Goal: Use online tool/utility: Utilize a website feature to perform a specific function

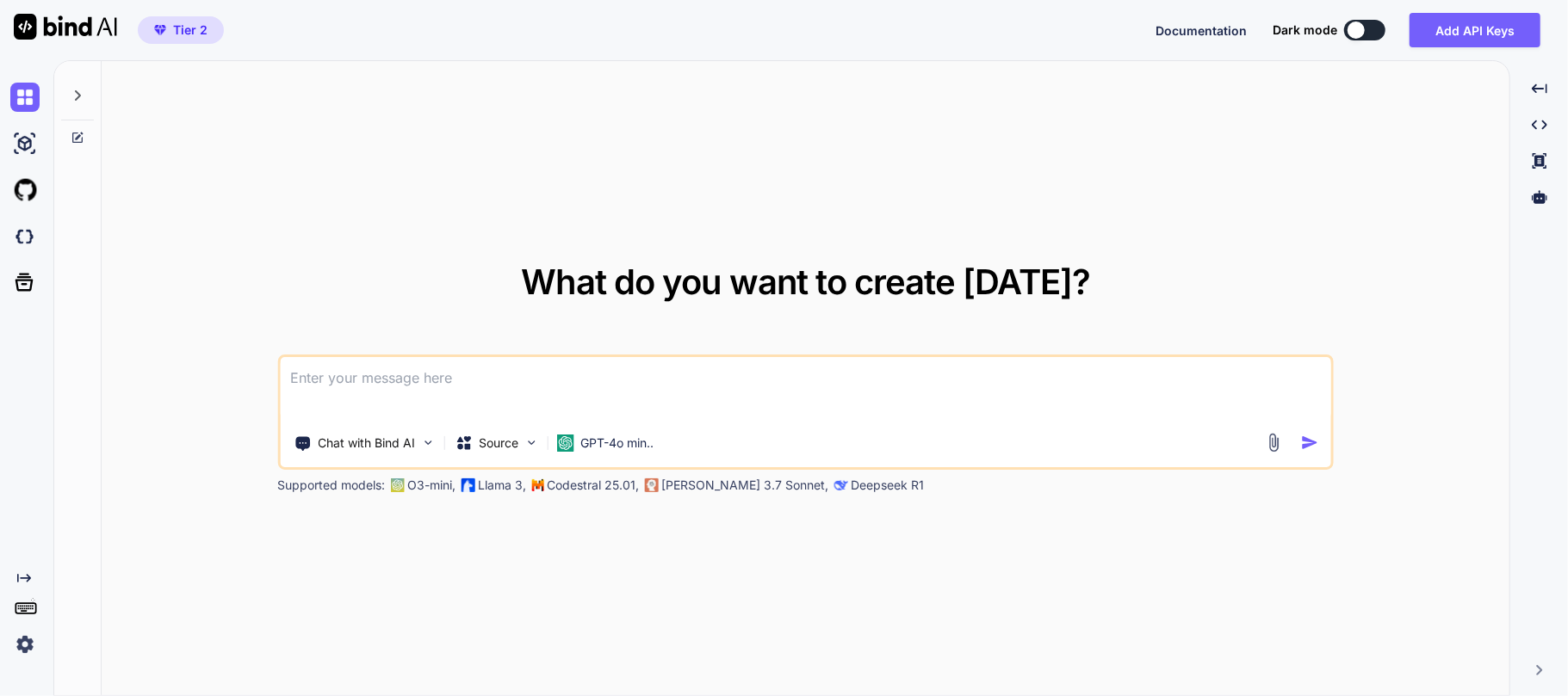
type textarea "x"
click at [1543, 196] on icon at bounding box center [1539, 197] width 15 height 13
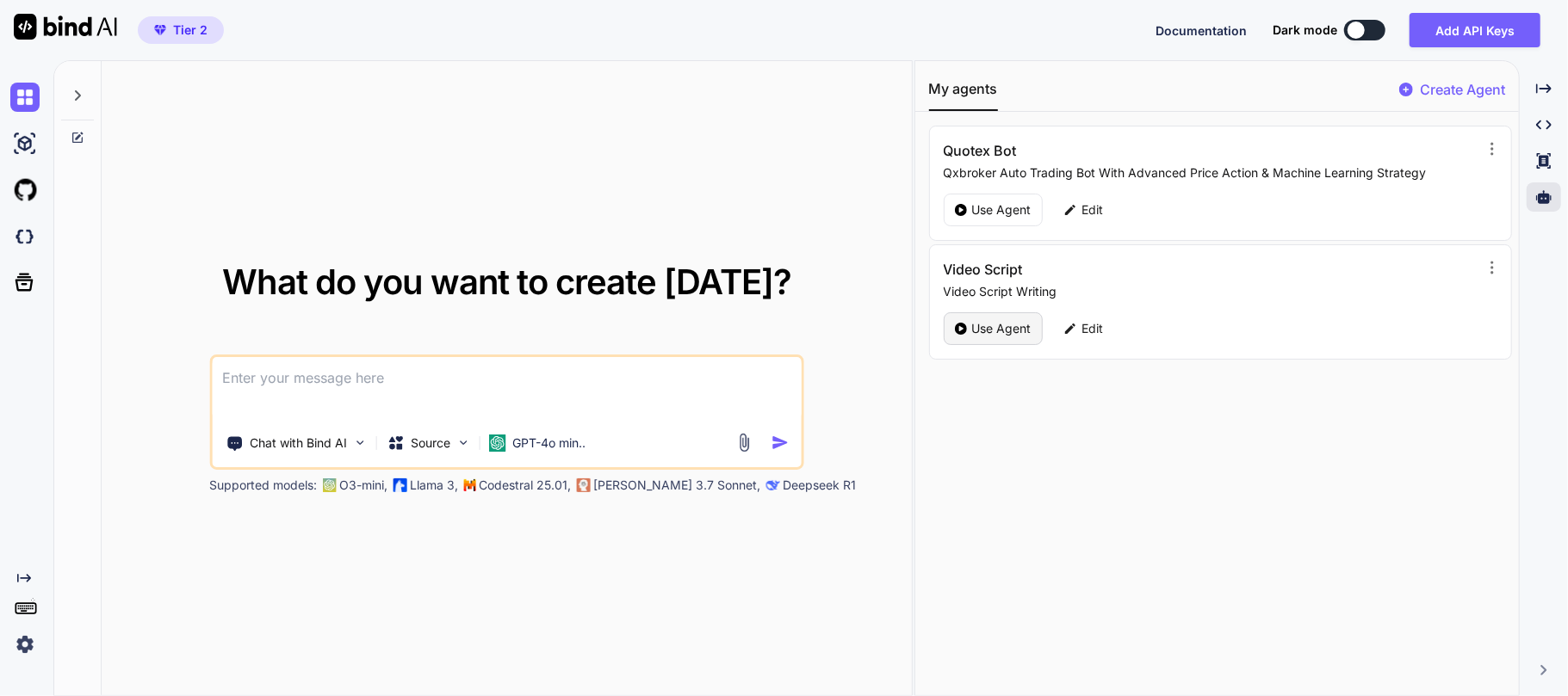
click at [979, 322] on p "Use Agent" at bounding box center [1002, 329] width 59 height 17
click at [990, 332] on p "Use Agent" at bounding box center [1002, 329] width 59 height 17
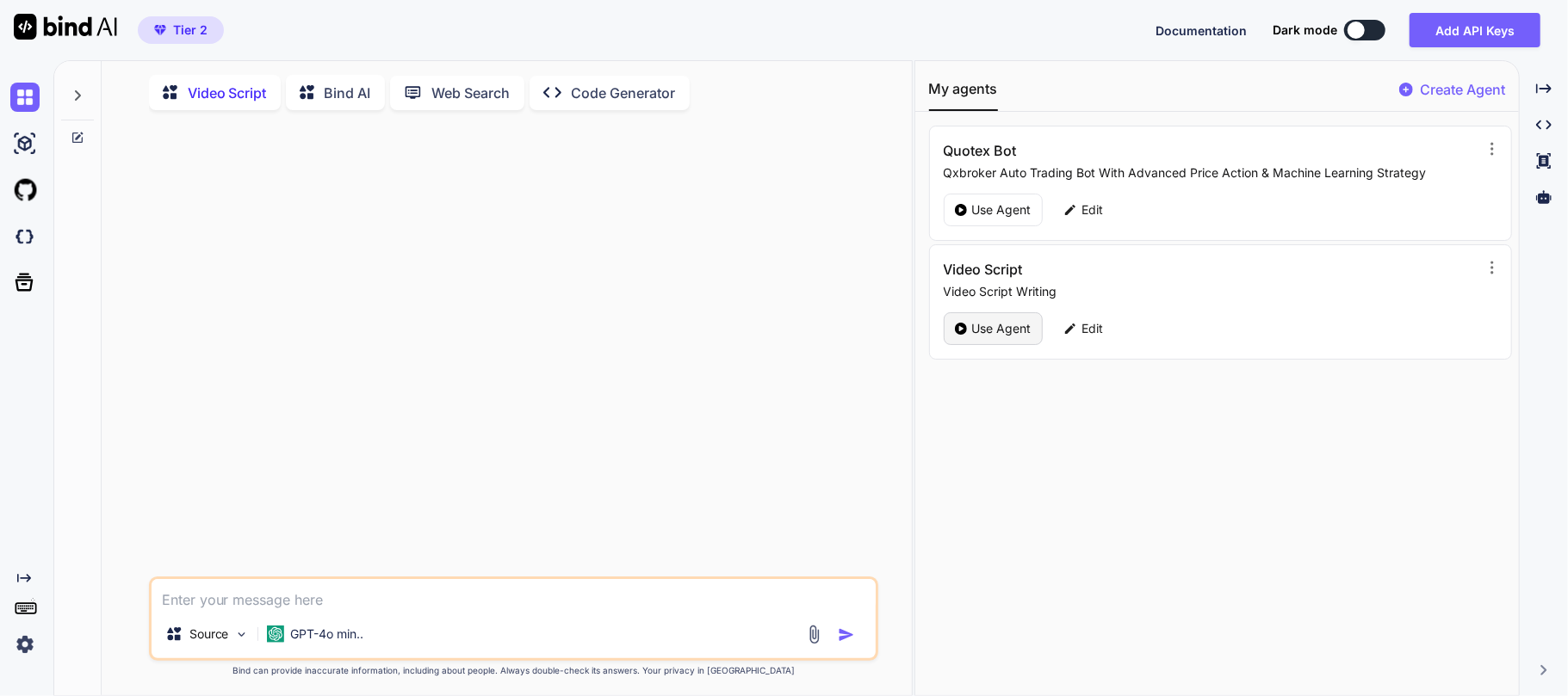
click at [994, 323] on p "Use Agent" at bounding box center [1002, 329] width 59 height 17
click at [322, 643] on p "GPT-4o min.." at bounding box center [327, 634] width 73 height 17
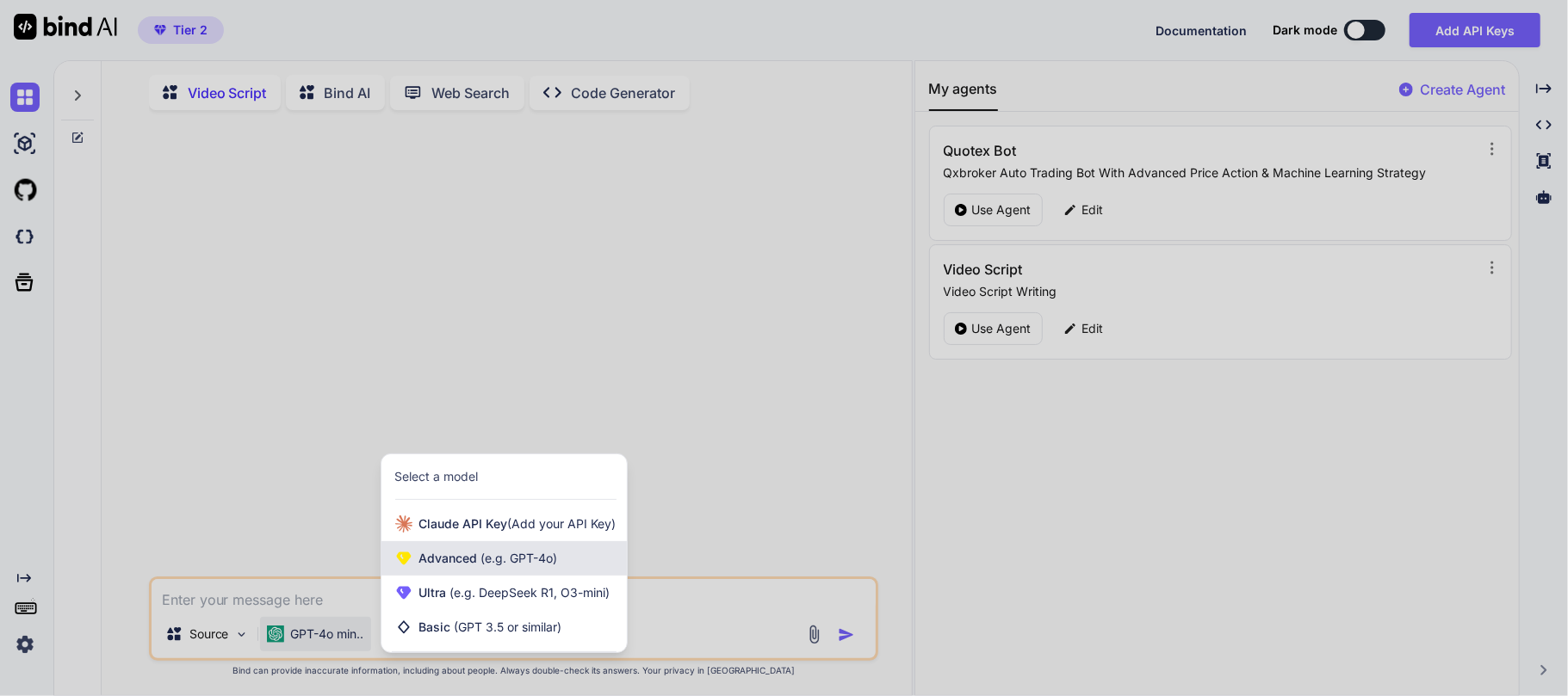
click at [465, 561] on span "Advanced (e.g. GPT-4o)" at bounding box center [489, 558] width 139 height 17
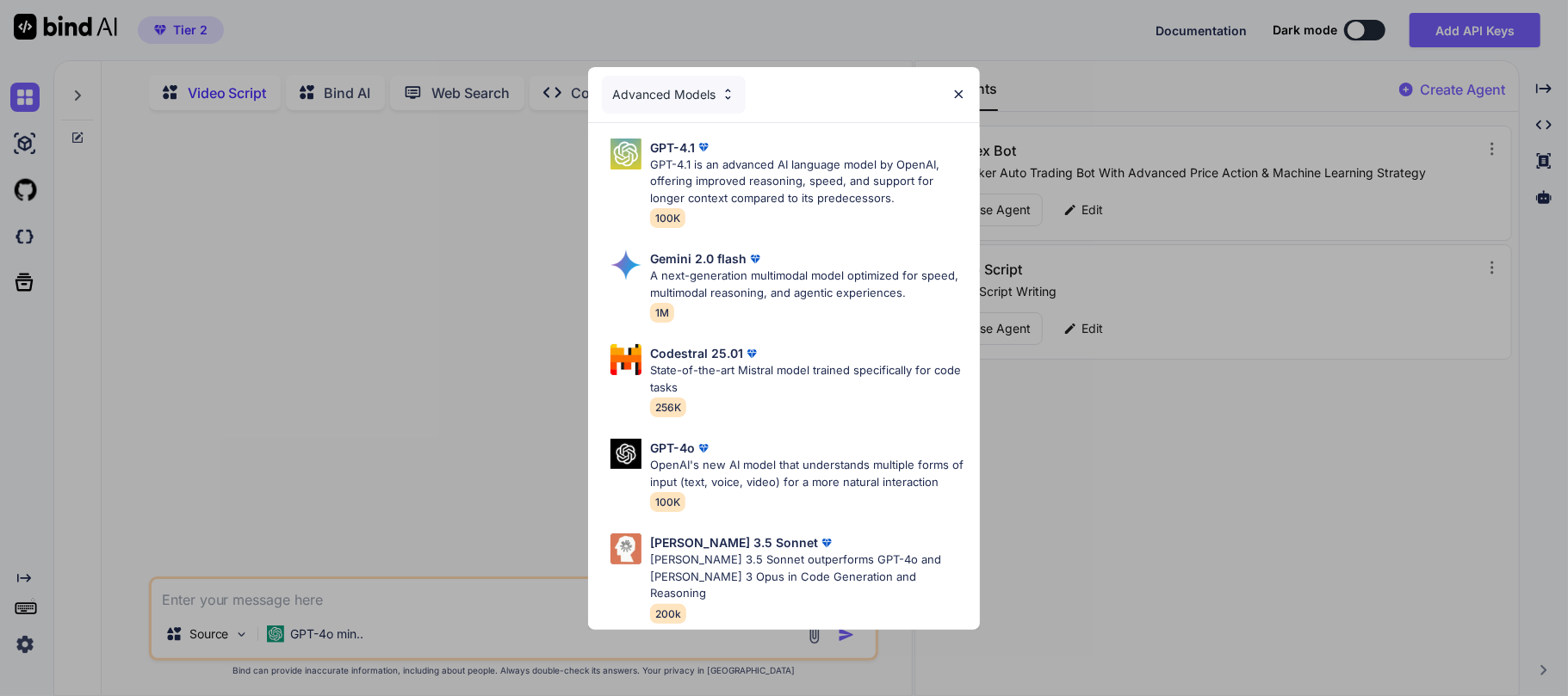
click at [683, 101] on div "Advanced Models" at bounding box center [674, 95] width 144 height 38
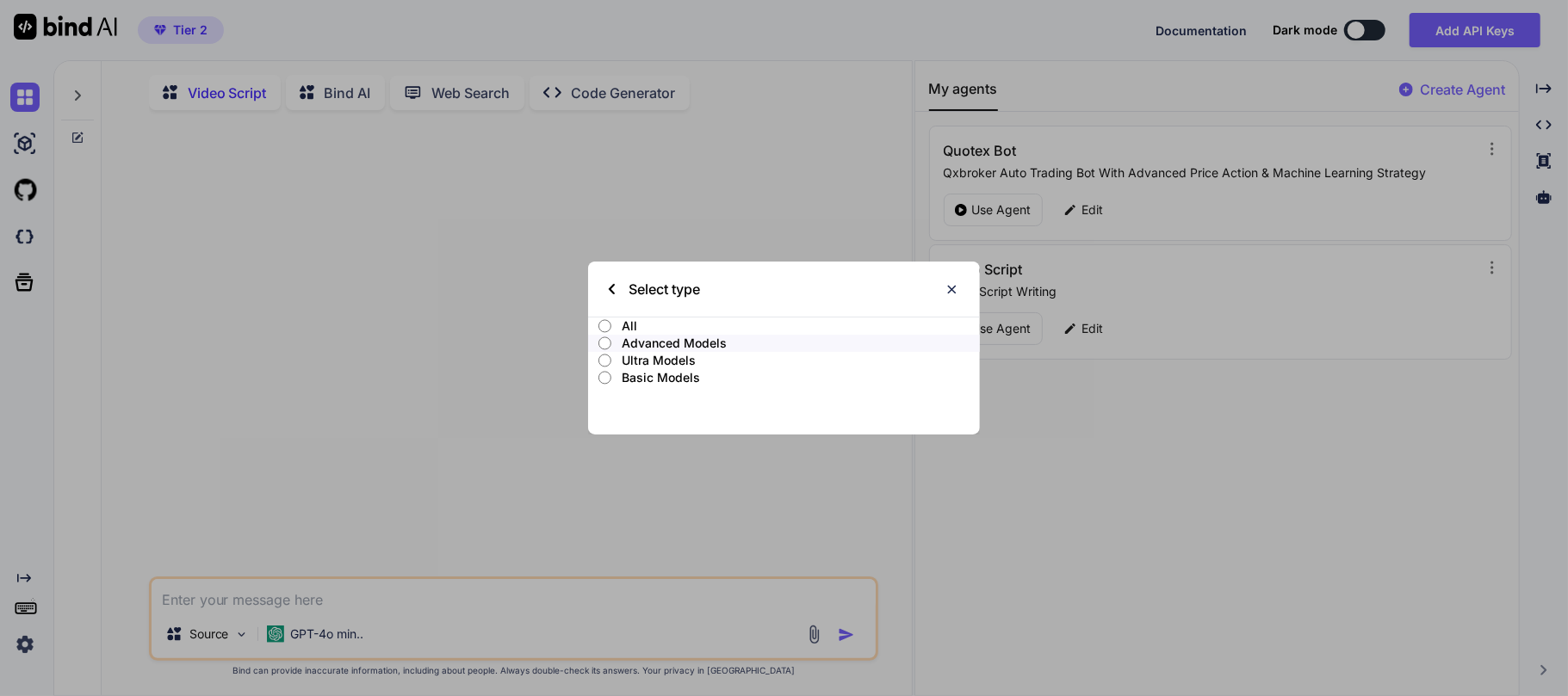
click at [657, 359] on p "Ultra Models" at bounding box center [801, 360] width 359 height 17
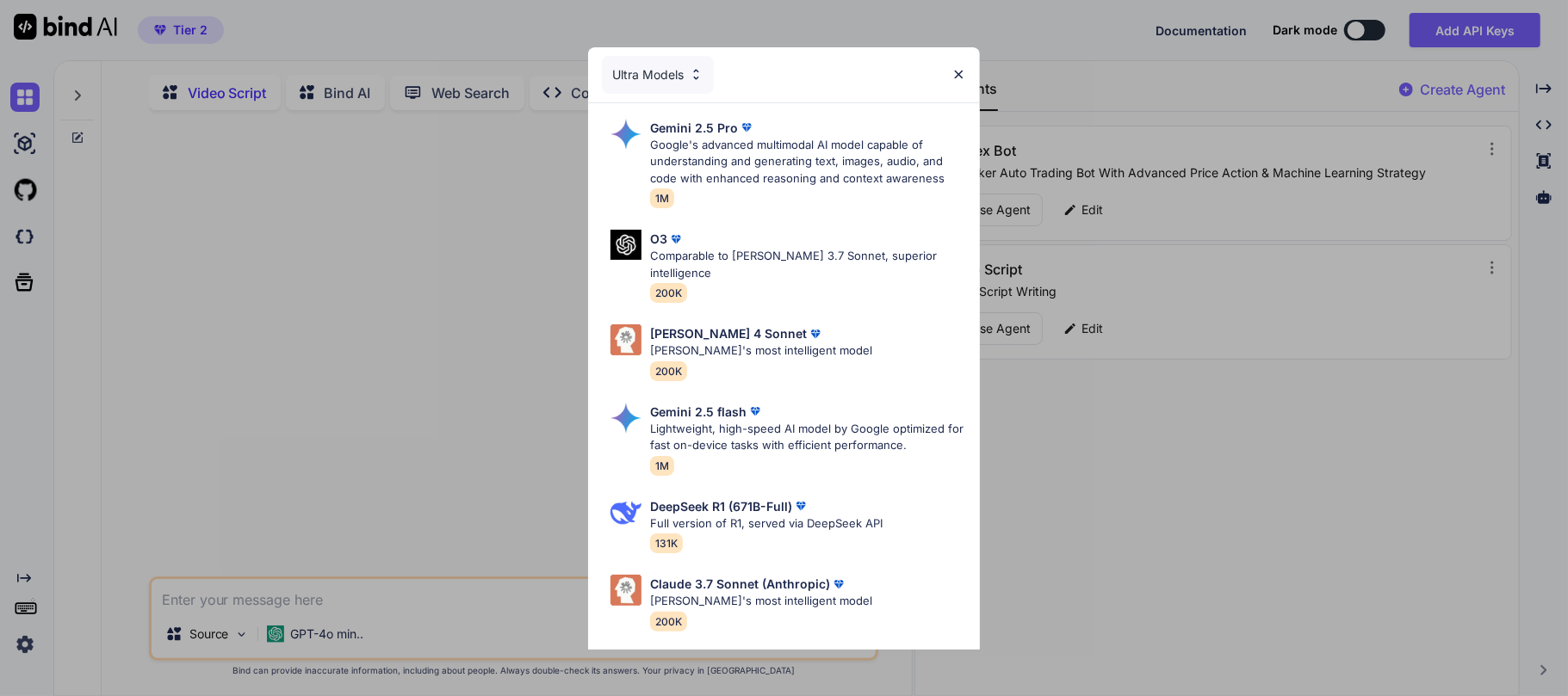
click at [632, 60] on div "Ultra Models" at bounding box center [658, 75] width 112 height 38
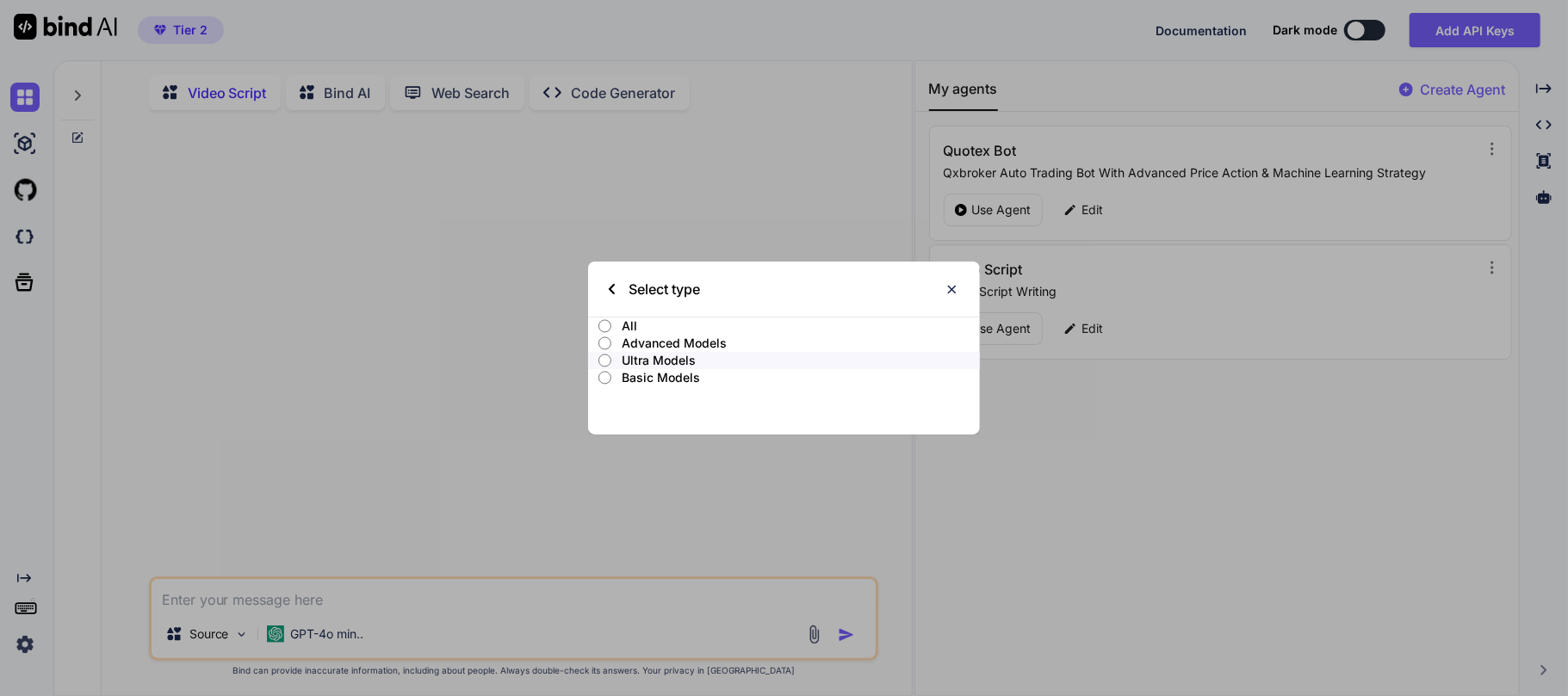
click at [644, 324] on p "All" at bounding box center [801, 326] width 359 height 17
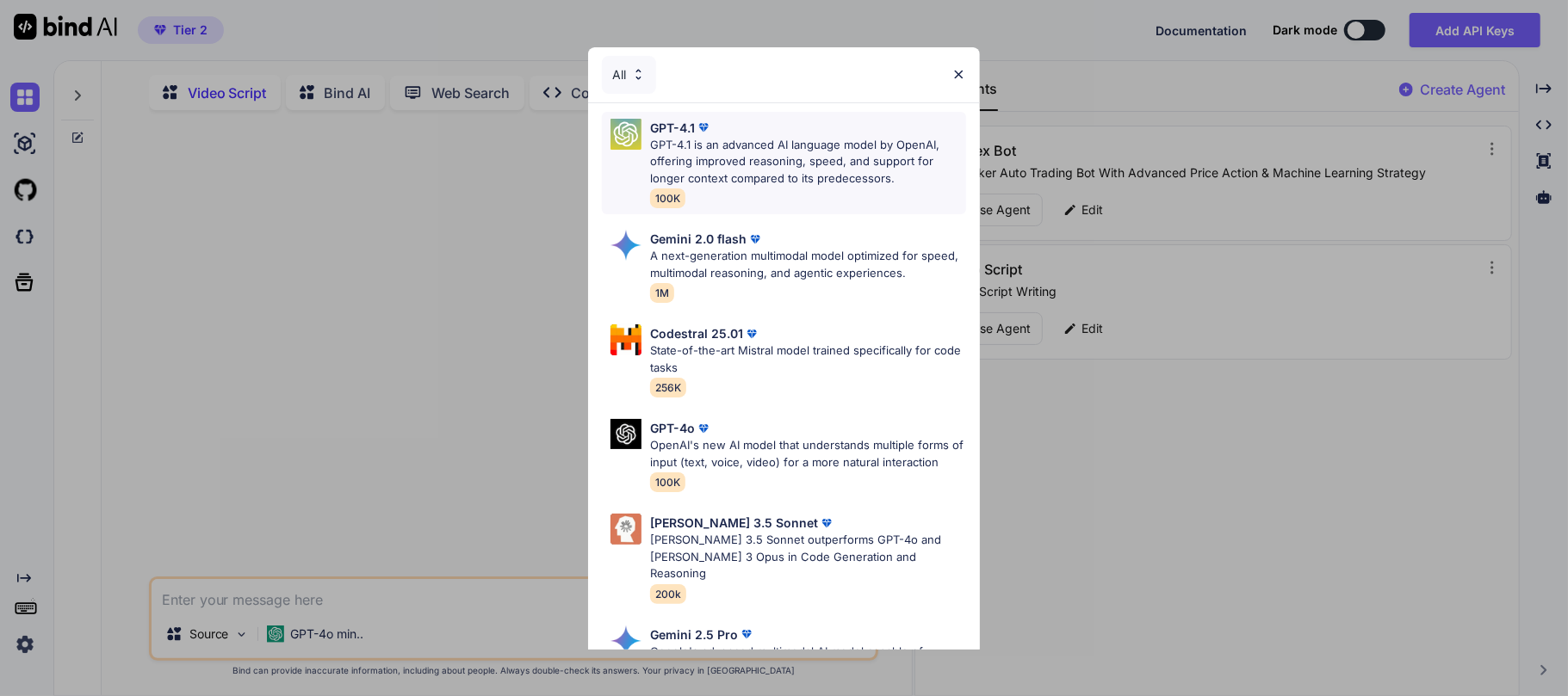
click at [735, 174] on p "GPT-4.1 is an advanced AI language model by OpenAI, offering improved reasoning…" at bounding box center [808, 162] width 316 height 50
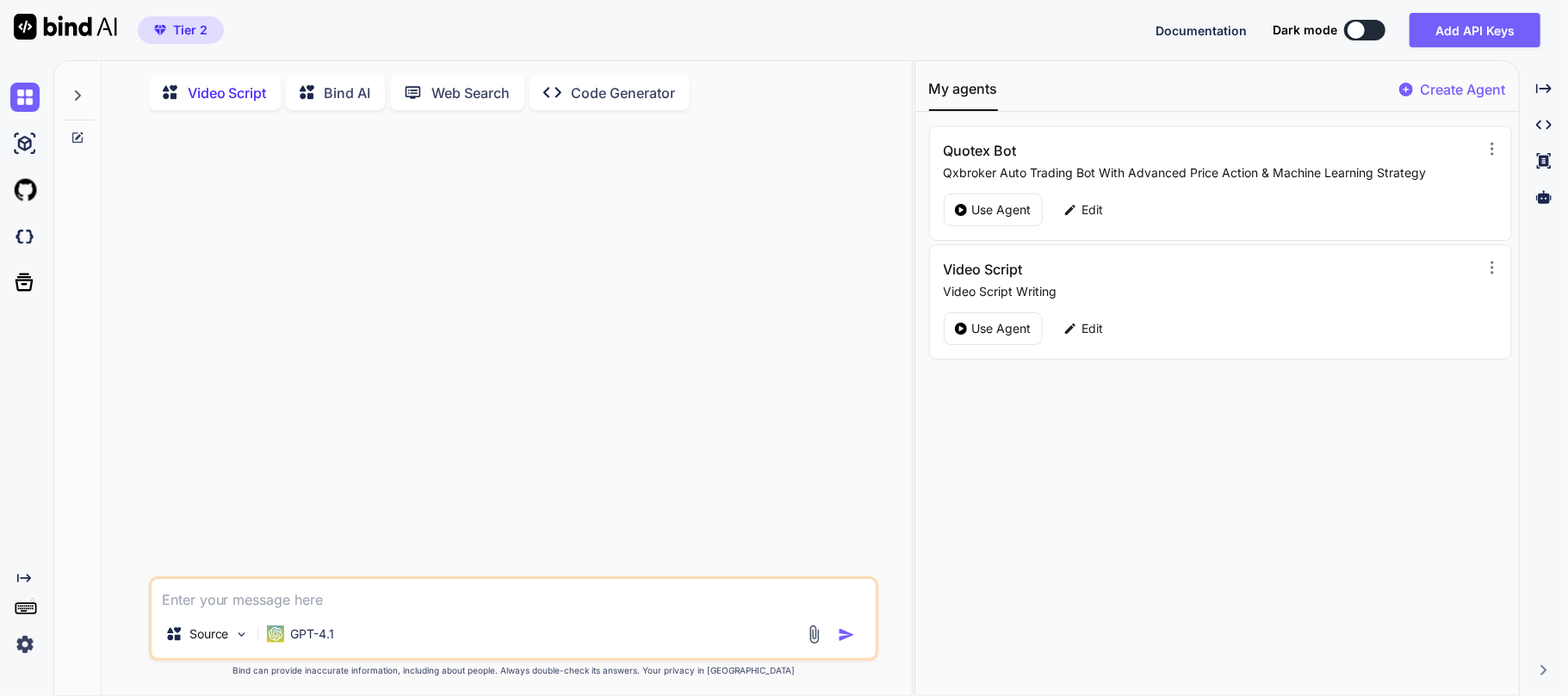
click at [323, 280] on div at bounding box center [516, 350] width 727 height 453
click at [359, 610] on textarea at bounding box center [514, 594] width 725 height 31
click at [1549, 204] on div at bounding box center [1544, 197] width 34 height 29
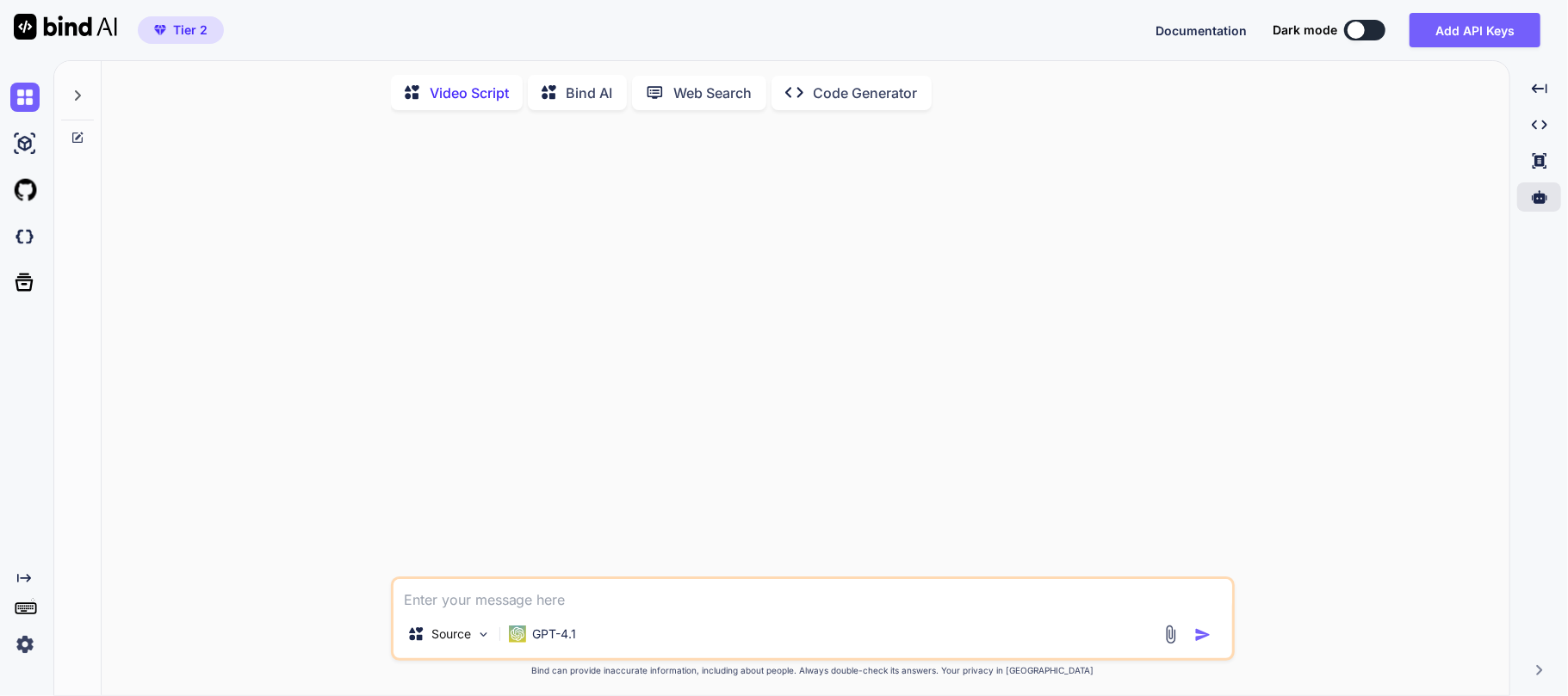
click at [498, 608] on textarea at bounding box center [813, 594] width 839 height 31
click at [79, 98] on icon at bounding box center [77, 95] width 13 height 13
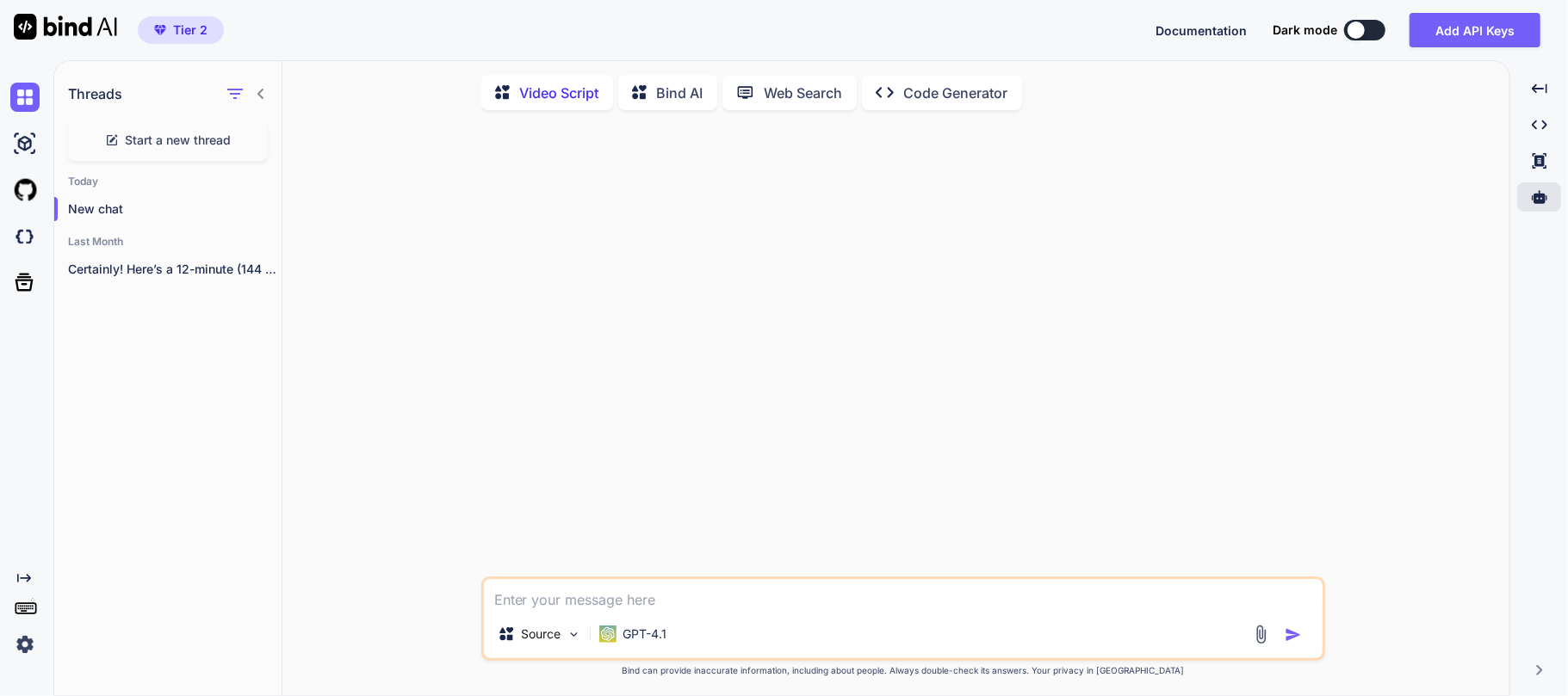
click at [256, 97] on icon at bounding box center [261, 93] width 13 height 13
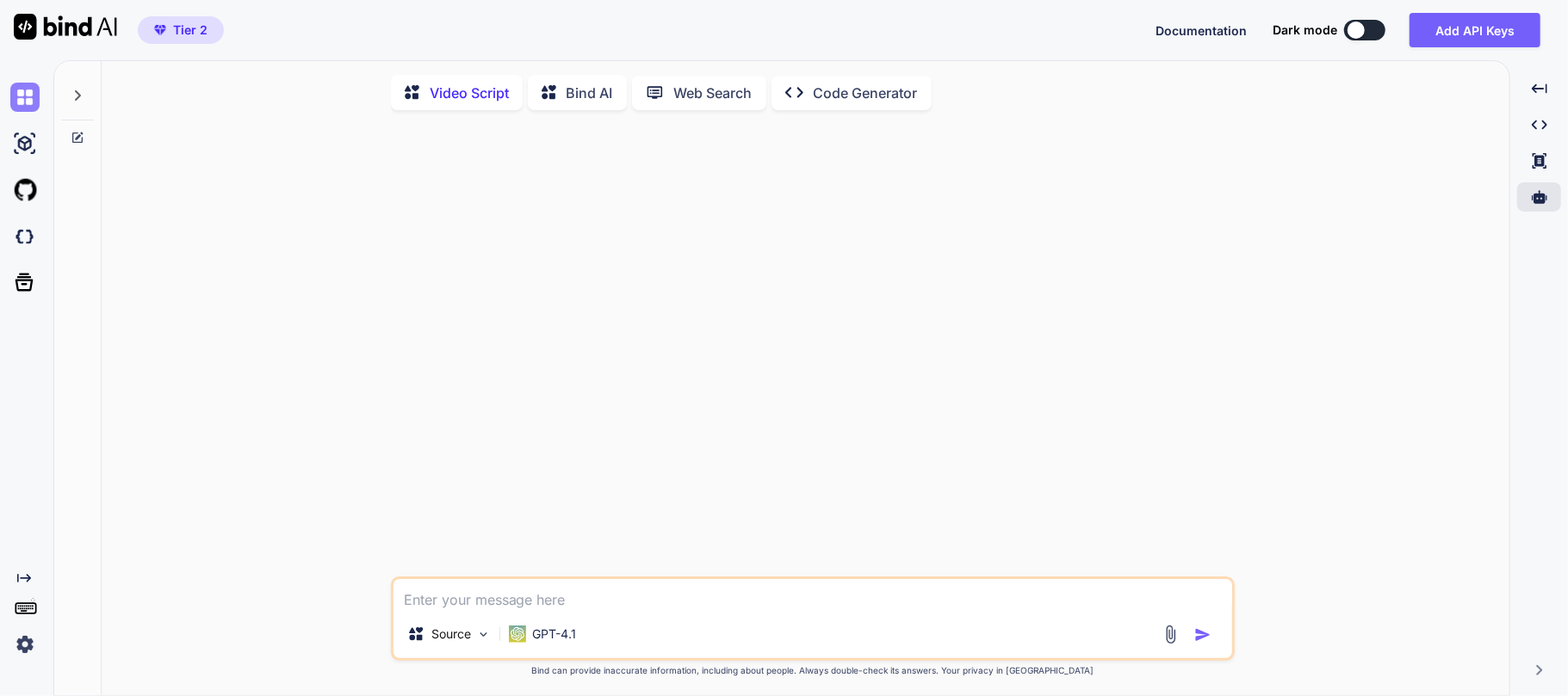
click at [28, 94] on img at bounding box center [25, 97] width 29 height 29
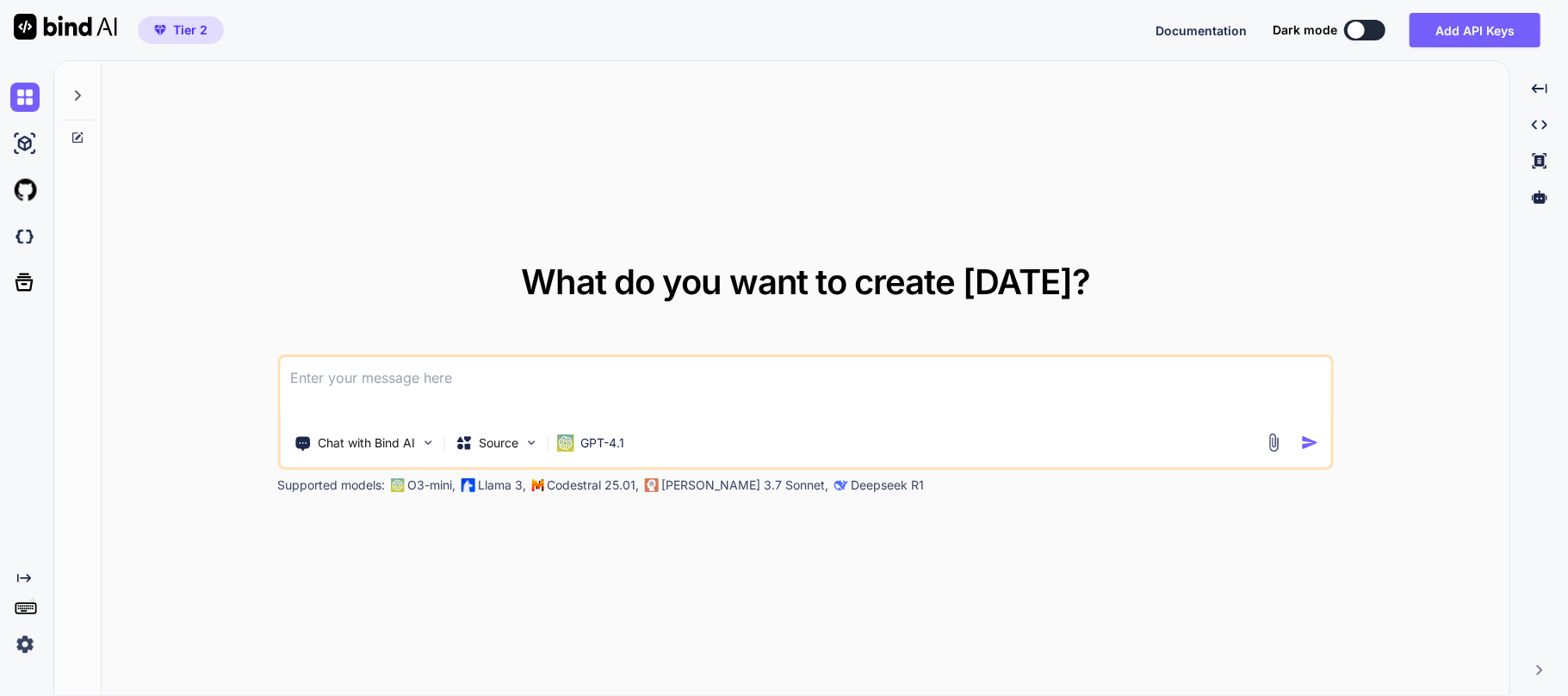
click at [349, 395] on textarea at bounding box center [805, 389] width 1050 height 64
type textarea "T"
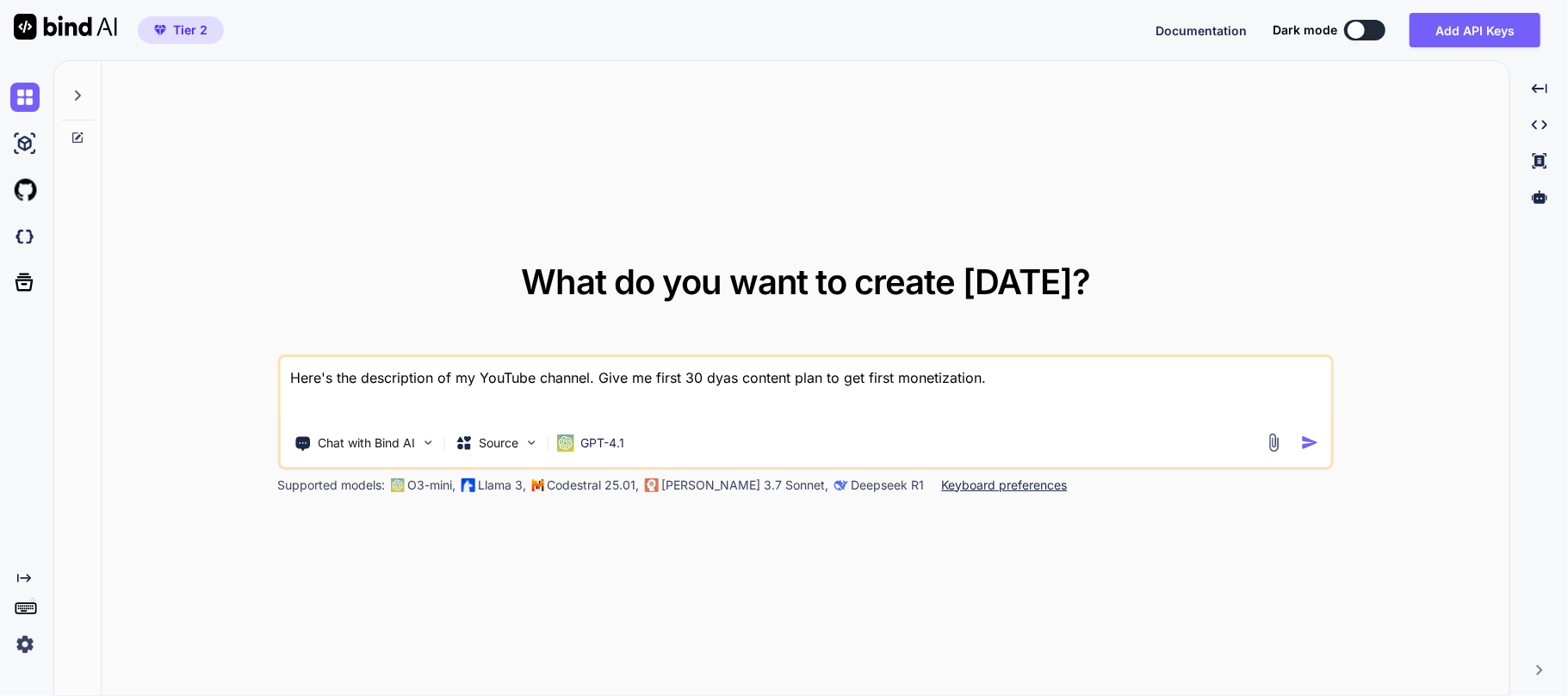
type textarea "Here's the description of my YouTube channel. Give me first 30 dyas content pla…"
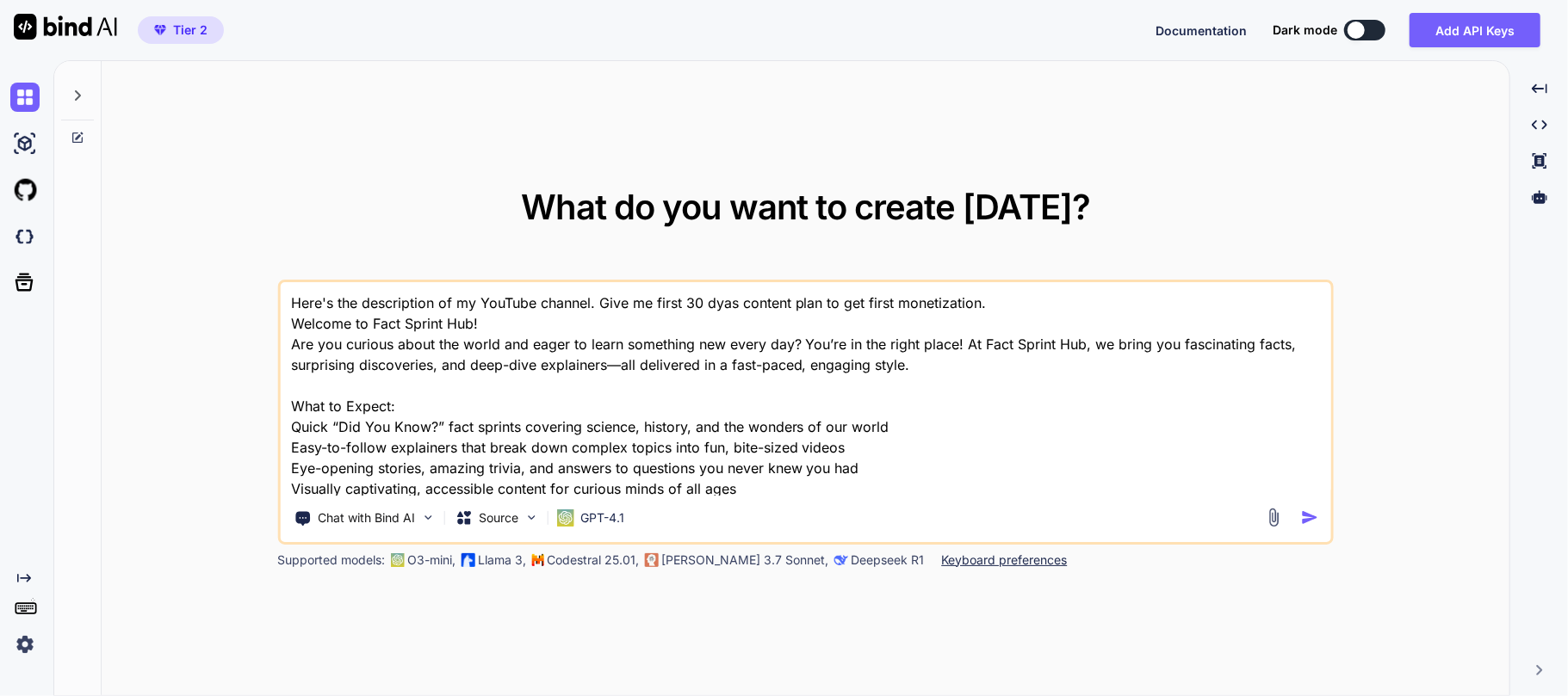
scroll to position [84, 0]
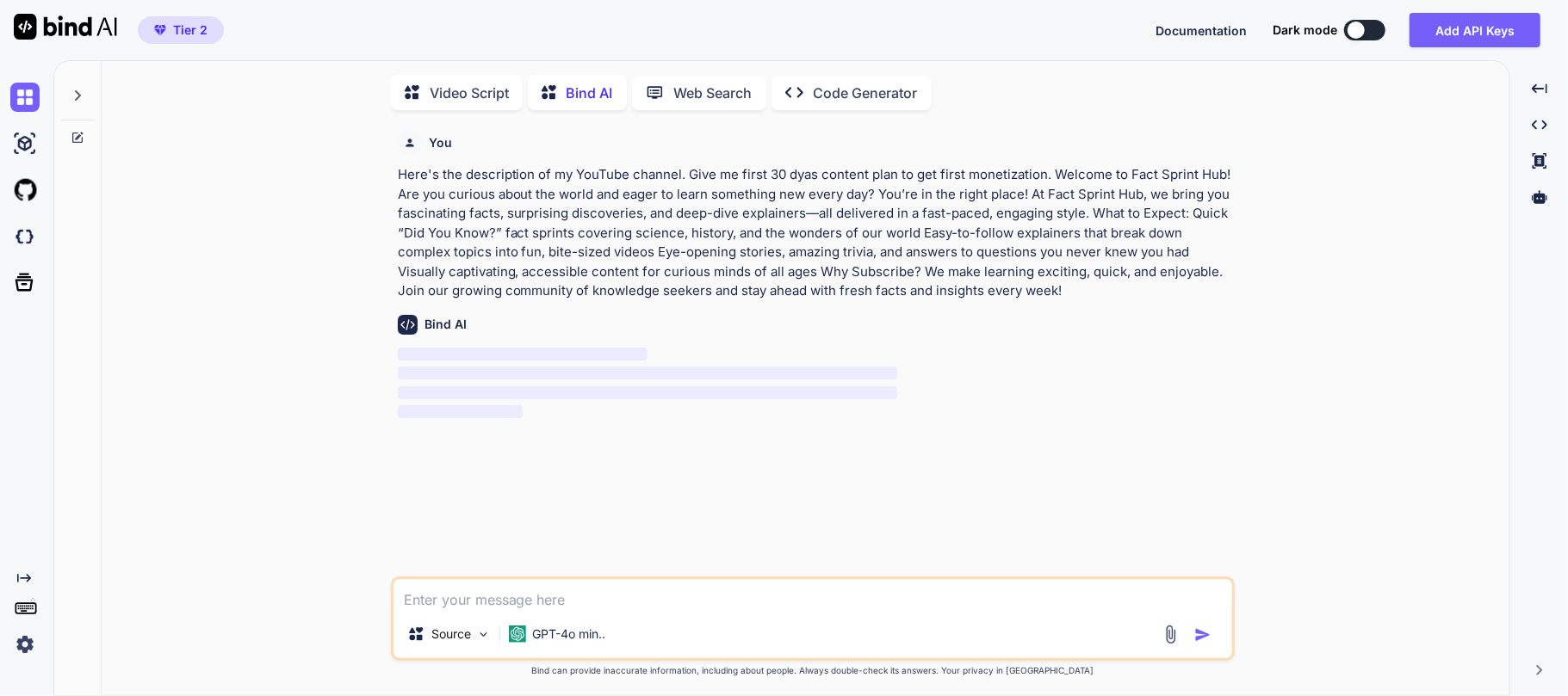
scroll to position [5, 0]
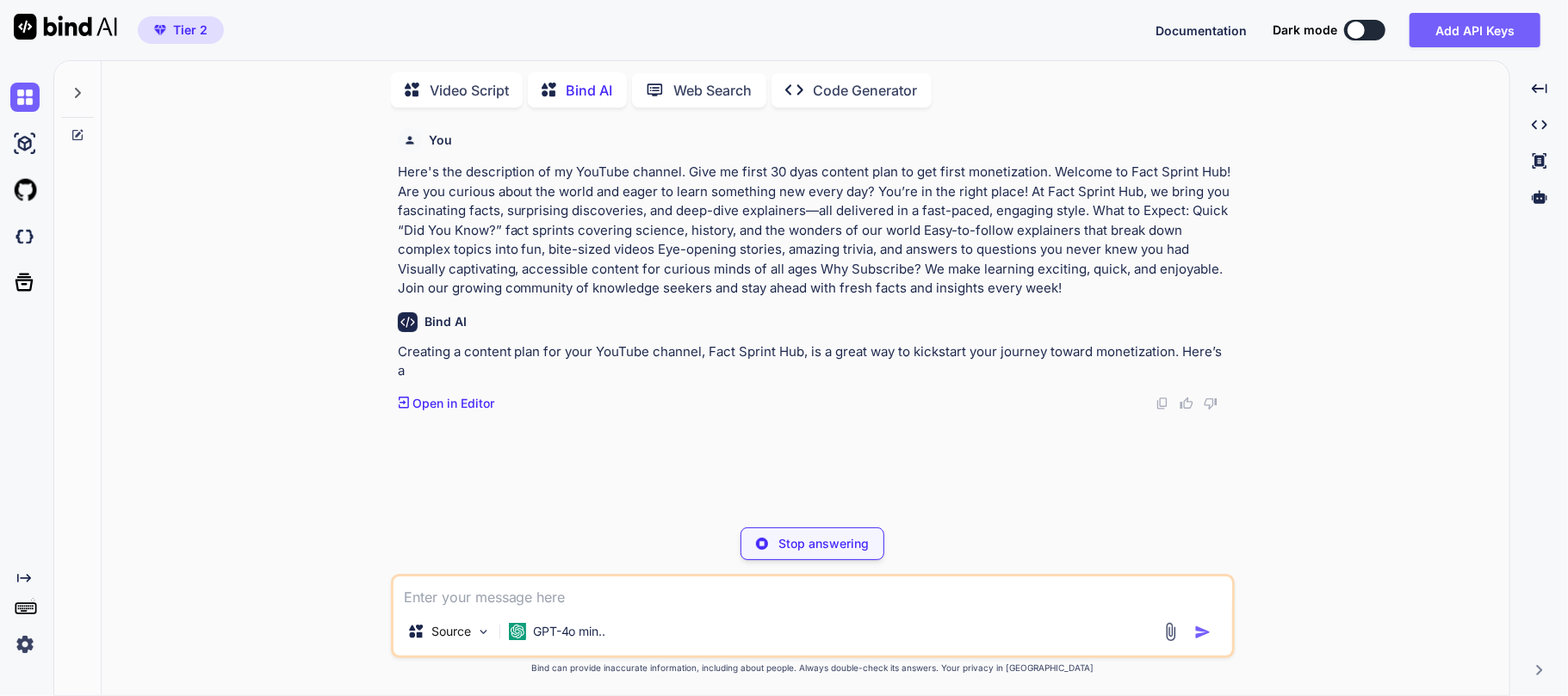
click at [828, 550] on p "Stop answering" at bounding box center [823, 544] width 90 height 17
click at [604, 628] on p "GPT-4o min.." at bounding box center [569, 631] width 73 height 17
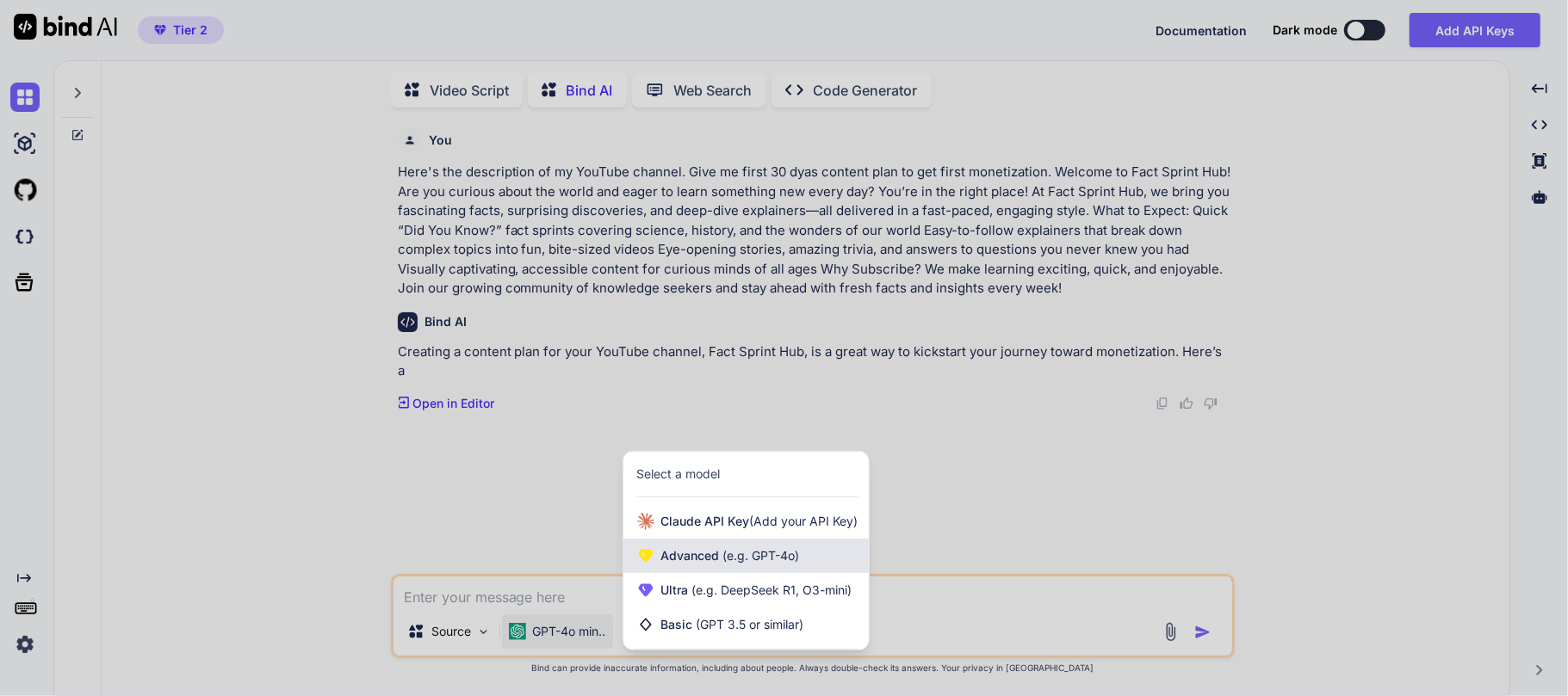
click at [705, 563] on span "Advanced (e.g. GPT-4o)" at bounding box center [731, 556] width 139 height 17
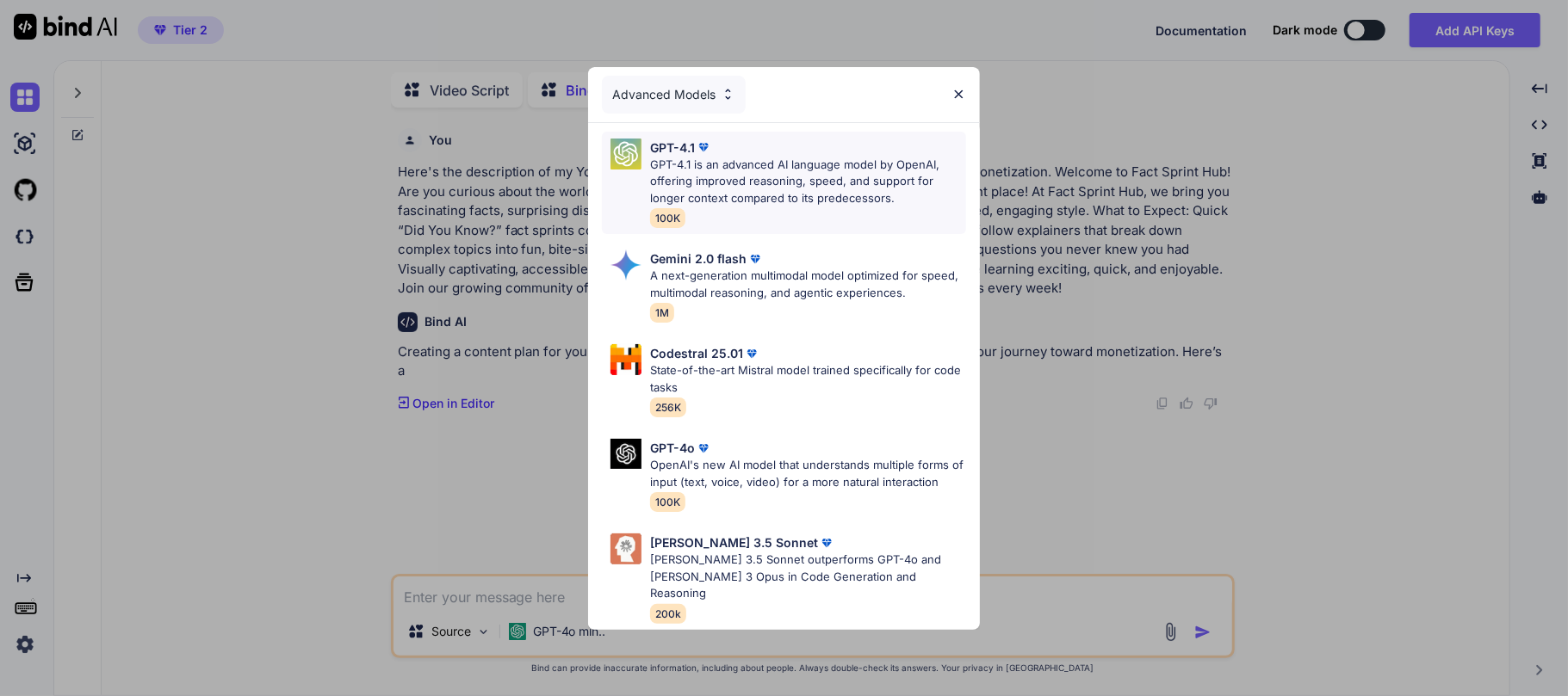
click at [824, 184] on p "GPT-4.1 is an advanced AI language model by OpenAI, offering improved reasoning…" at bounding box center [808, 182] width 316 height 50
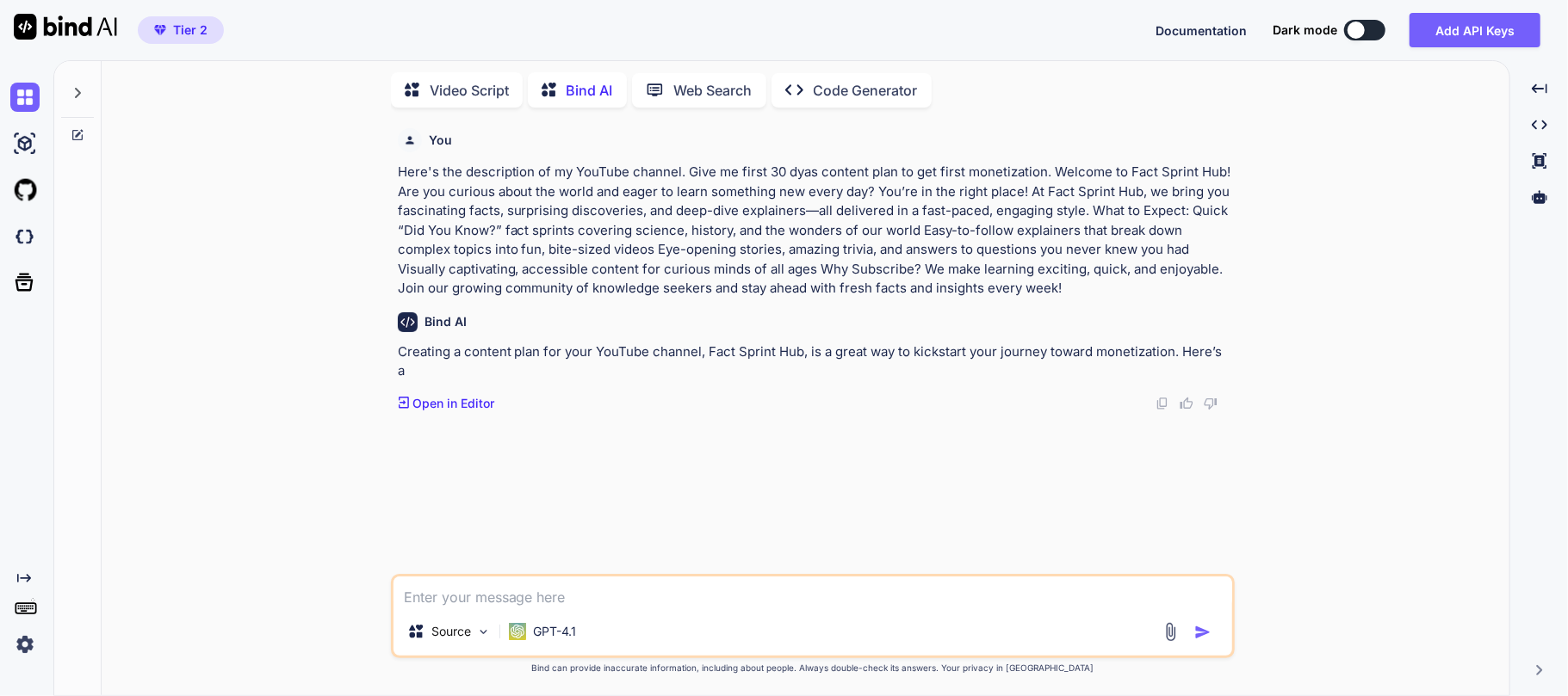
click at [504, 575] on div "Source GPT-4.1" at bounding box center [813, 616] width 844 height 85
click at [491, 592] on textarea at bounding box center [813, 592] width 839 height 31
paste textarea "Welcome to Fact Sprint Hub! Are you curious about the world and eager to learn …"
type textarea "Welcome to Fact Sprint Hub! Are you curious about the world and eager to learn …"
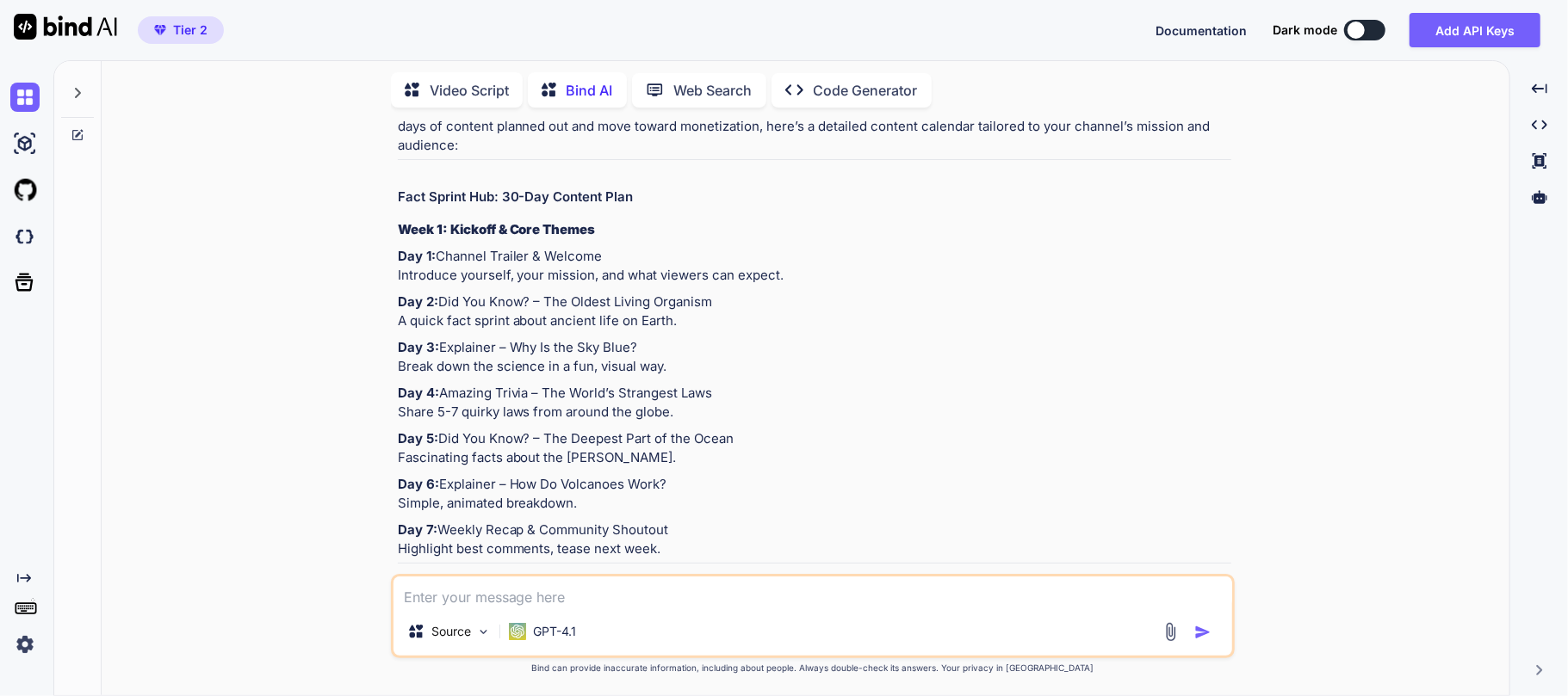
scroll to position [573, 0]
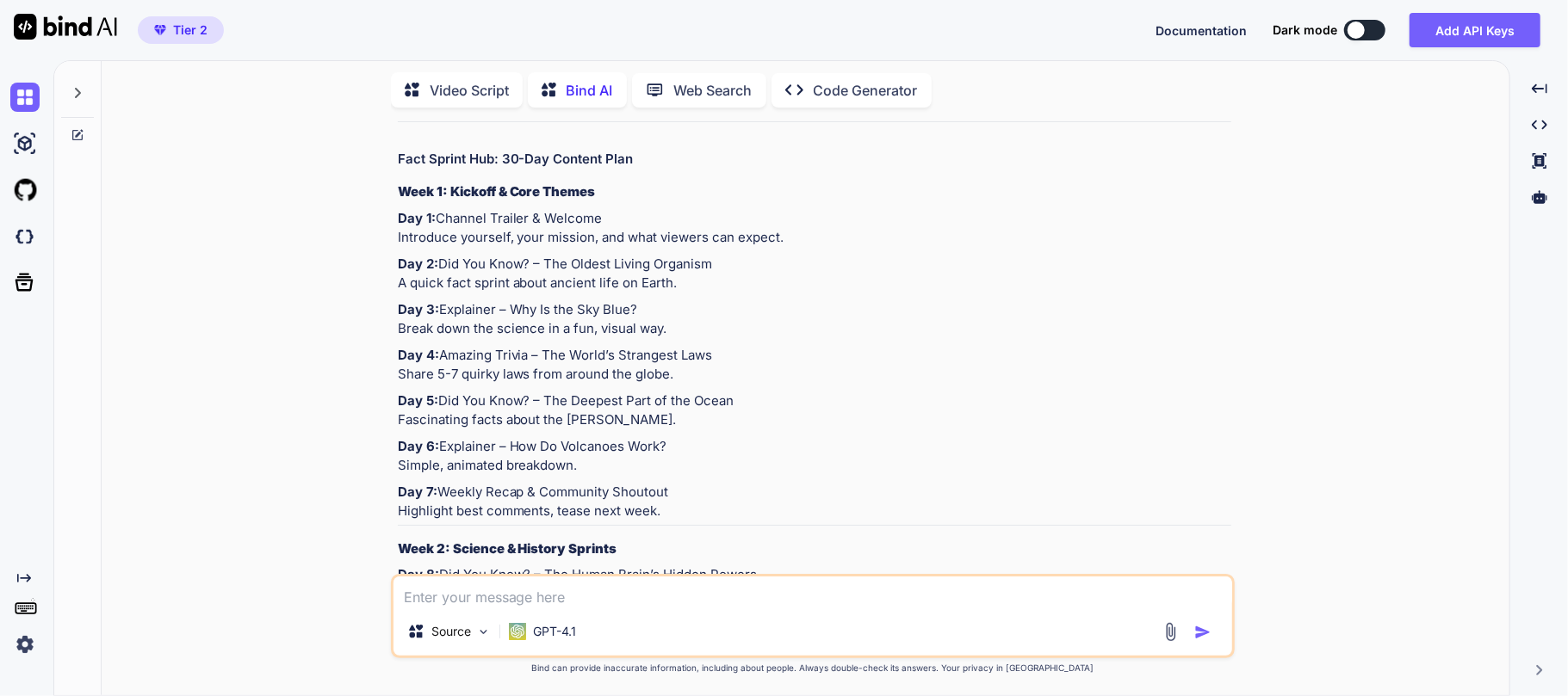
click at [479, 209] on p "Day 1: Channel Trailer & Welcome Introduce yourself, your mission, and what vie…" at bounding box center [814, 228] width 833 height 39
click at [466, 240] on p "Day 1: Channel Trailer & Welcome Introduce yourself, your mission, and what vie…" at bounding box center [814, 228] width 833 height 39
drag, startPoint x: 680, startPoint y: 306, endPoint x: 442, endPoint y: 266, distance: 241.3
click at [442, 266] on p "Day 2: Did You Know? – The Oldest Living Organism A quick fact sprint about anc…" at bounding box center [814, 274] width 833 height 39
copy p "Did You Know? – The Oldest Living Organism A quick fact sprint about ancient li…"
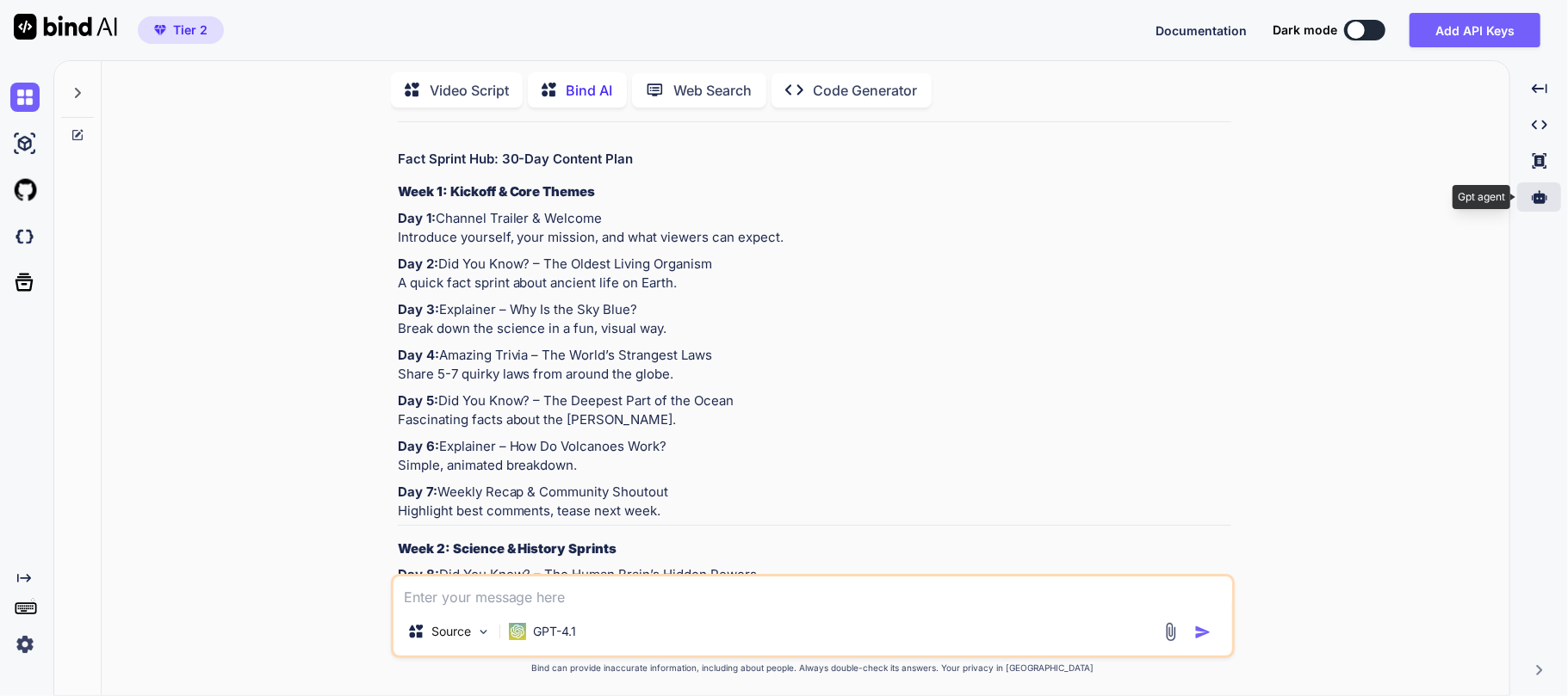
click at [1541, 204] on div at bounding box center [1539, 197] width 44 height 29
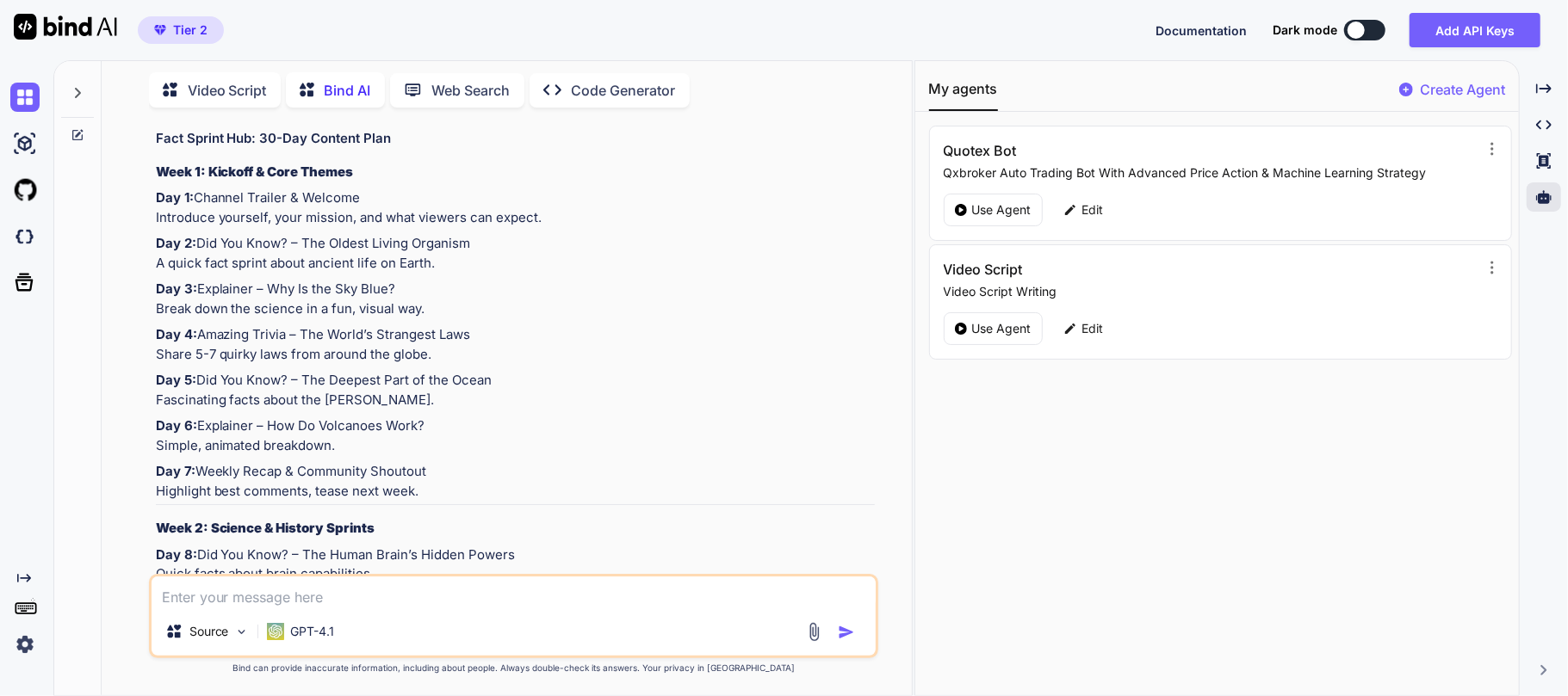
drag, startPoint x: 1009, startPoint y: 335, endPoint x: 969, endPoint y: 361, distance: 47.7
click at [965, 367] on div "My agents Create Agent Quotex Bot Qxbroker Auto Trading Bot With Advanced Price…" at bounding box center [1217, 377] width 604 height 634
click at [982, 328] on p "Use Agent" at bounding box center [1002, 329] width 59 height 17
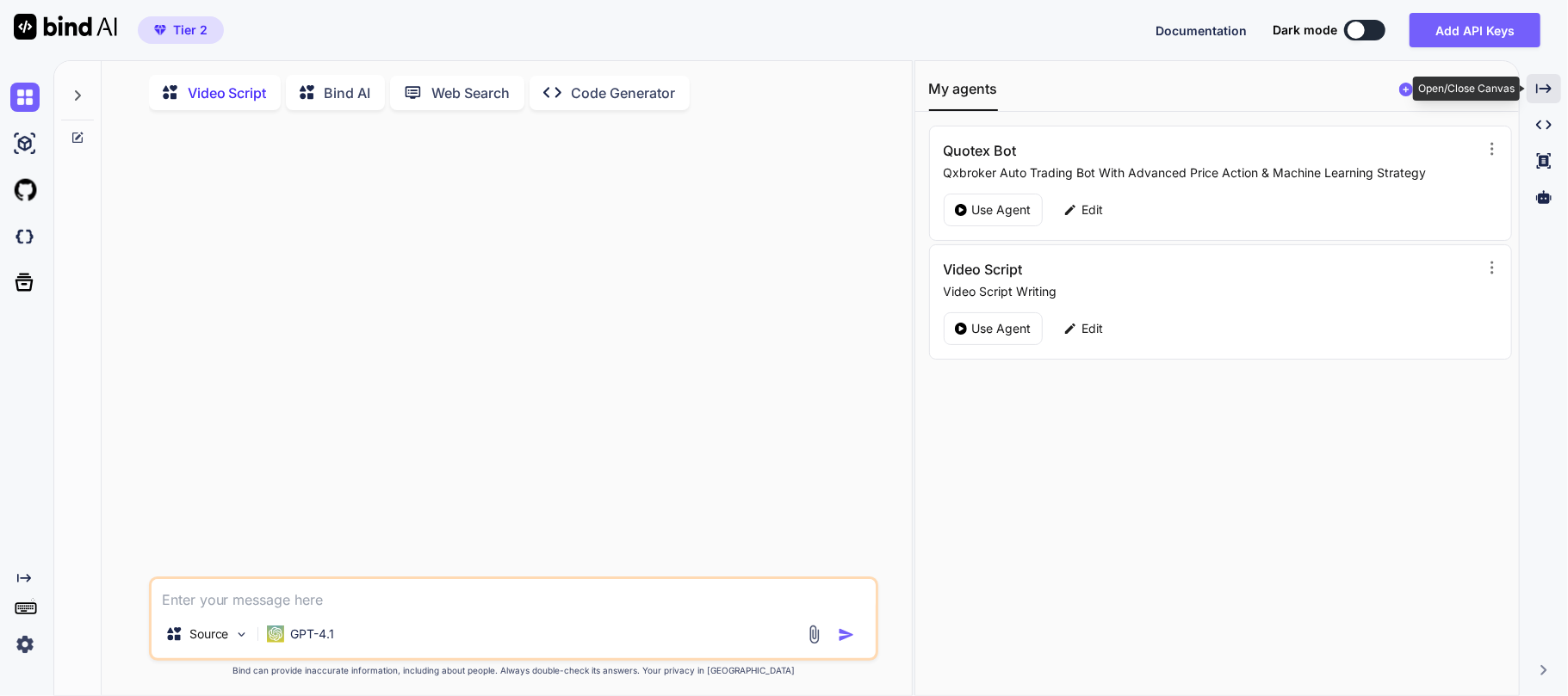
click at [1541, 89] on icon "Created with Pixso." at bounding box center [1544, 88] width 15 height 15
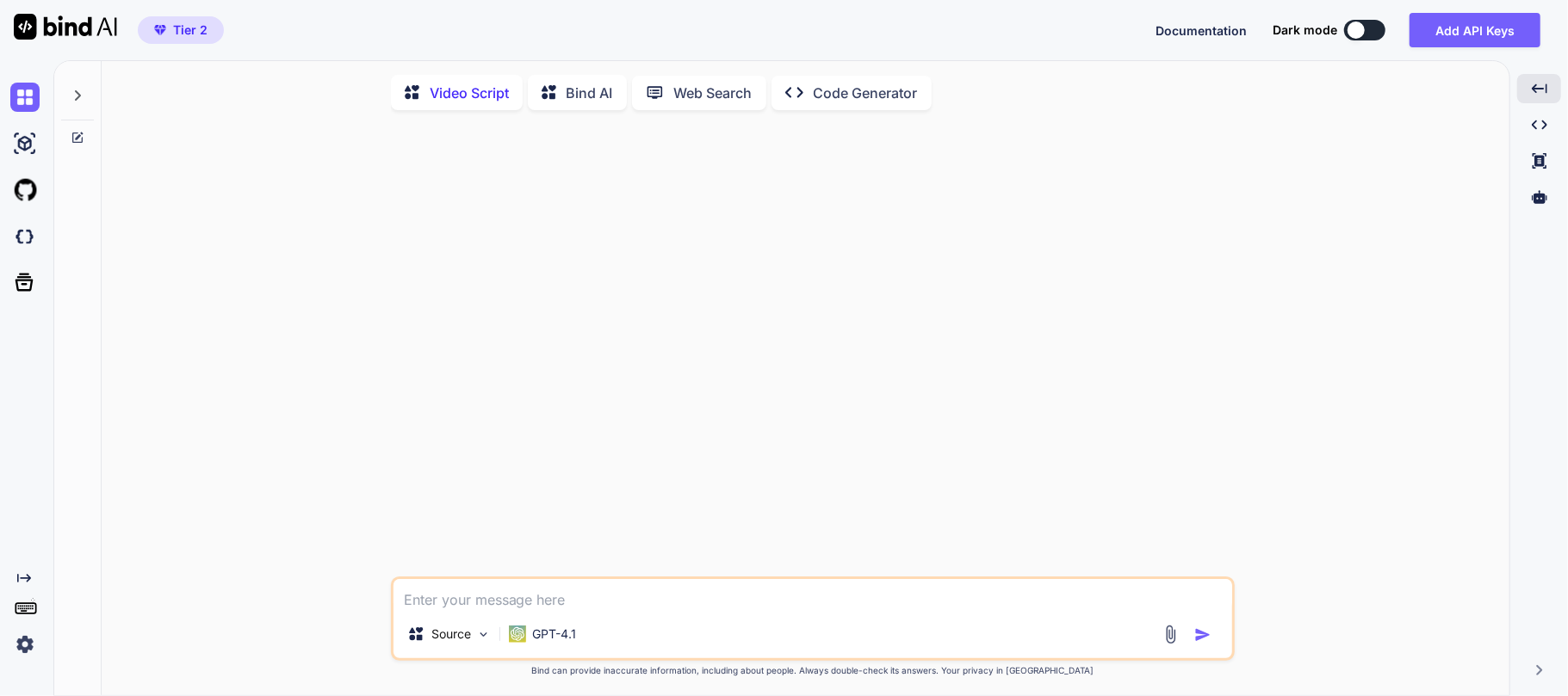
click at [578, 604] on textarea at bounding box center [813, 594] width 839 height 31
paste textarea "Did You Know? – The Oldest Living Organism A quick fact sprint about ancient li…"
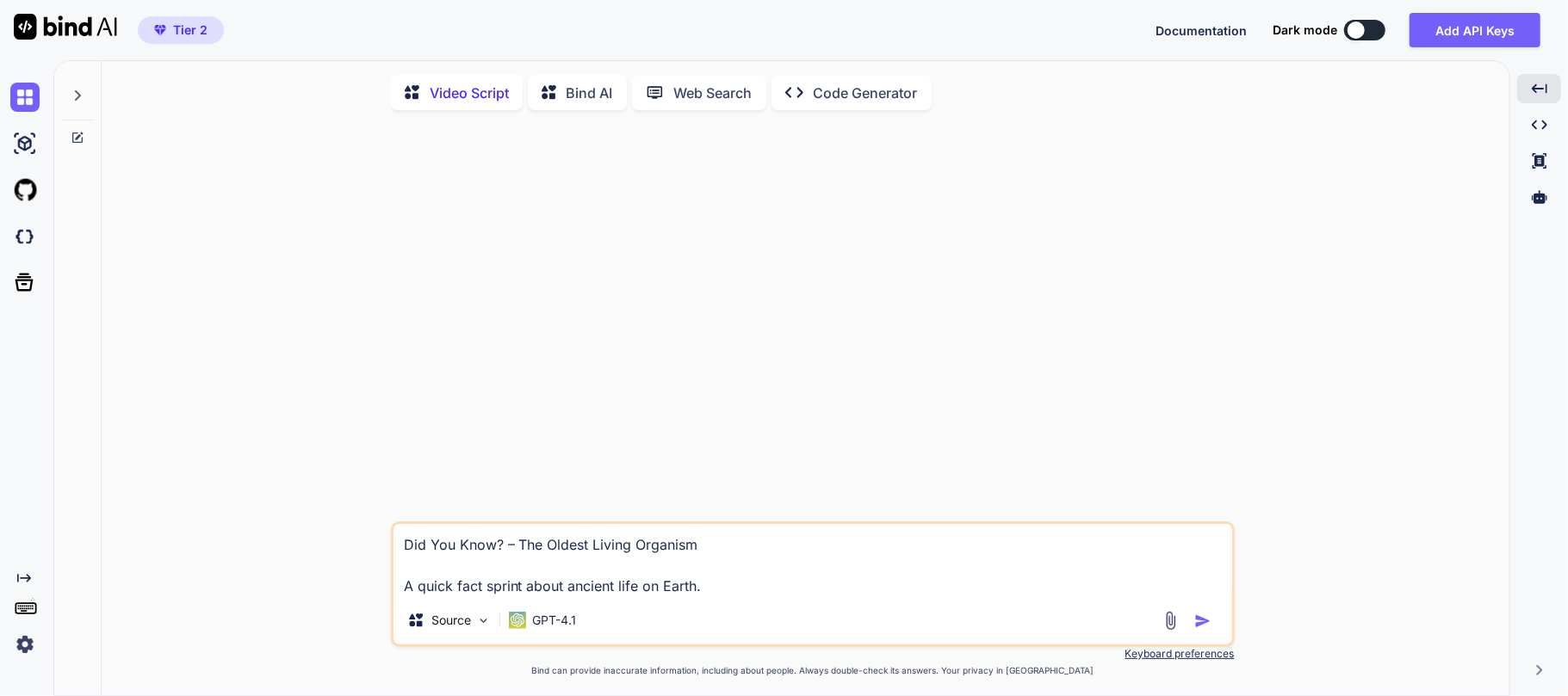
click at [459, 565] on textarea "Did You Know? – The Oldest Living Organism A quick fact sprint about ancient li…" at bounding box center [813, 560] width 839 height 72
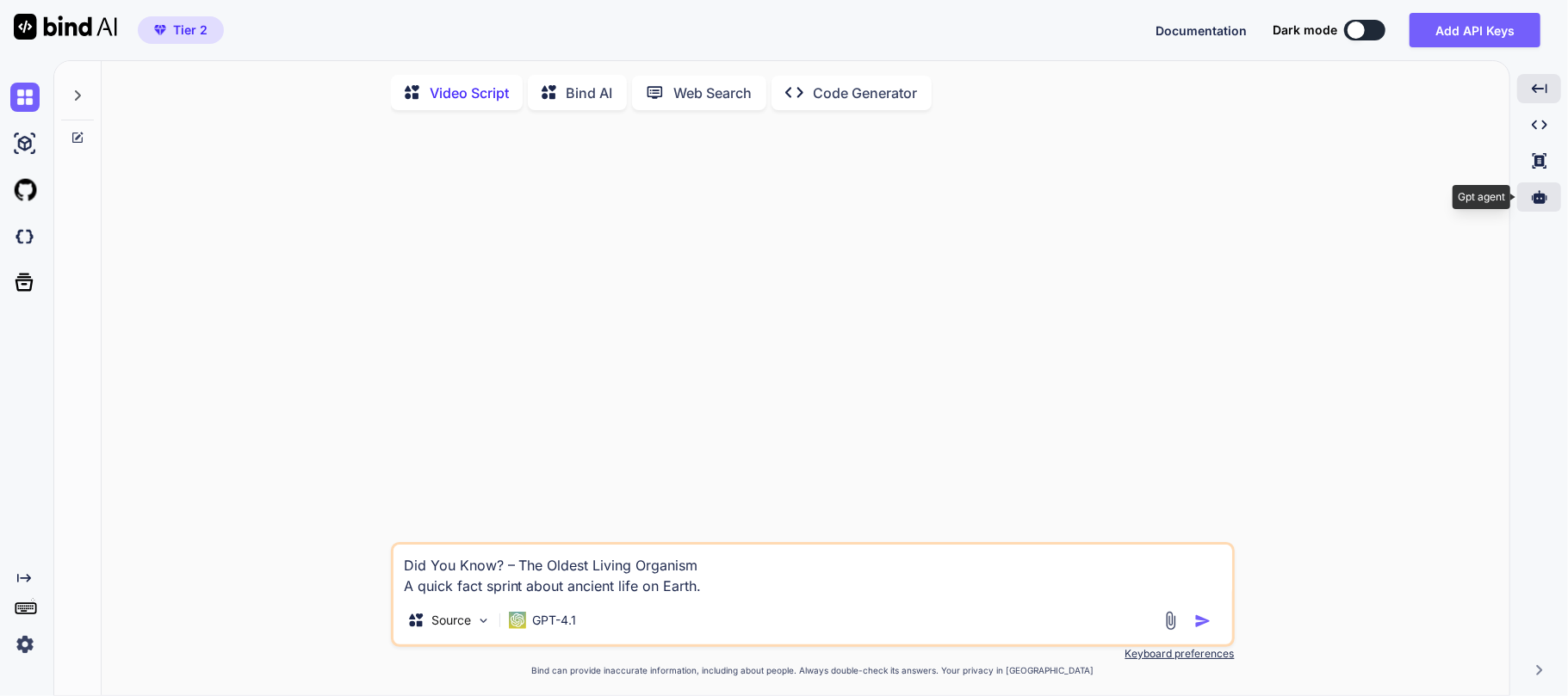
click at [1544, 207] on div at bounding box center [1539, 197] width 44 height 29
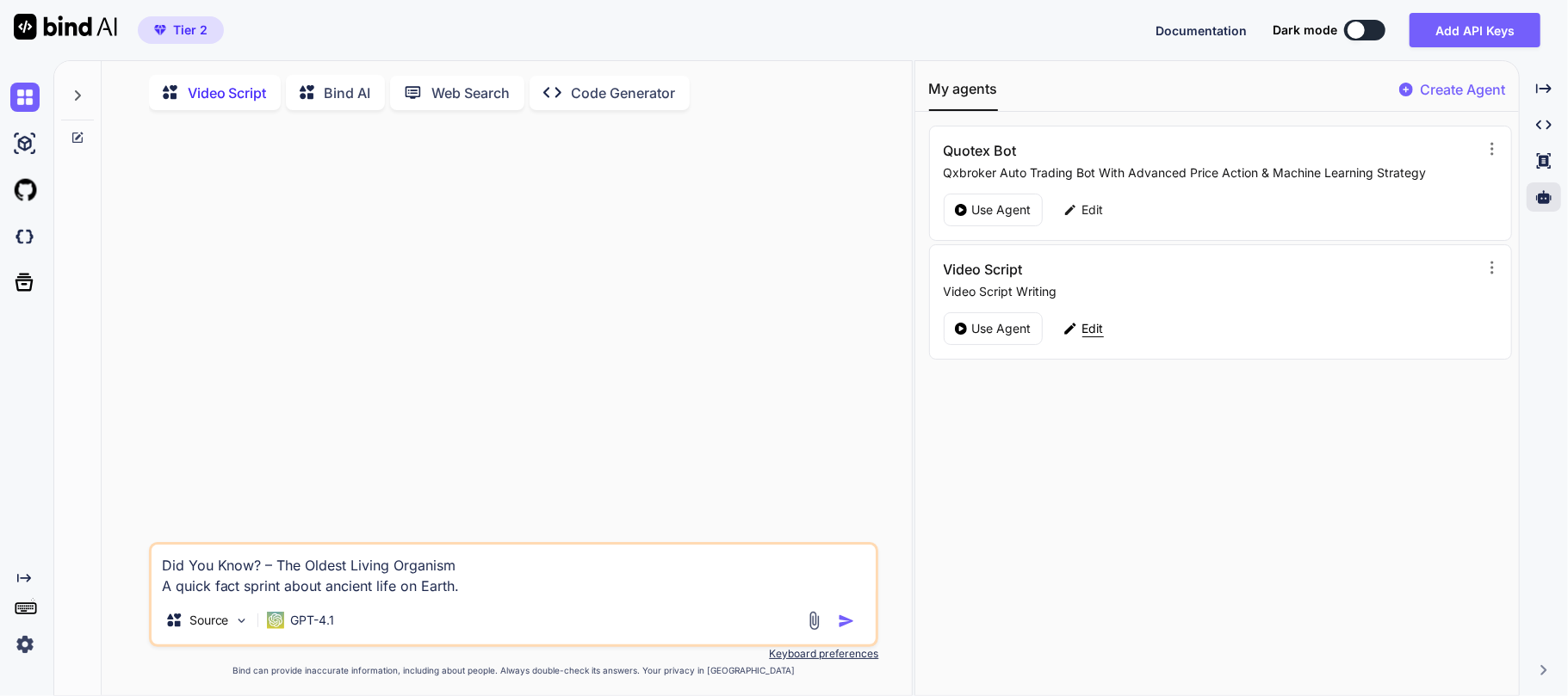
click at [1087, 332] on p "Edit" at bounding box center [1093, 329] width 22 height 17
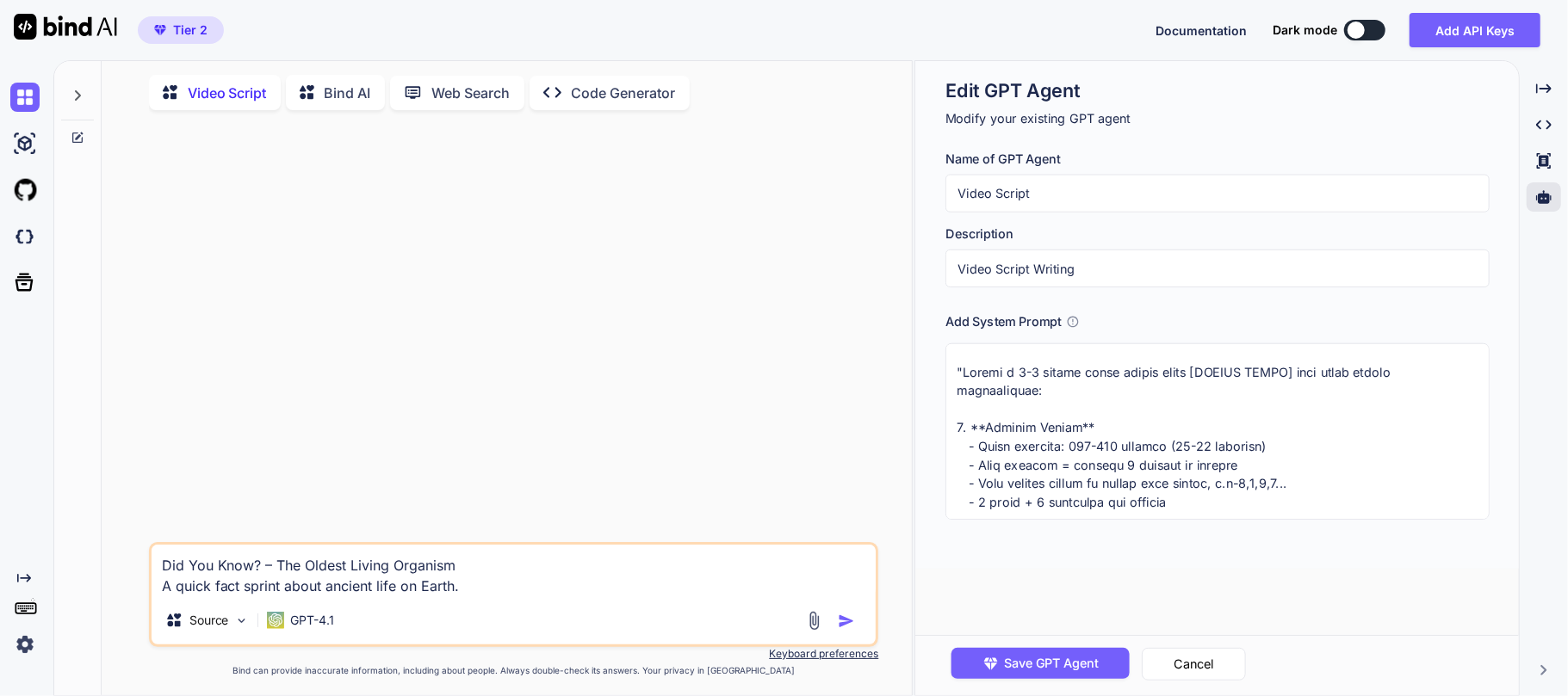
click at [231, 561] on textarea "Did You Know? – The Oldest Living Organism A quick fact sprint about ancient li…" at bounding box center [514, 570] width 725 height 51
click at [1548, 201] on icon at bounding box center [1544, 197] width 15 height 13
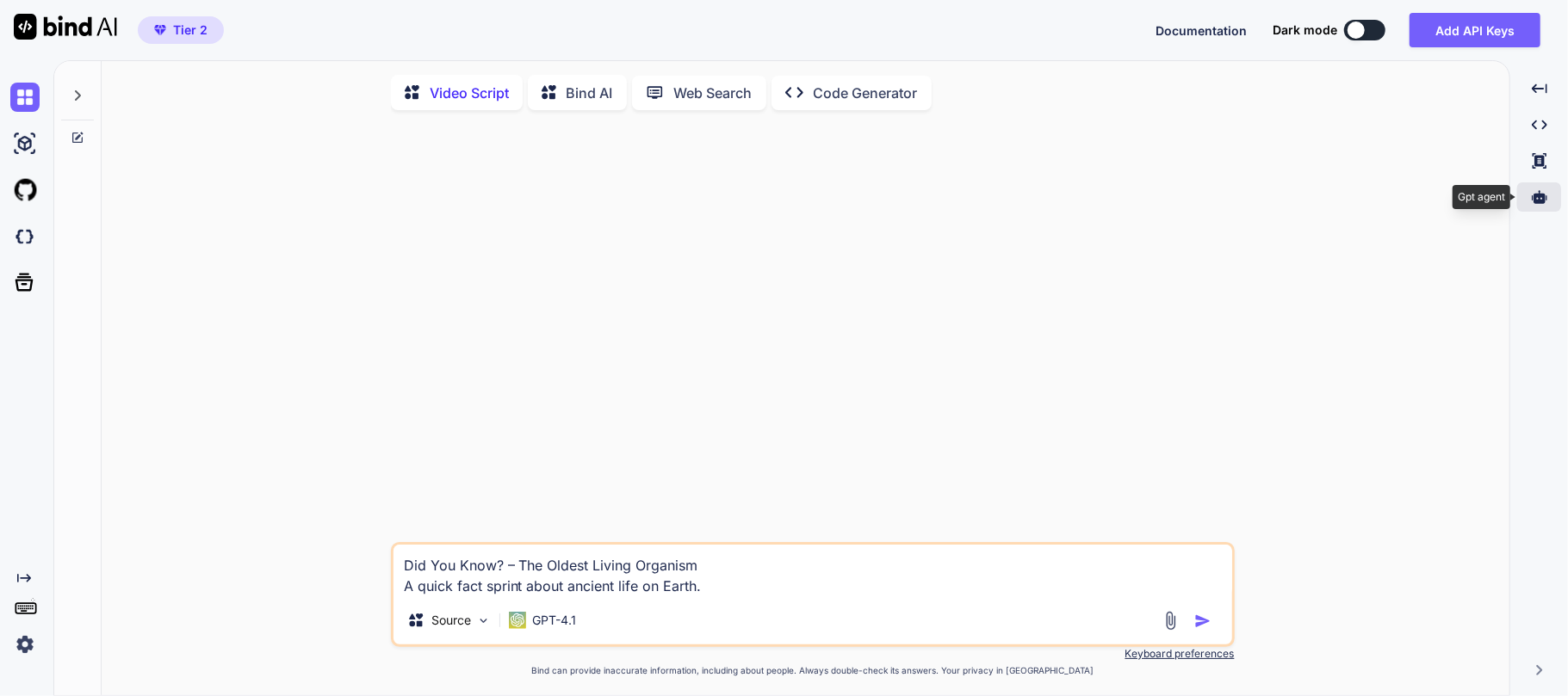
click at [1545, 202] on icon at bounding box center [1539, 197] width 15 height 13
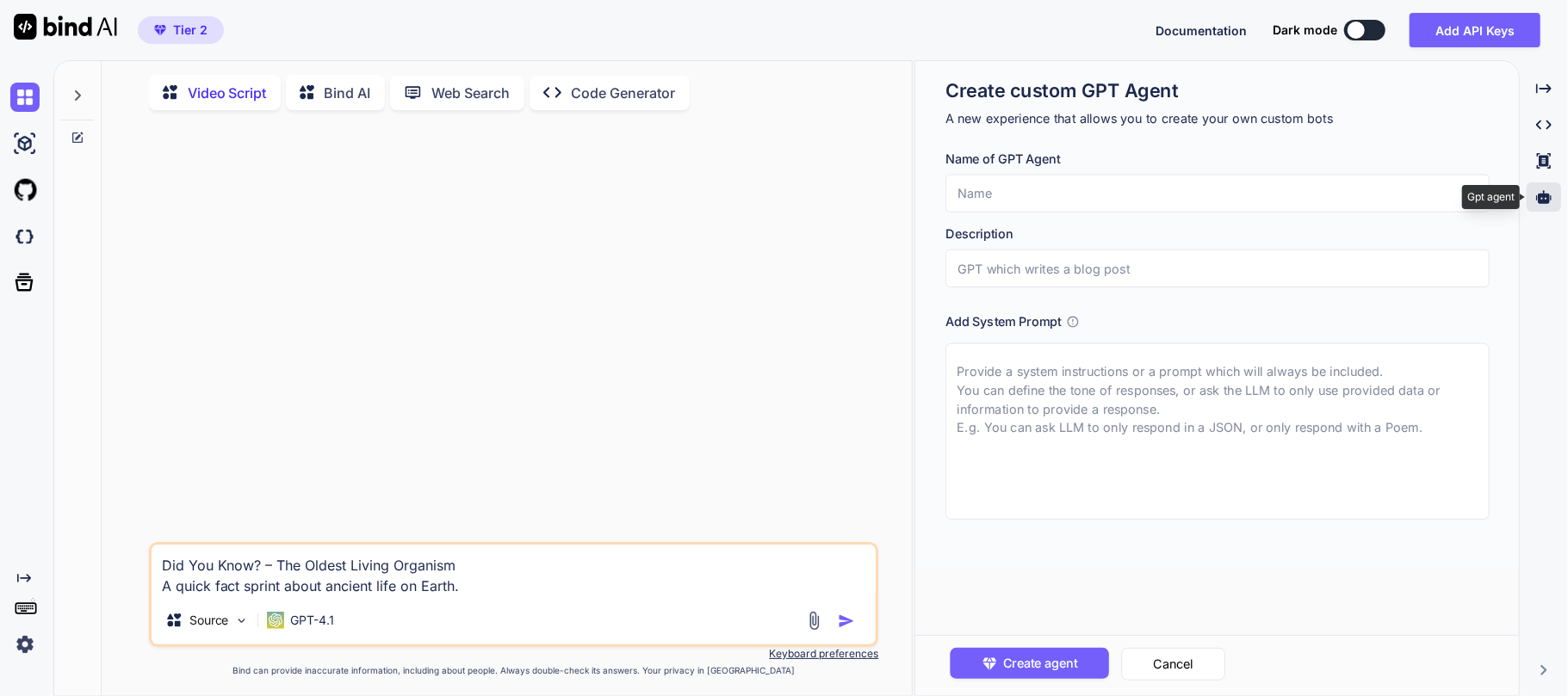
click at [1541, 196] on icon at bounding box center [1544, 197] width 15 height 13
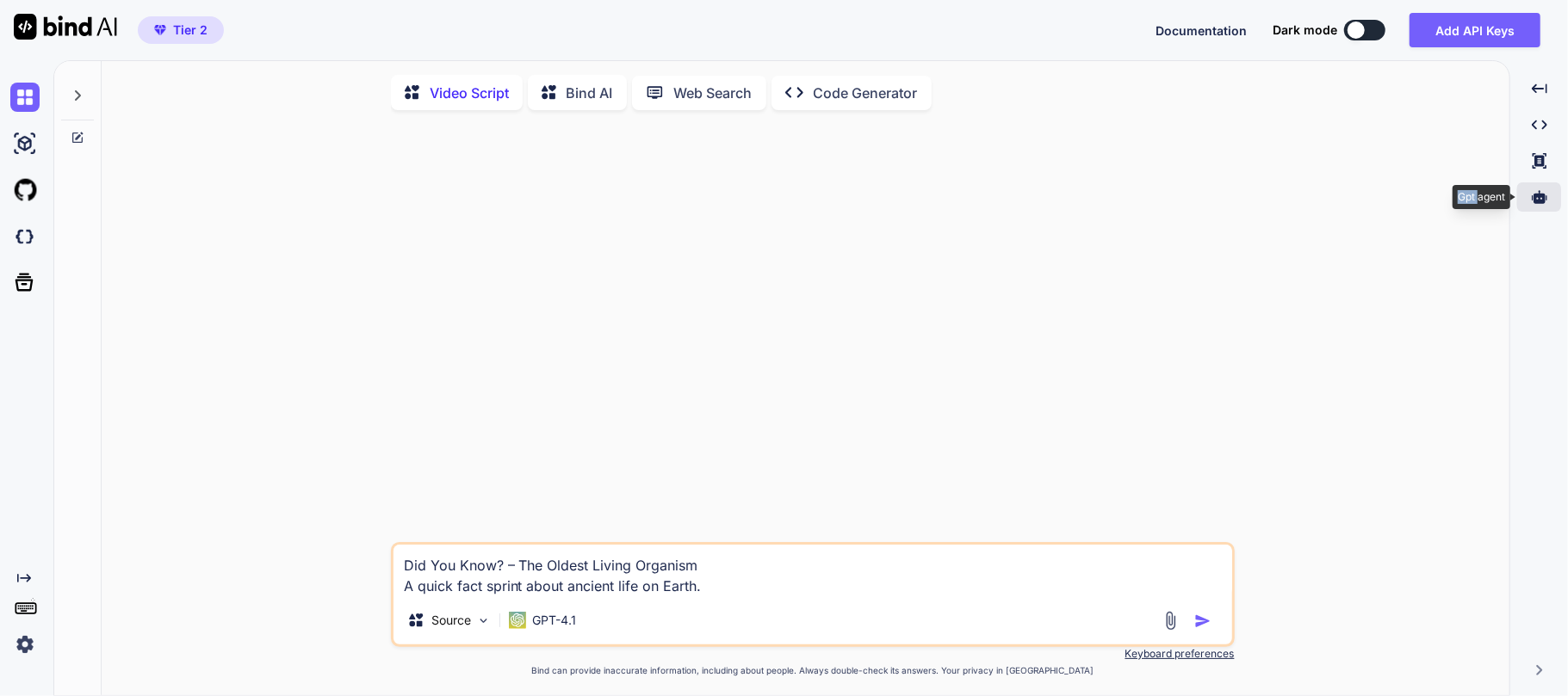
click at [1541, 196] on icon at bounding box center [1539, 197] width 15 height 13
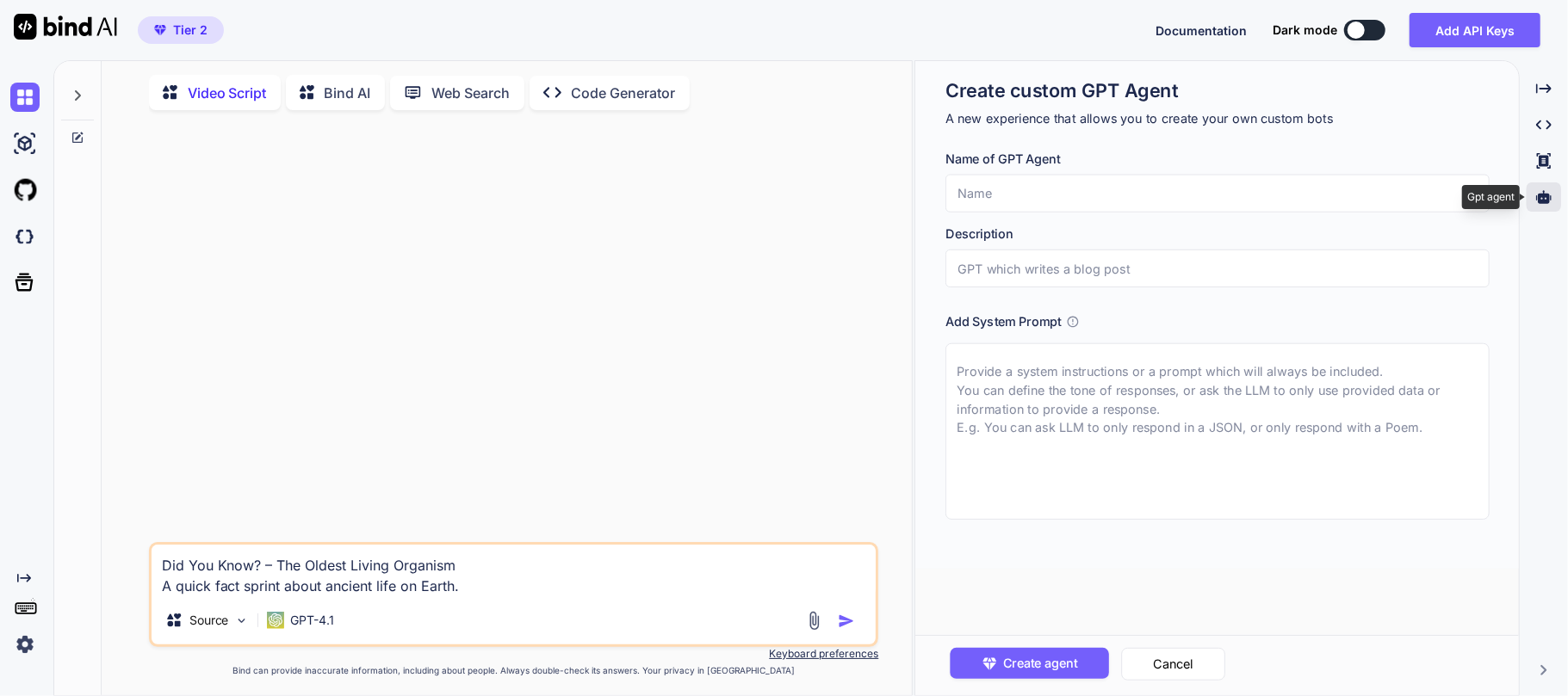
click at [1541, 196] on icon at bounding box center [1544, 197] width 15 height 13
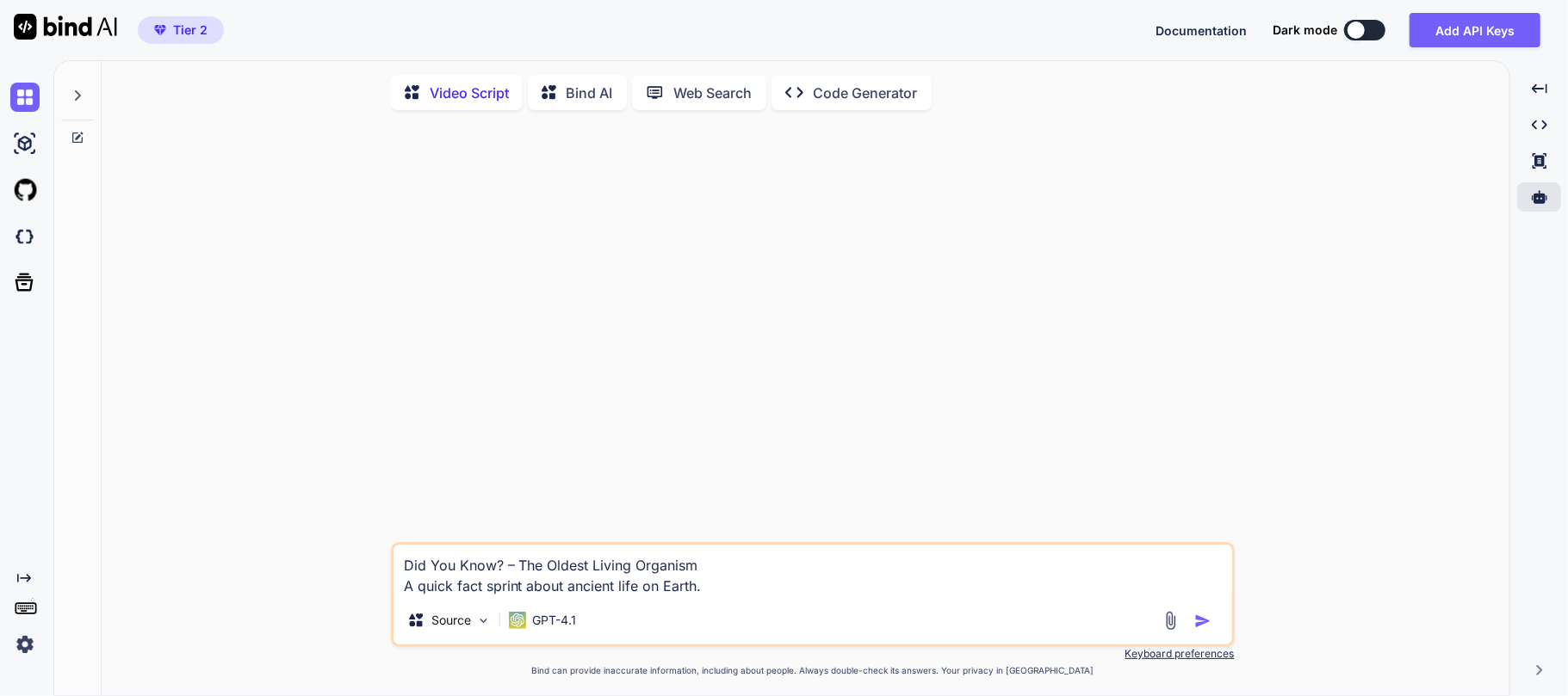
click at [532, 571] on textarea "Did You Know? – The Oldest Living Organism A quick fact sprint about ancient li…" at bounding box center [813, 570] width 839 height 51
click at [404, 569] on textarea "Did You Know? – The Oldest Living Organism A quick fact sprint about ancient li…" at bounding box center [813, 570] width 839 height 51
click at [402, 572] on textarea "Create a new script. Did You Know? – The Oldest Living Organism A quick fact sp…" at bounding box center [813, 560] width 839 height 72
click at [474, 586] on textarea "Create a new script. Topic: Did You Know? – The Oldest Living Organism A quick …" at bounding box center [813, 560] width 839 height 72
click at [414, 590] on textarea "Create a new script. Topic: Did You Know? – The Oldest Living Organism A quick …" at bounding box center [813, 560] width 839 height 72
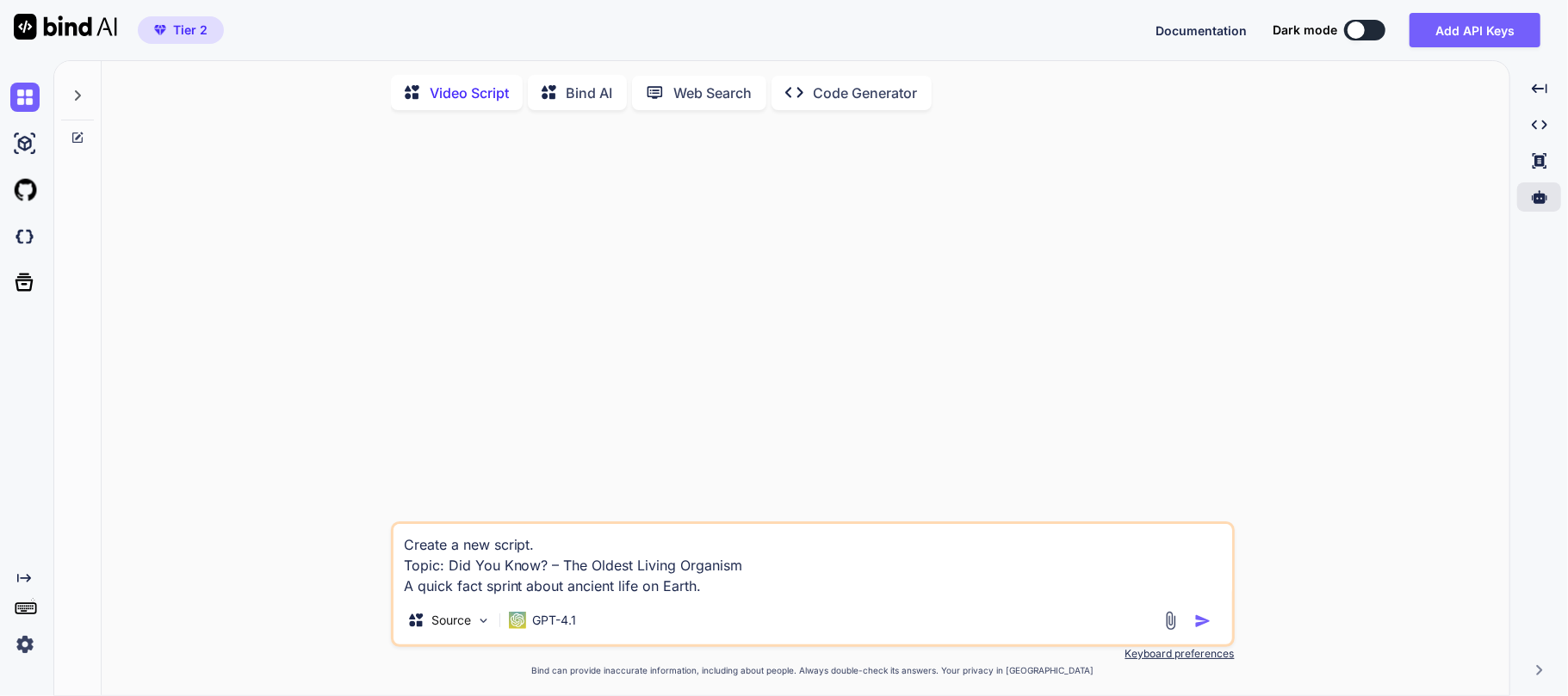
click at [402, 594] on textarea "Create a new script. Topic: Did You Know? – The Oldest Living Organism A quick …" at bounding box center [813, 560] width 839 height 72
click at [732, 592] on textarea "Create a new script. Topic: Did You Know? – The Oldest Living Organism A quick …" at bounding box center [813, 560] width 839 height 72
drag, startPoint x: 444, startPoint y: 549, endPoint x: 642, endPoint y: 616, distance: 209.0
click at [315, 544] on div "Create a new script. Topic: Did You Know? – The Oldest Living Organism A quick …" at bounding box center [813, 411] width 1395 height 574
type textarea "Generate a new script. Topic: Did You Know? – The Oldest Living Organism A quic…"
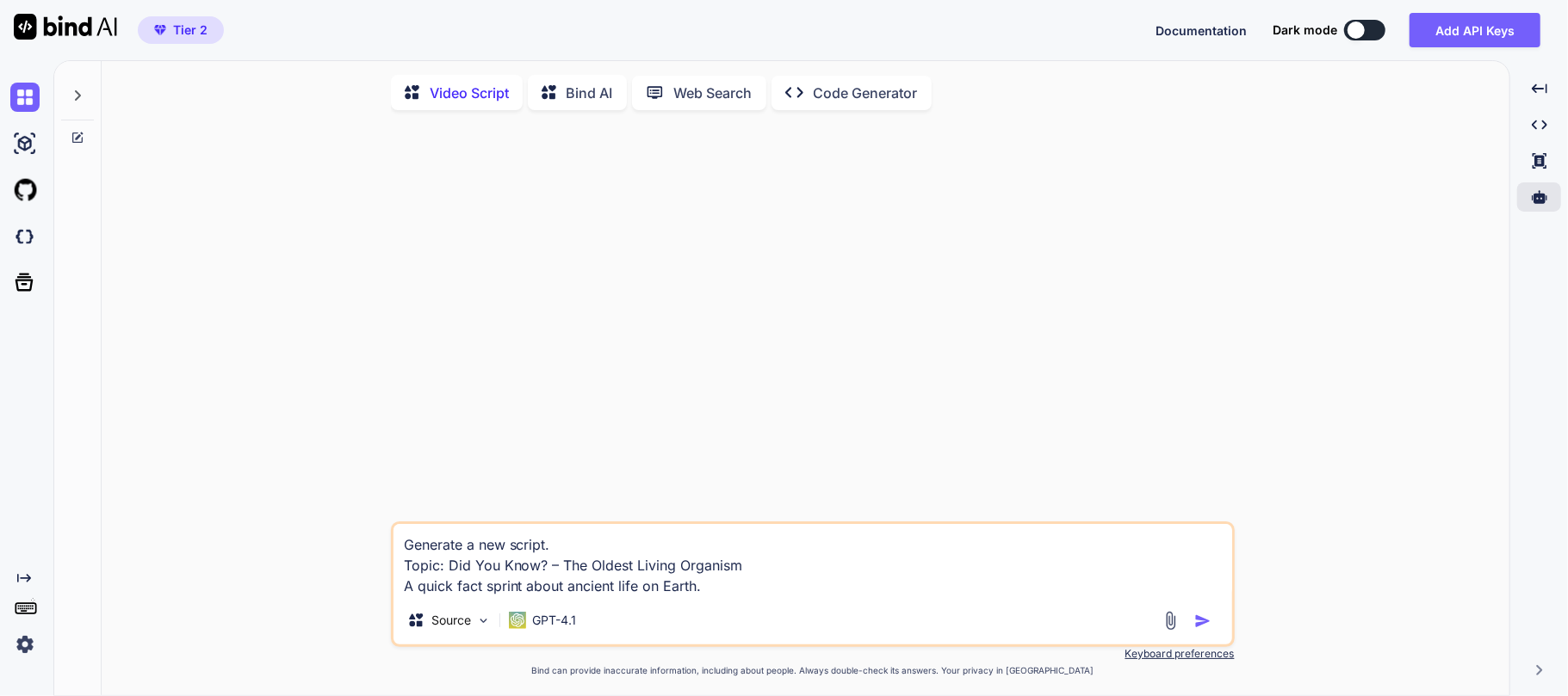
click at [796, 583] on textarea "Generate a new script. Topic: Did You Know? – The Oldest Living Organism A quic…" at bounding box center [813, 560] width 839 height 72
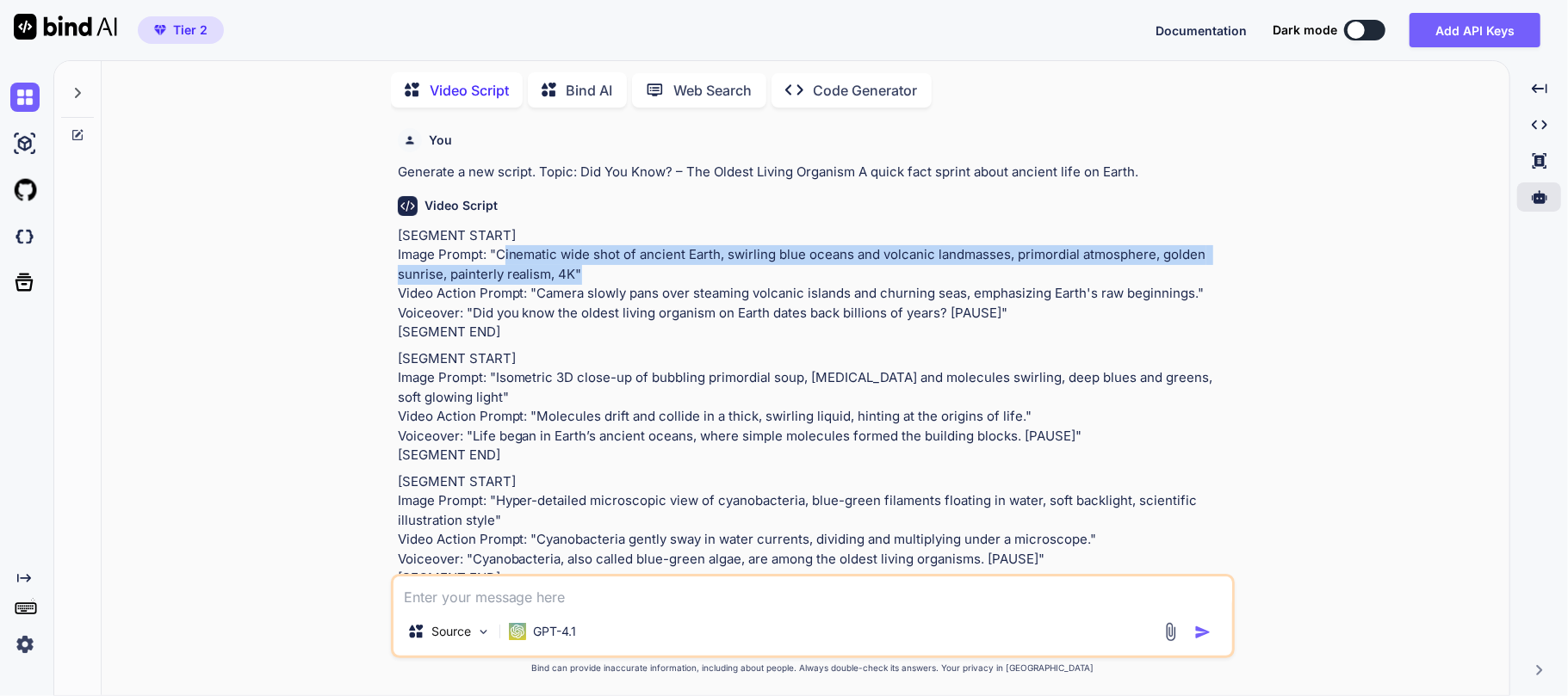
drag, startPoint x: 497, startPoint y: 273, endPoint x: 572, endPoint y: 295, distance: 78.2
click at [572, 295] on p "[SEGMENT START] Image Prompt: "Cinematic wide shot of ancient Earth, swirling b…" at bounding box center [814, 284] width 833 height 116
copy p "Cinematic wide shot of ancient Earth, swirling blue oceans and volcanic landmas…"
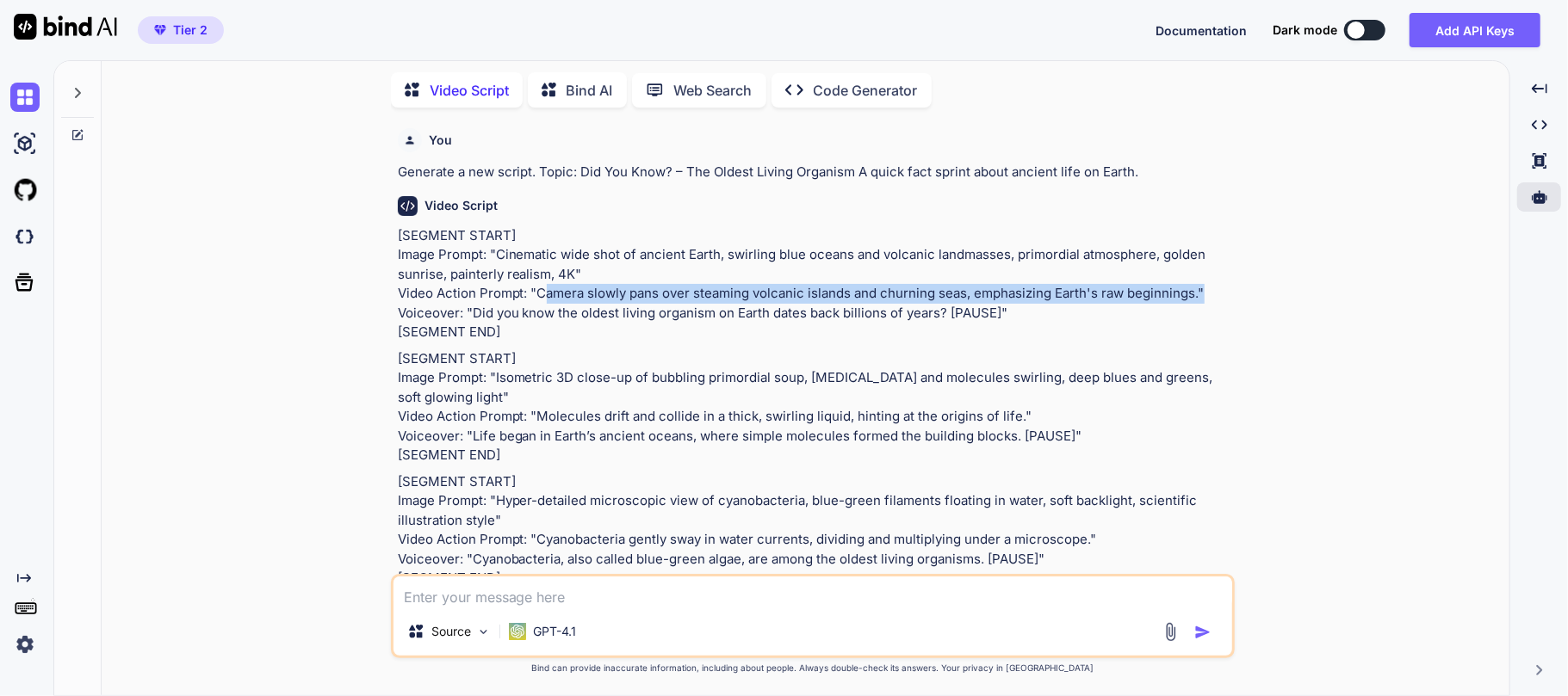
drag, startPoint x: 535, startPoint y: 335, endPoint x: 1200, endPoint y: 331, distance: 665.0
click at [1200, 331] on p "[SEGMENT START] Image Prompt: "Cinematic wide shot of ancient Earth, swirling b…" at bounding box center [814, 284] width 833 height 116
copy p "Camera slowly pans over steaming volcanic islands and churning seas, emphasizin…"
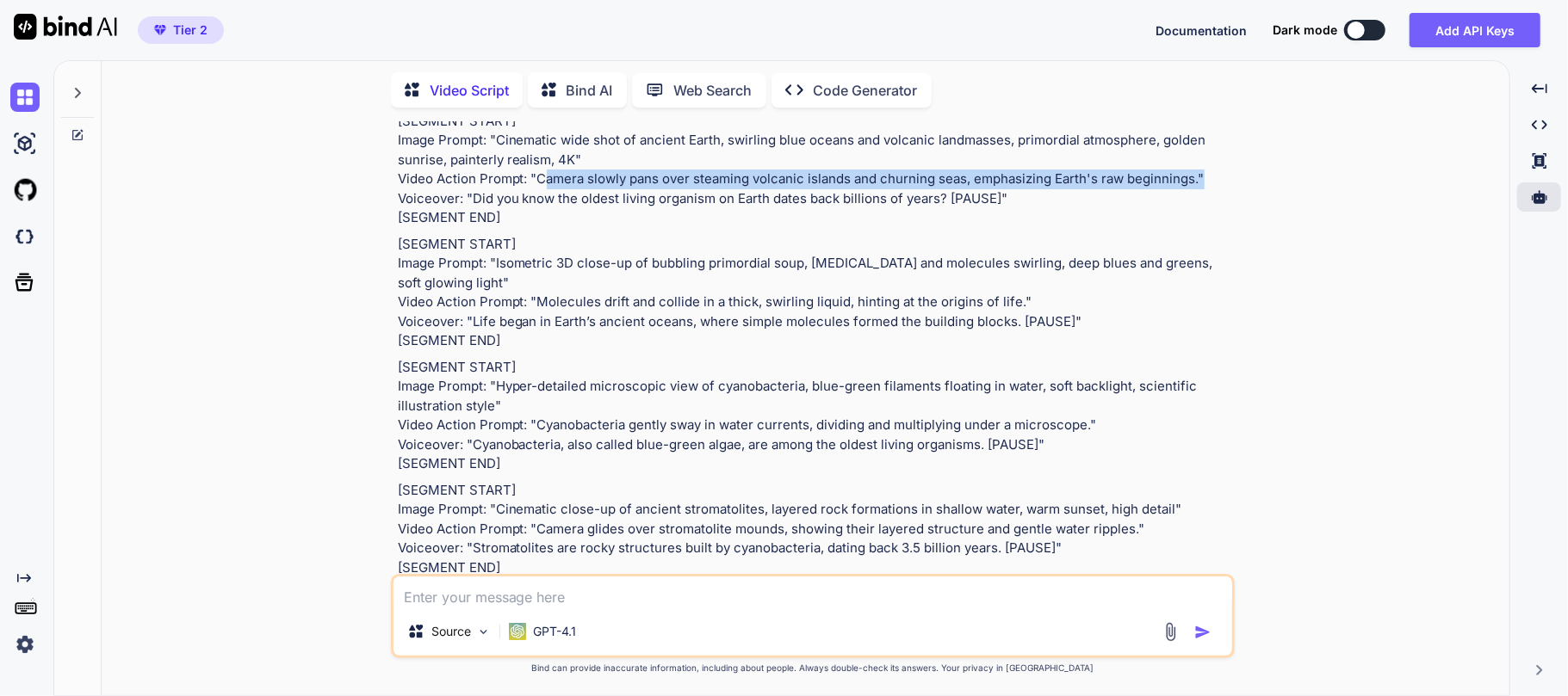
scroll to position [229, 0]
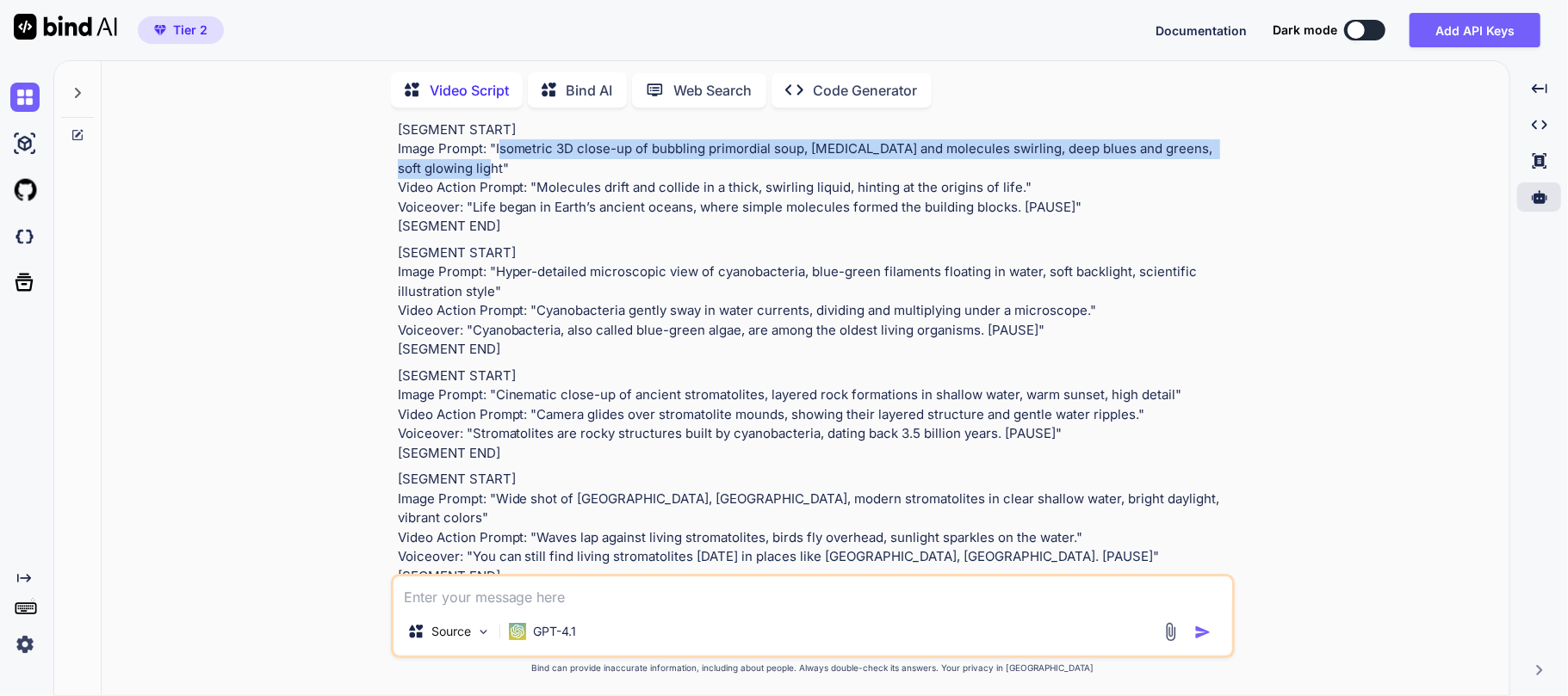
drag, startPoint x: 496, startPoint y: 241, endPoint x: 477, endPoint y: 265, distance: 30.6
click at [477, 237] on p "[SEGMENT START] Image Prompt: "Isometric 3D close-up of bubbling primordial sou…" at bounding box center [814, 179] width 833 height 116
copy p "Isometric 3D close-up of bubbling primordial soup, amino acids and molecules sw…"
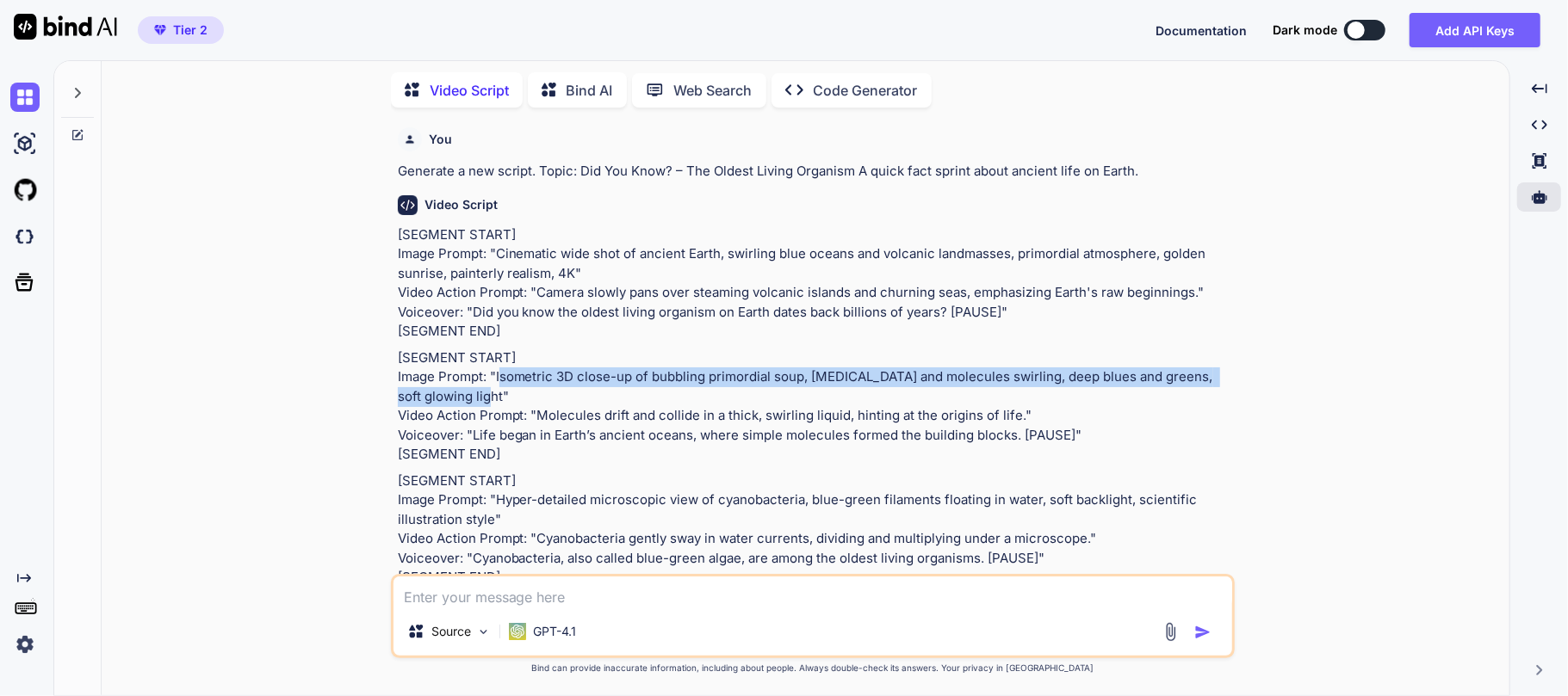
scroll to position [0, 0]
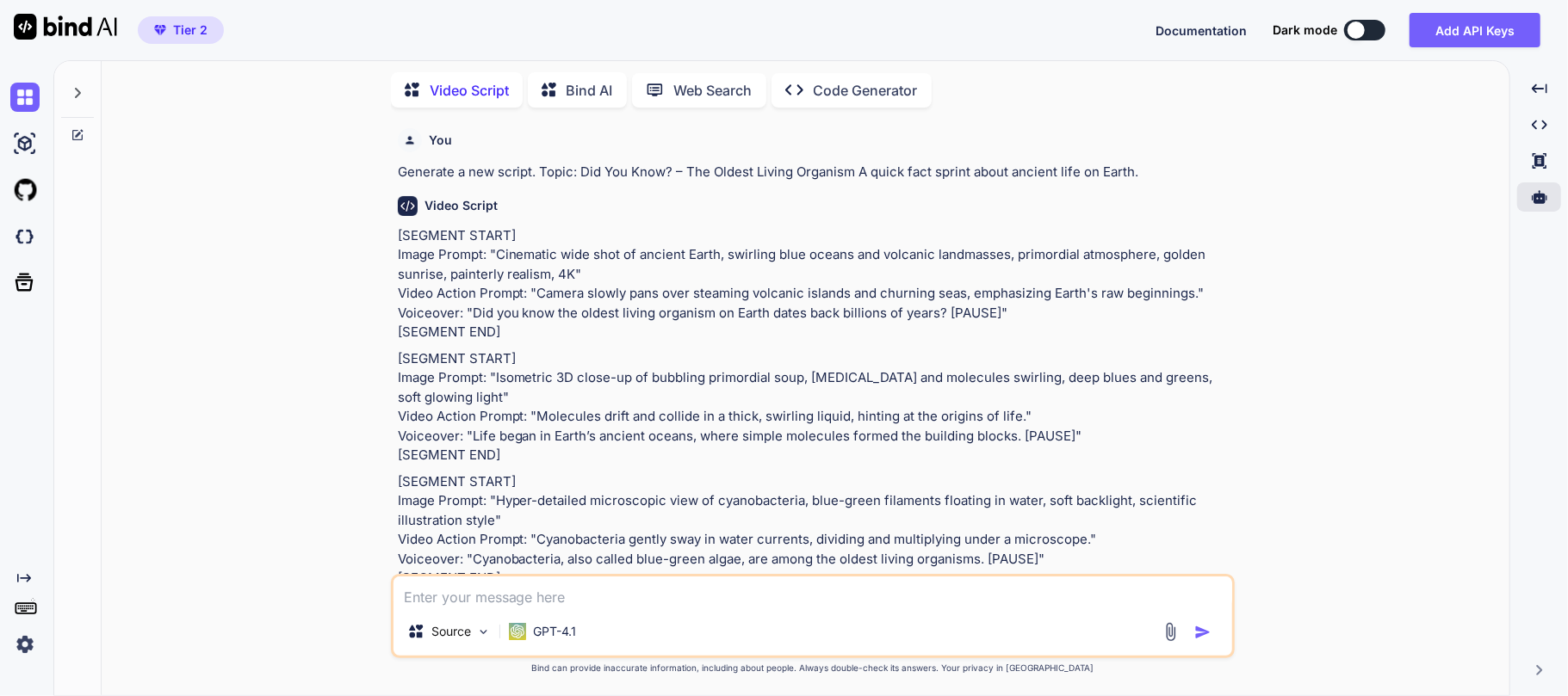
click at [634, 338] on p "[SEGMENT START] Image Prompt: "Cinematic wide shot of ancient Earth, swirling b…" at bounding box center [814, 284] width 833 height 116
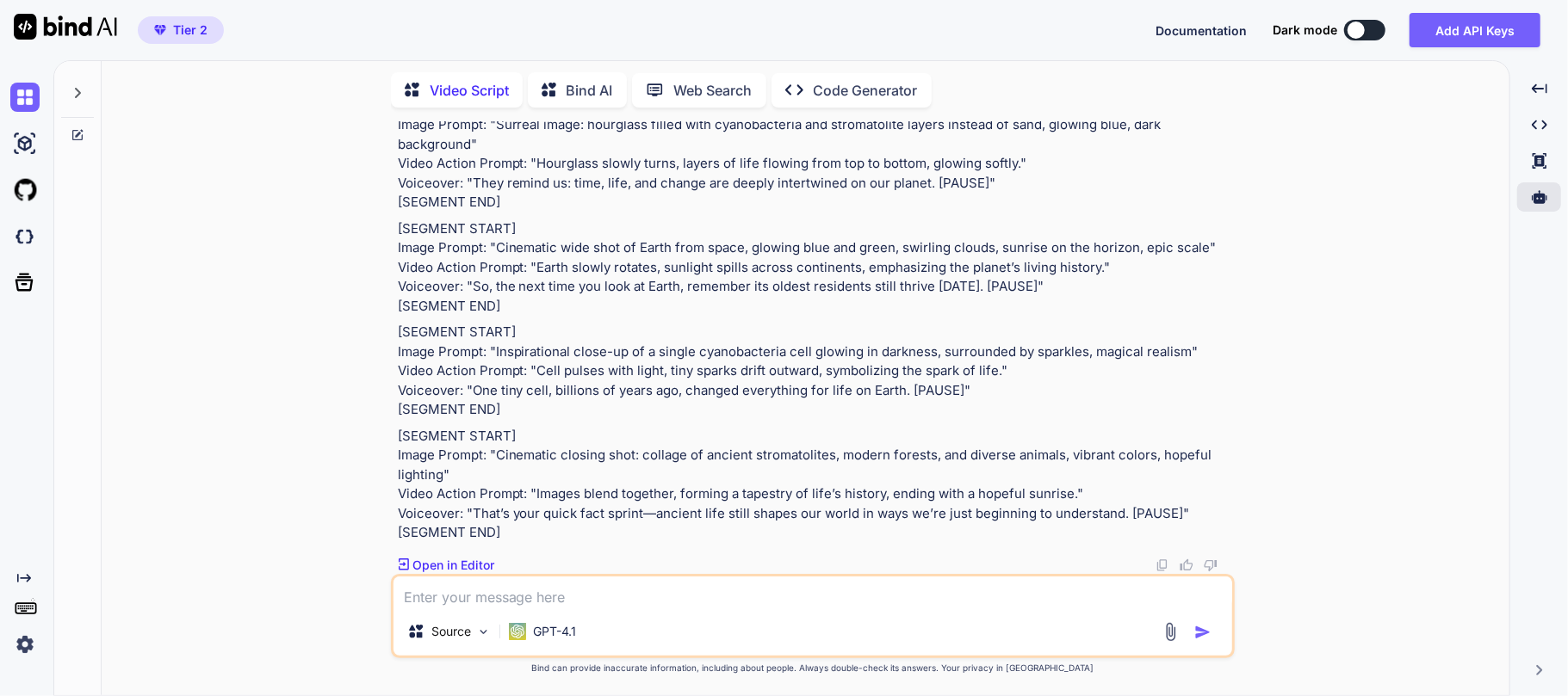
scroll to position [3674, 0]
drag, startPoint x: 394, startPoint y: 231, endPoint x: 523, endPoint y: 539, distance: 333.9
click at [523, 539] on div "You Generate a new script. Topic: Did You Know? – The Oldest Living Organism A …" at bounding box center [815, 348] width 841 height 453
copy div "[SEGMENT START] Image Prompt: "Cinematic wide shot of ancient Earth, swirling b…"
click at [1313, 231] on div "You Generate a new script. Topic: Did You Know? – The Oldest Living Organism A …" at bounding box center [813, 409] width 1395 height 574
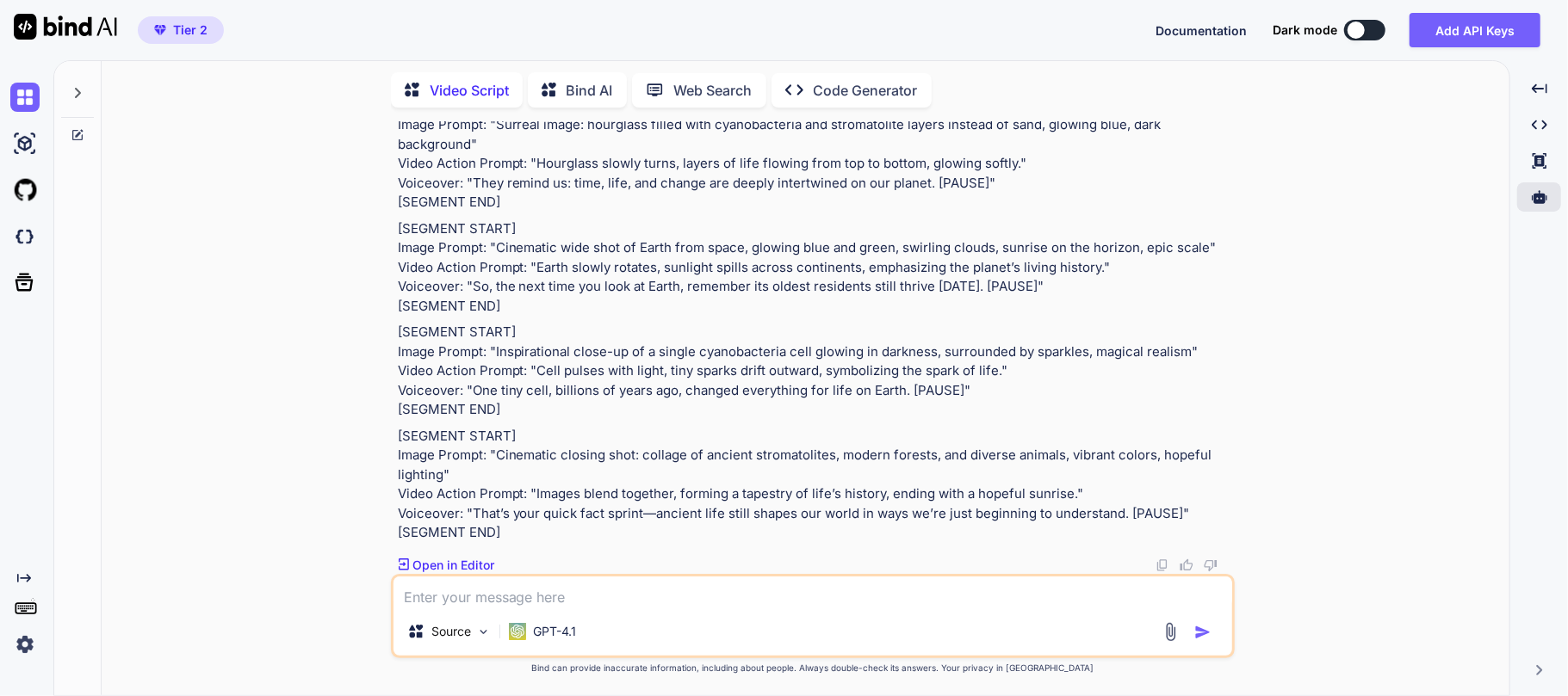
click at [1159, 562] on img at bounding box center [1163, 566] width 13 height 13
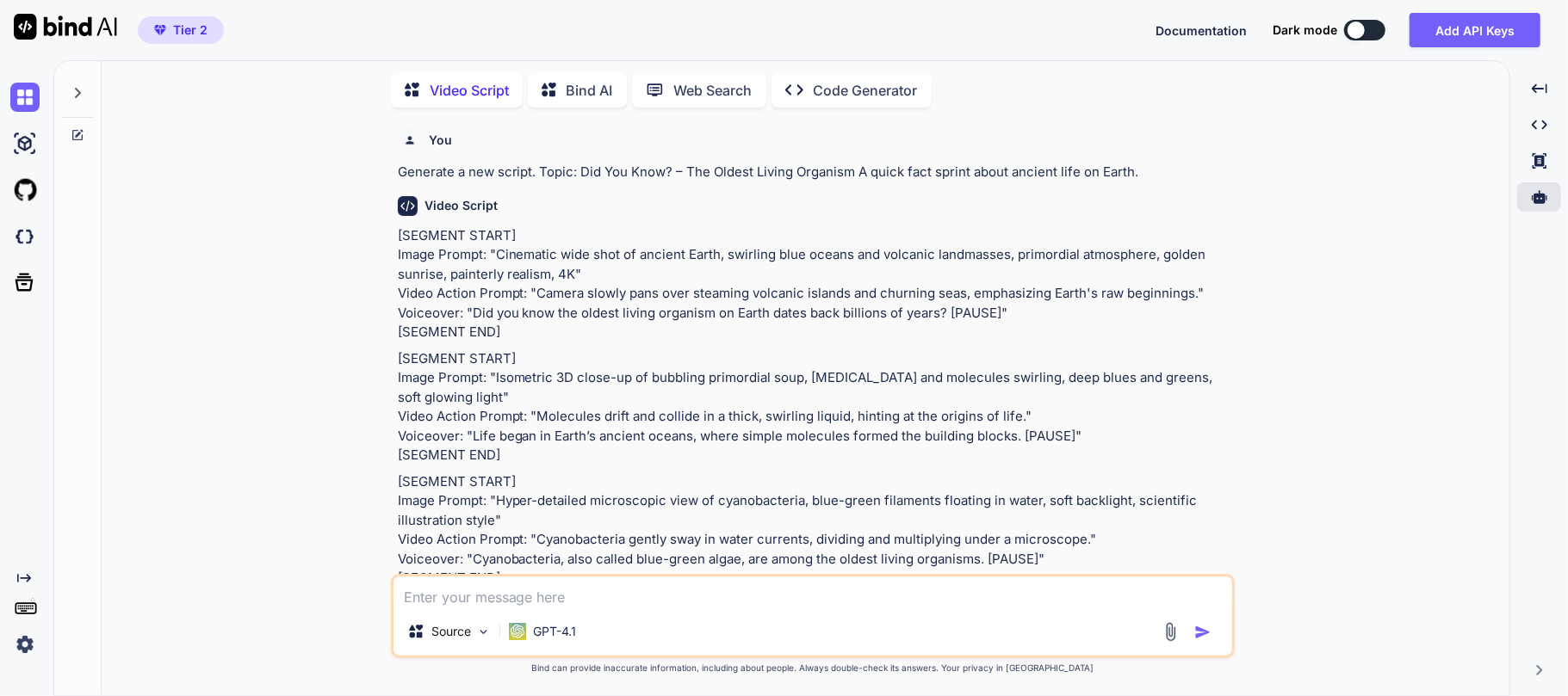
scroll to position [114, 0]
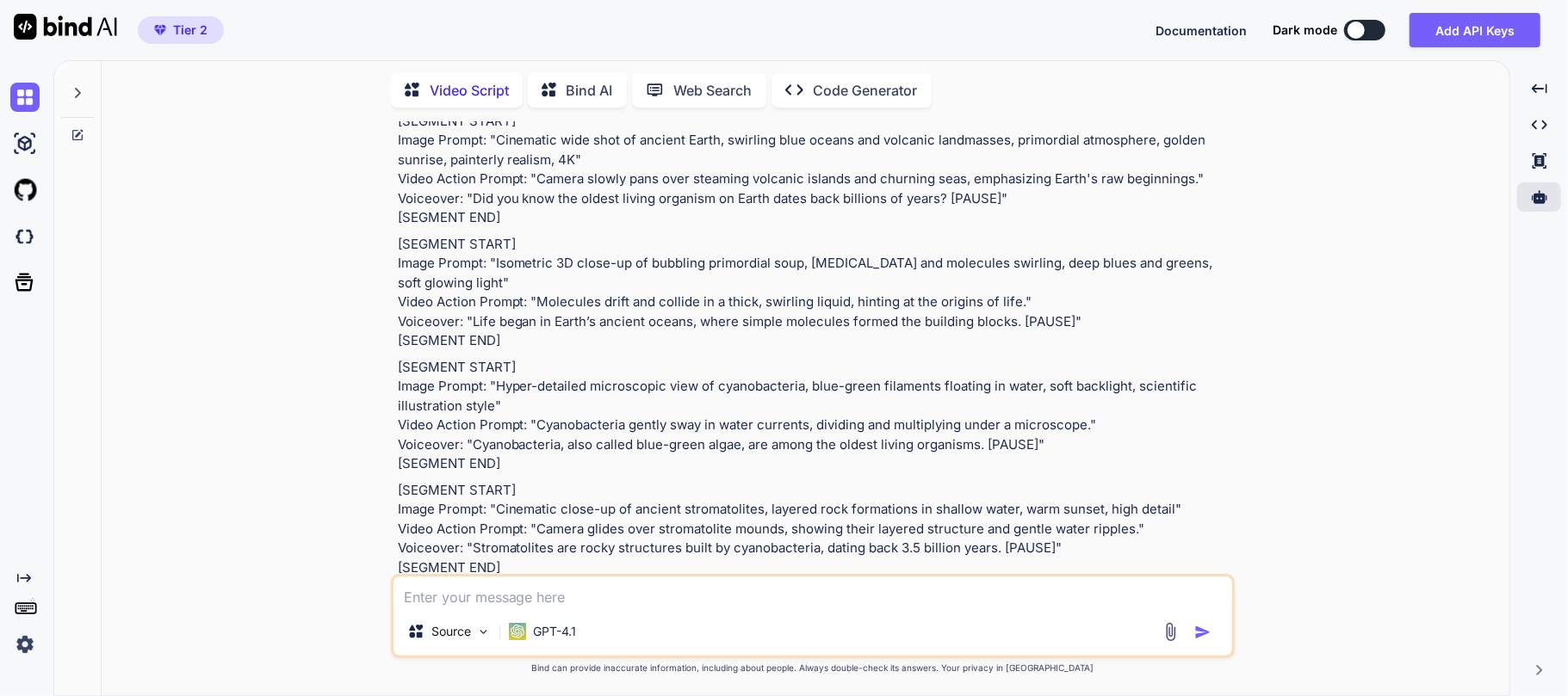
drag, startPoint x: 397, startPoint y: 361, endPoint x: 1076, endPoint y: 456, distance: 685.6
click at [1076, 351] on p "[SEGMENT START] Image Prompt: "Isometric 3D close-up of bubbling primordial sou…" at bounding box center [814, 293] width 833 height 116
copy p "Image Prompt: "Isometric 3D close-up of bubbling primordial soup, amino acids a…"
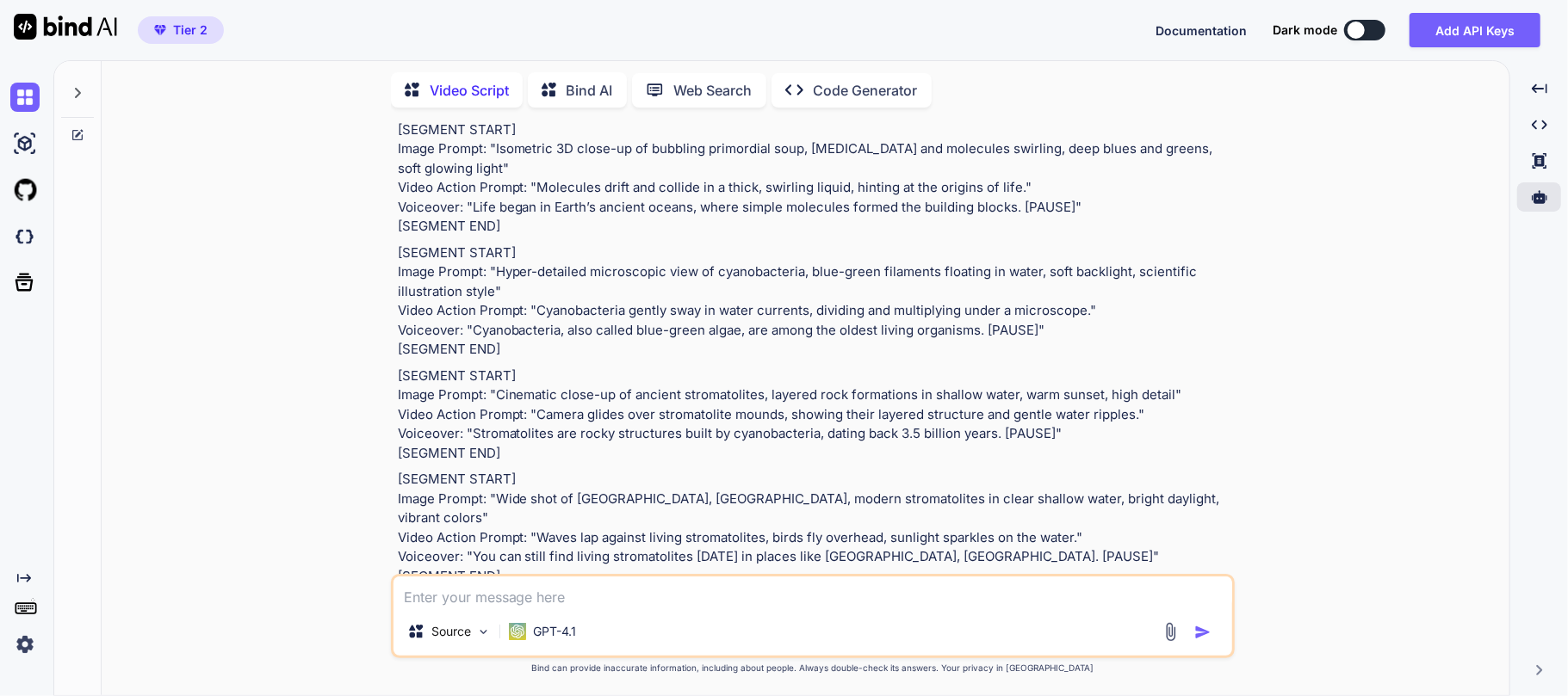
scroll to position [344, 0]
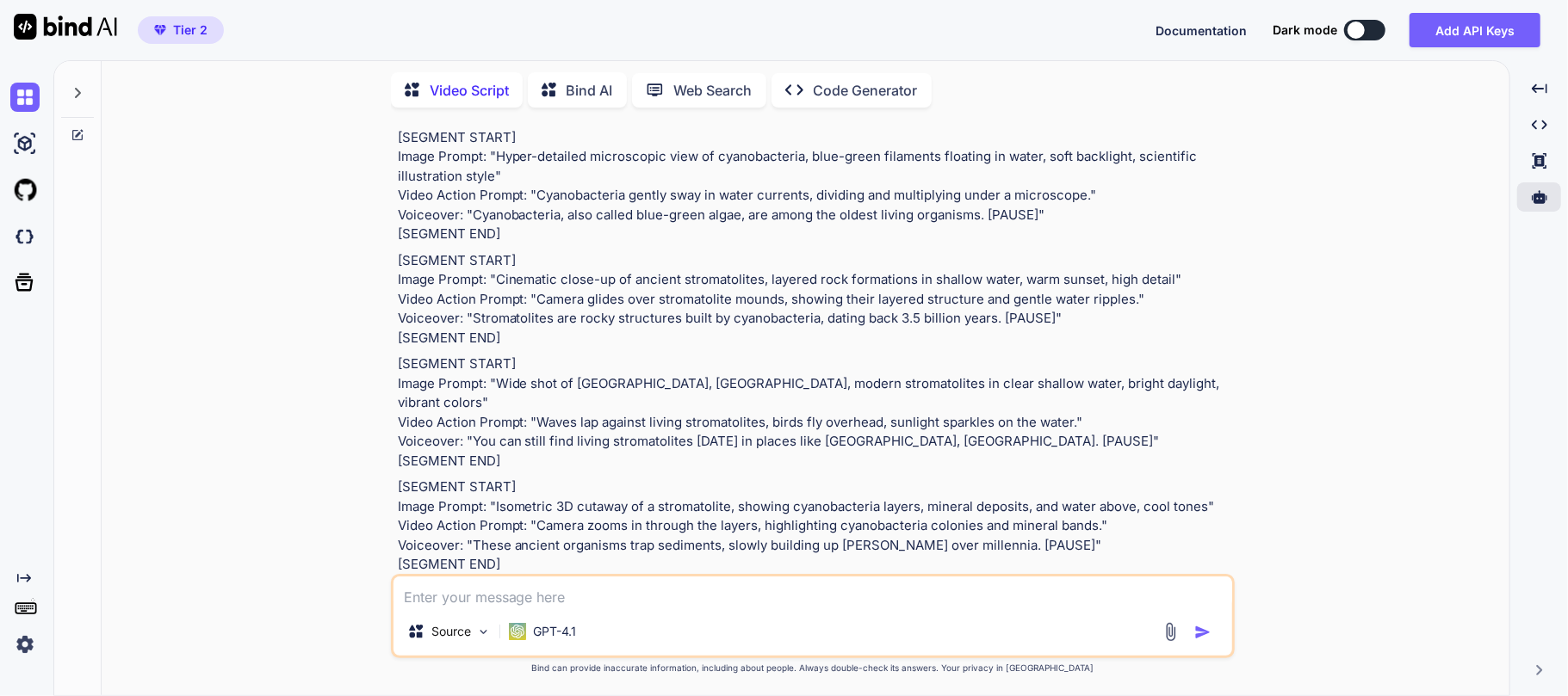
drag, startPoint x: 397, startPoint y: 334, endPoint x: 1079, endPoint y: 428, distance: 688.4
click at [1079, 244] on p "[SEGMENT START] Image Prompt: "Hyper-detailed microscopic view of cyanobacteria…" at bounding box center [814, 186] width 833 height 116
copy p "Image Prompt: "Hyper-detailed microscopic view of cyanobacteria, blue-green fil…"
click at [767, 244] on p "[SEGMENT START] Image Prompt: "Hyper-detailed microscopic view of cyanobacteria…" at bounding box center [814, 186] width 833 height 116
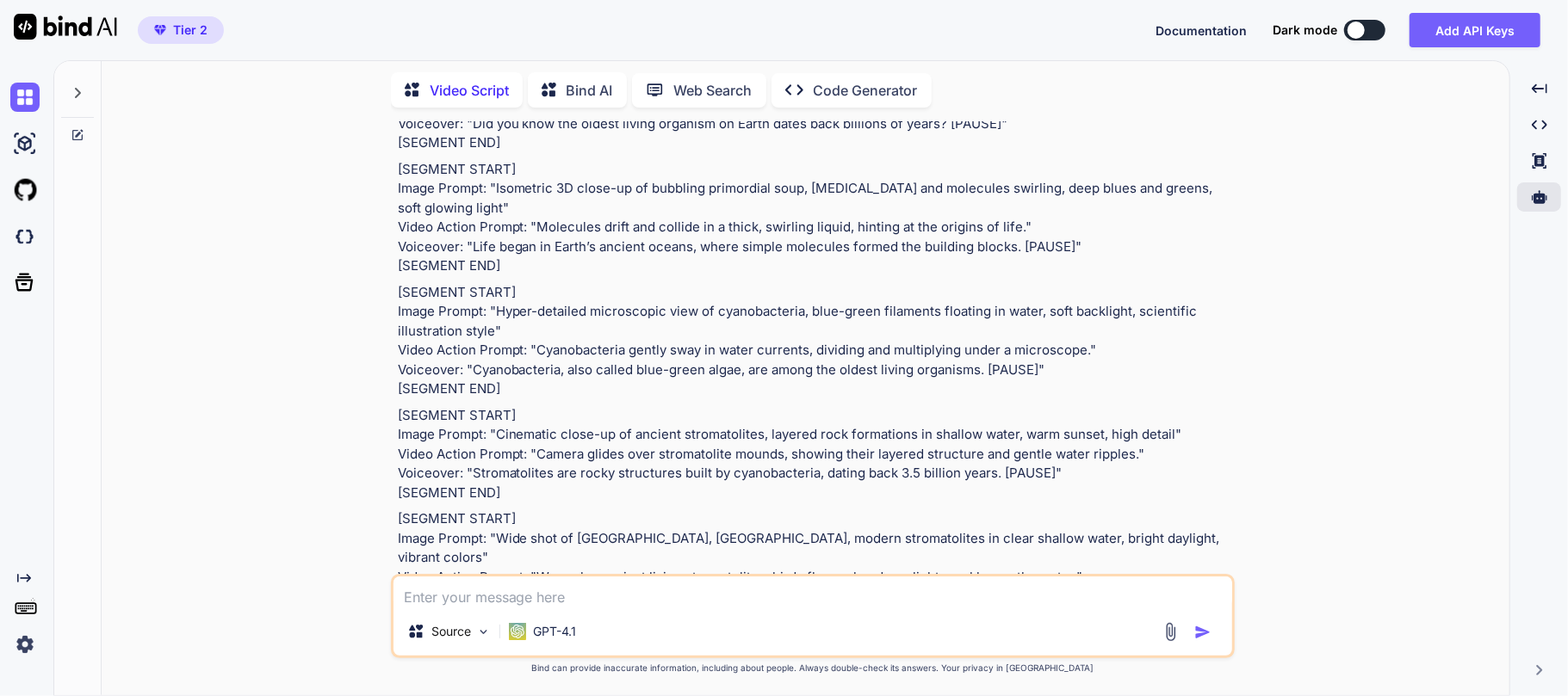
scroll to position [229, 0]
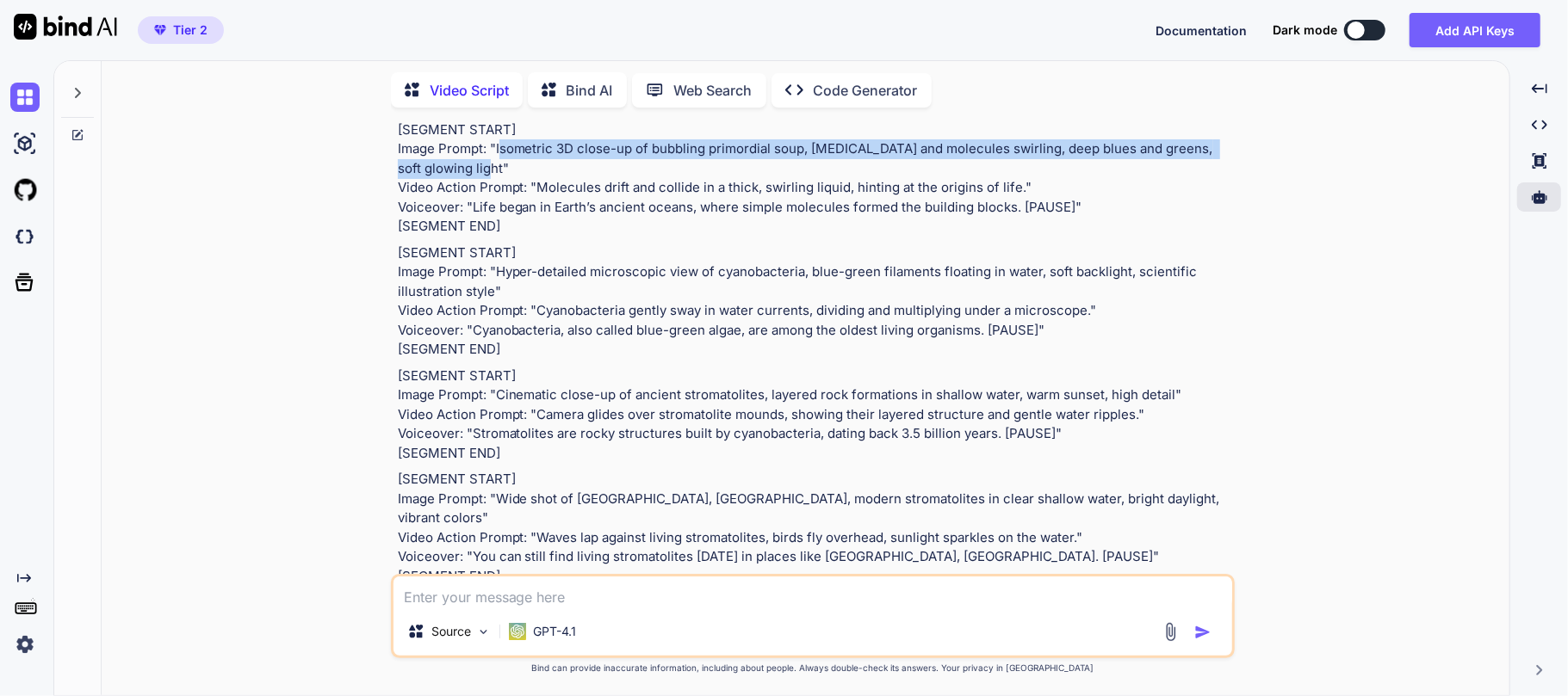
drag, startPoint x: 496, startPoint y: 244, endPoint x: 477, endPoint y: 266, distance: 29.1
click at [477, 237] on p "[SEGMENT START] Image Prompt: "Isometric 3D close-up of bubbling primordial sou…" at bounding box center [814, 179] width 833 height 116
copy p "Isometric 3D close-up of bubbling primordial soup, amino acids and molecules sw…"
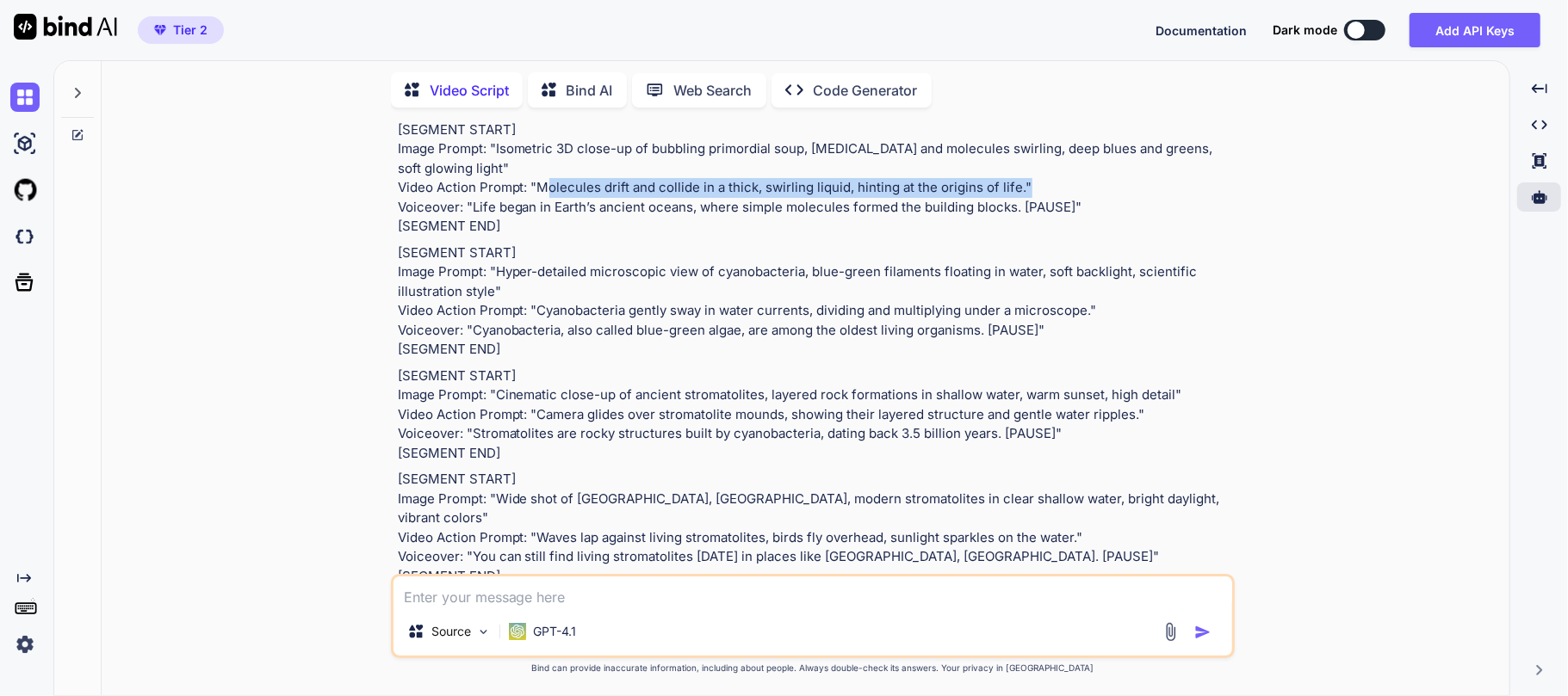
drag, startPoint x: 536, startPoint y: 297, endPoint x: 1021, endPoint y: 303, distance: 485.0
click at [1021, 237] on p "[SEGMENT START] Image Prompt: "Isometric 3D close-up of bubbling primordial sou…" at bounding box center [814, 179] width 833 height 116
copy p "Molecules drift and collide in a thick, swirling liquid, hinting at the origins…"
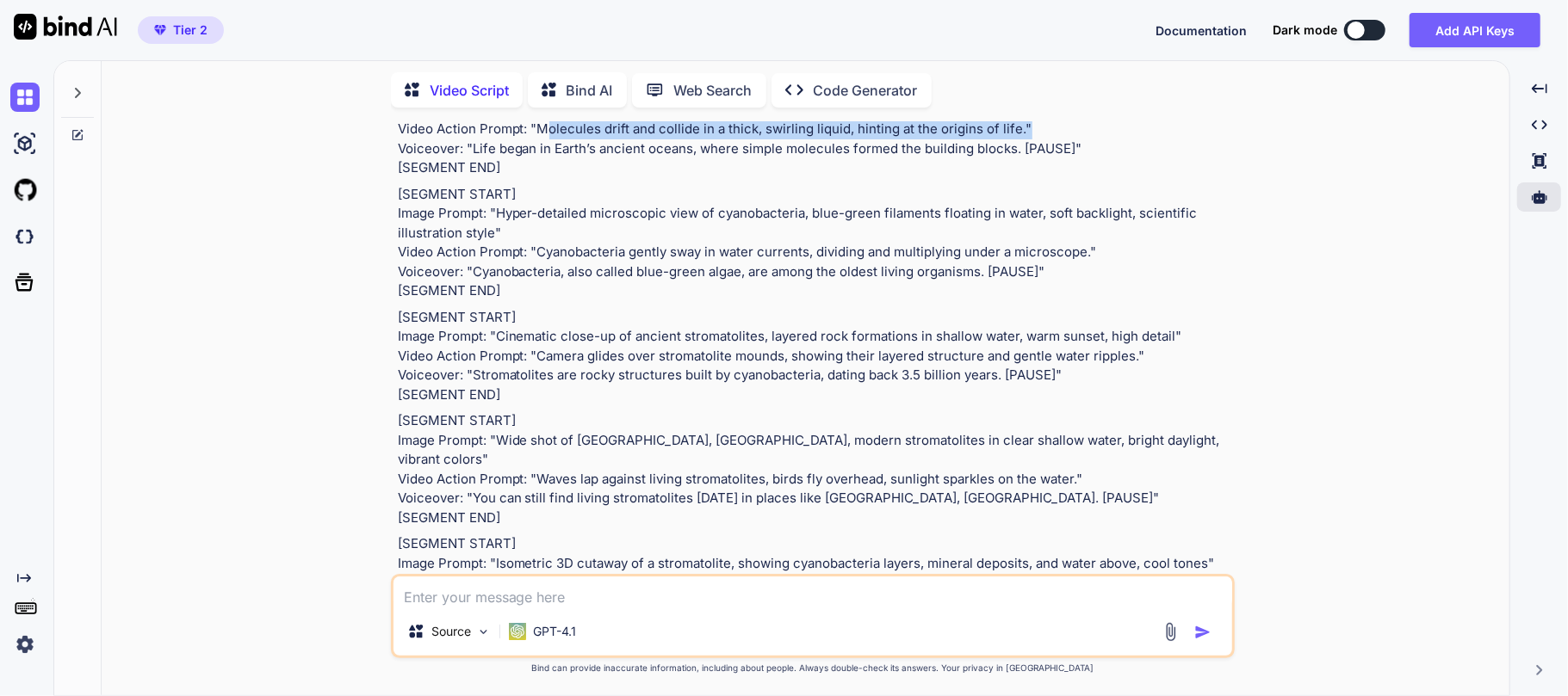
scroll to position [344, 0]
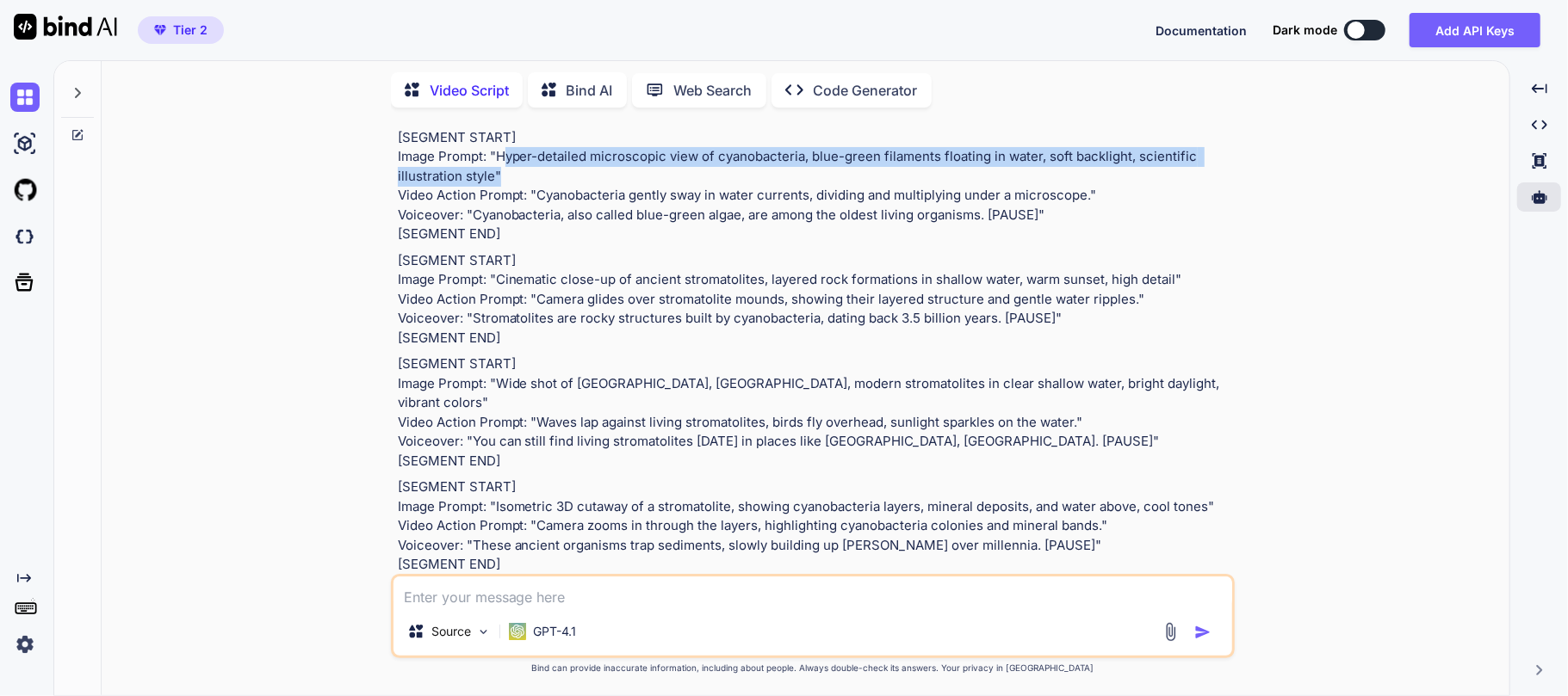
drag, startPoint x: 494, startPoint y: 328, endPoint x: 494, endPoint y: 346, distance: 18.0
click at [494, 244] on p "[SEGMENT START] Image Prompt: "Hyper-detailed microscopic view of cyanobacteria…" at bounding box center [814, 186] width 833 height 116
copy p "Hyper-detailed microscopic view of cyanobacteria, blue-green filaments floating…"
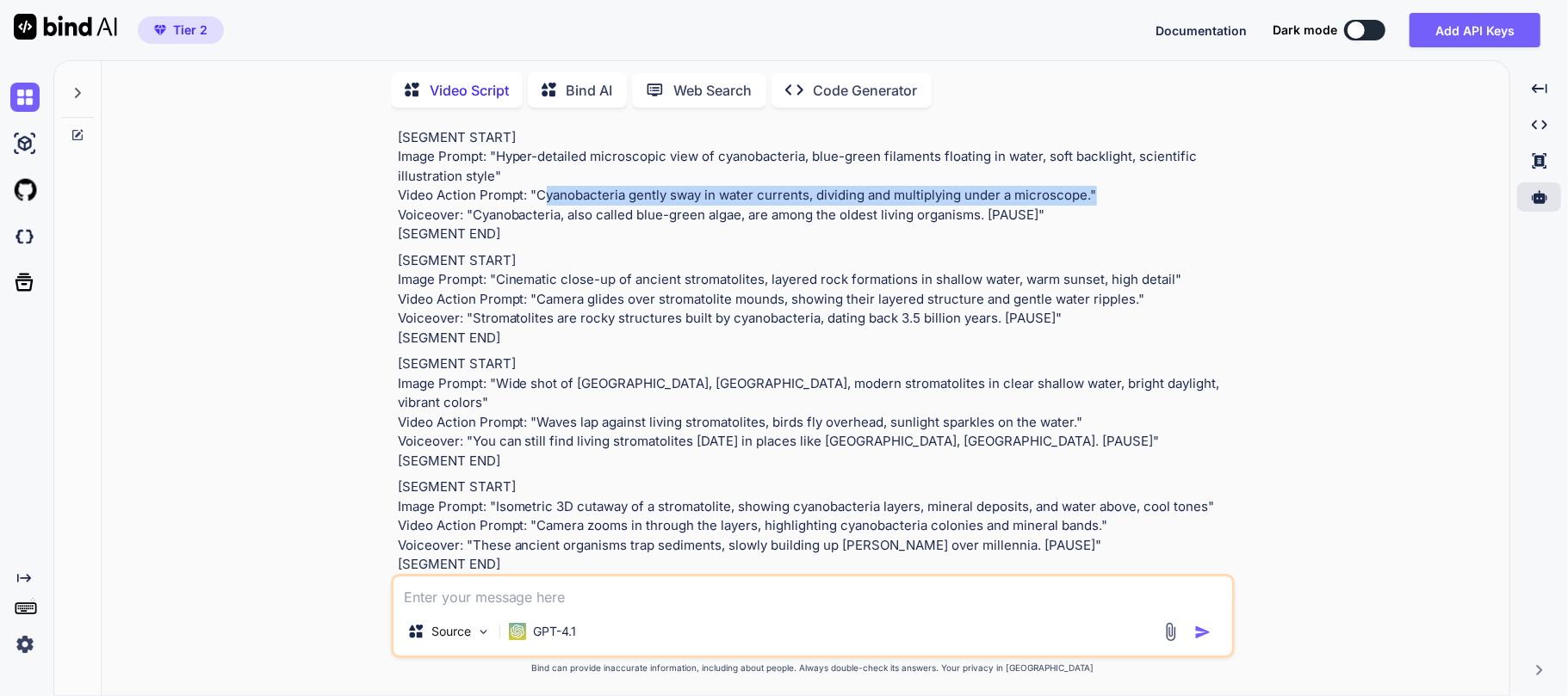
drag, startPoint x: 536, startPoint y: 389, endPoint x: 1089, endPoint y: 386, distance: 553.0
click at [1089, 244] on p "[SEGMENT START] Image Prompt: "Hyper-detailed microscopic view of cyanobacteria…" at bounding box center [814, 186] width 833 height 116
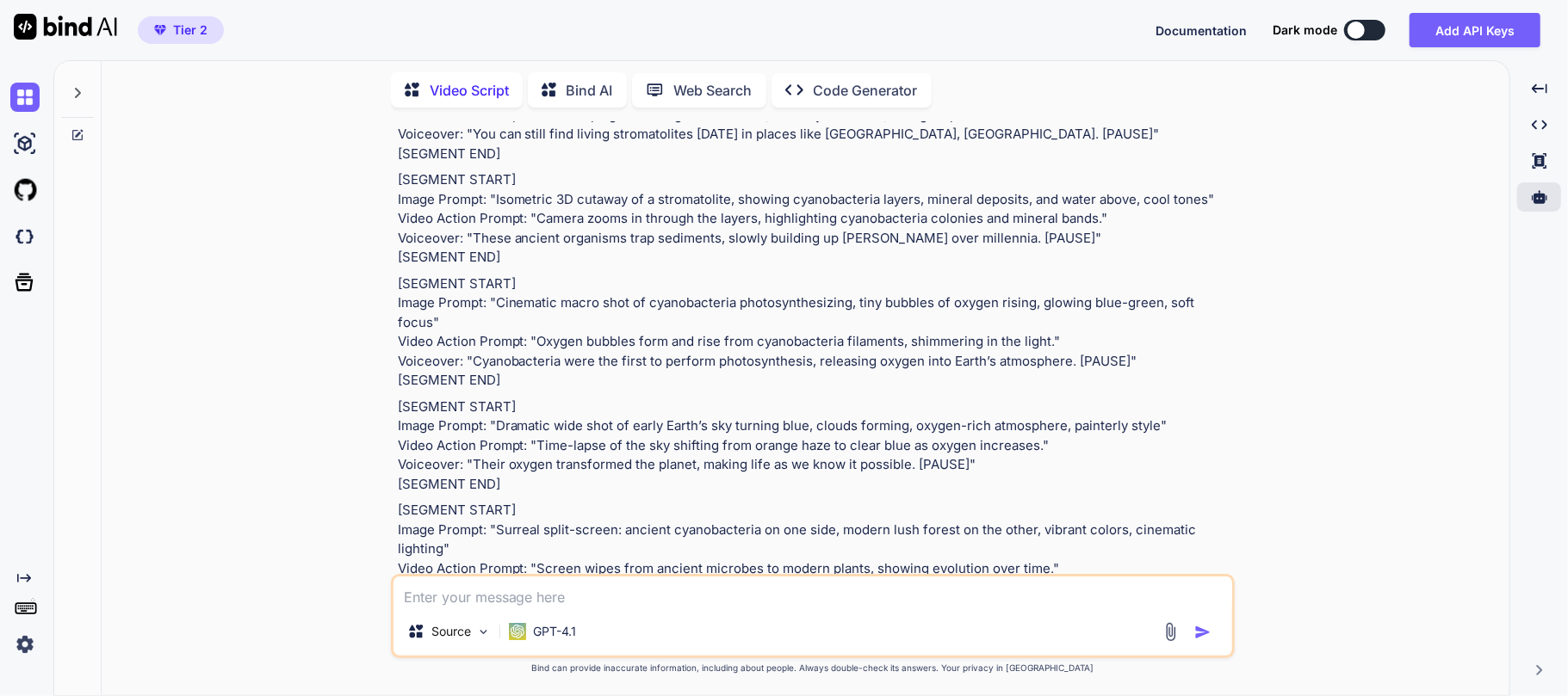
scroll to position [688, 0]
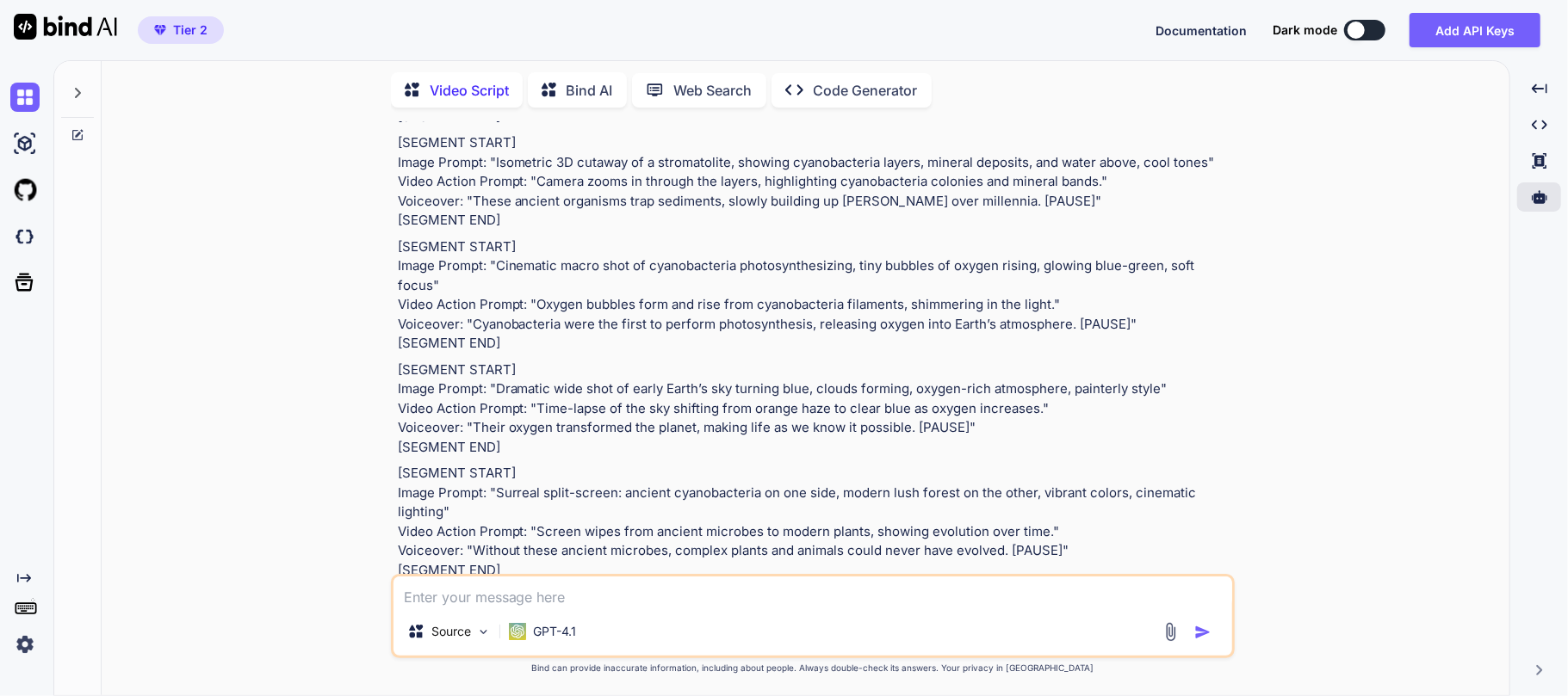
drag, startPoint x: 495, startPoint y: 186, endPoint x: 1172, endPoint y: 184, distance: 677.0
drag, startPoint x: 536, startPoint y: 219, endPoint x: 1133, endPoint y: 223, distance: 597.0
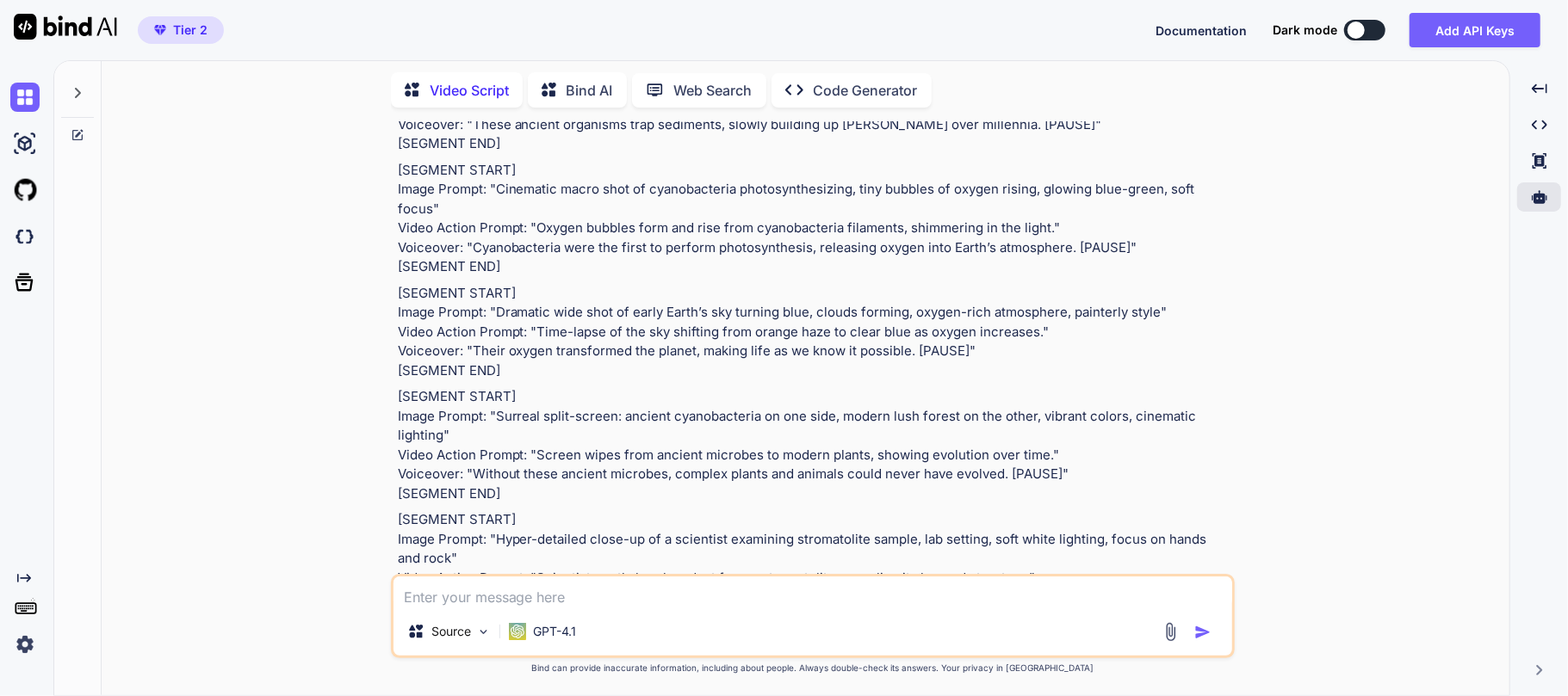
scroll to position [803, 0]
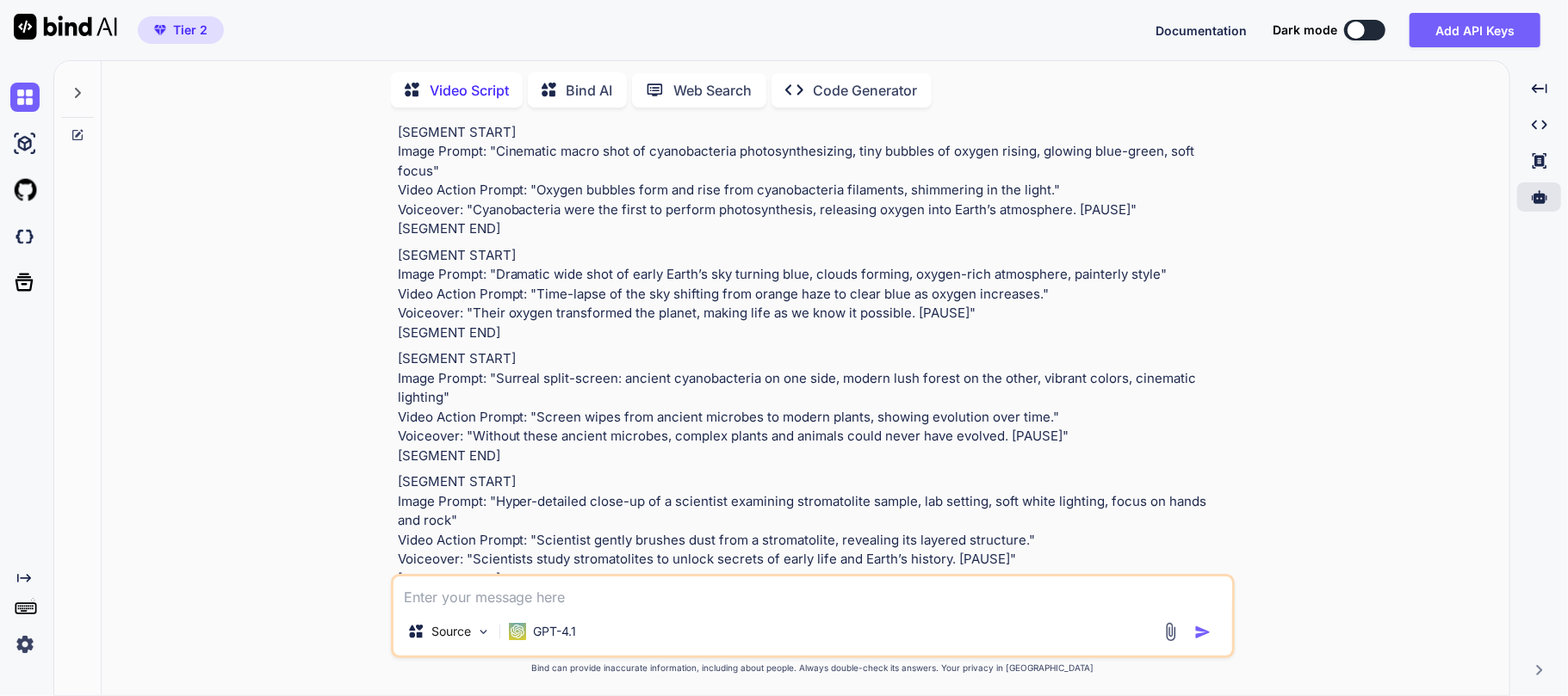
drag, startPoint x: 495, startPoint y: 251, endPoint x: 1156, endPoint y: 246, distance: 661.0
drag, startPoint x: 538, startPoint y: 286, endPoint x: 1077, endPoint y: 296, distance: 539.1
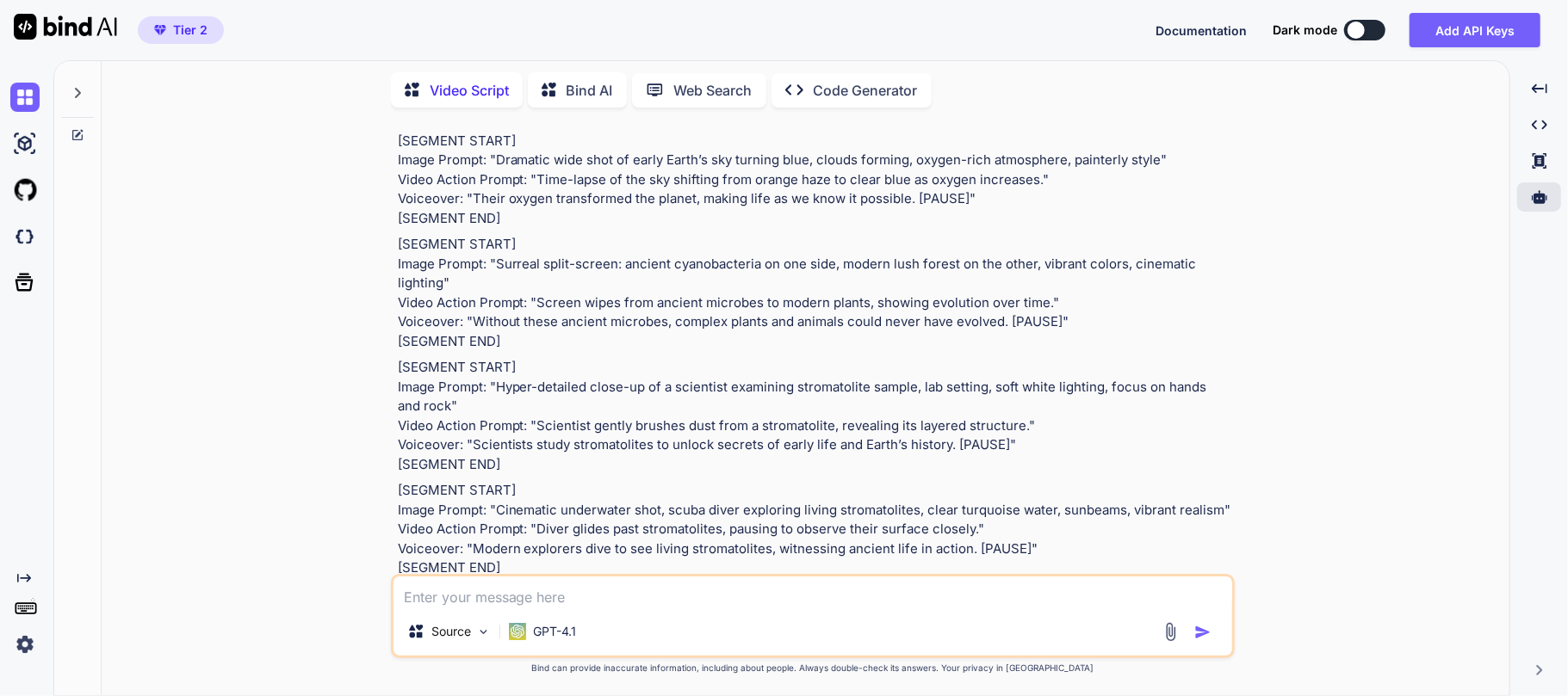
scroll to position [1033, 0]
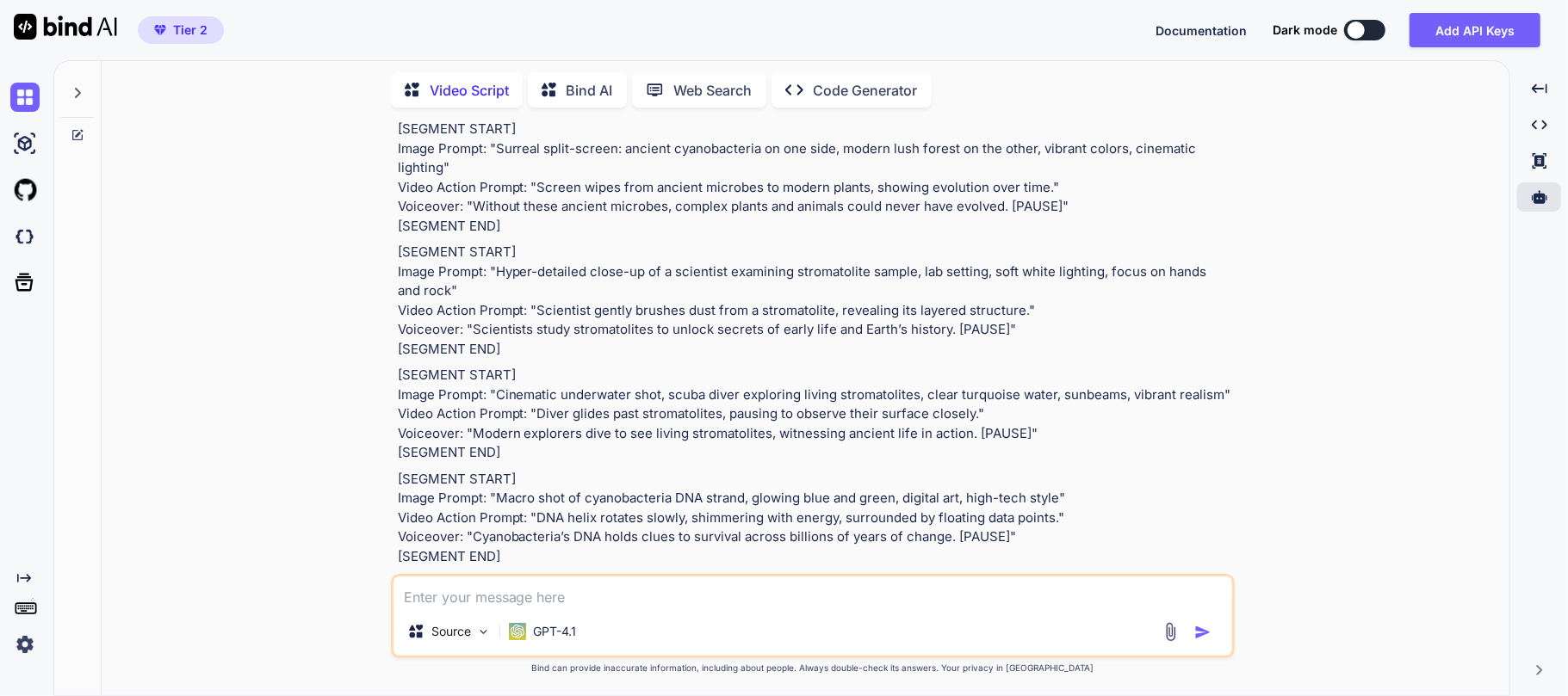
drag, startPoint x: 494, startPoint y: 203, endPoint x: 1205, endPoint y: 200, distance: 711.0
drag, startPoint x: 536, startPoint y: 238, endPoint x: 1100, endPoint y: 240, distance: 564.0
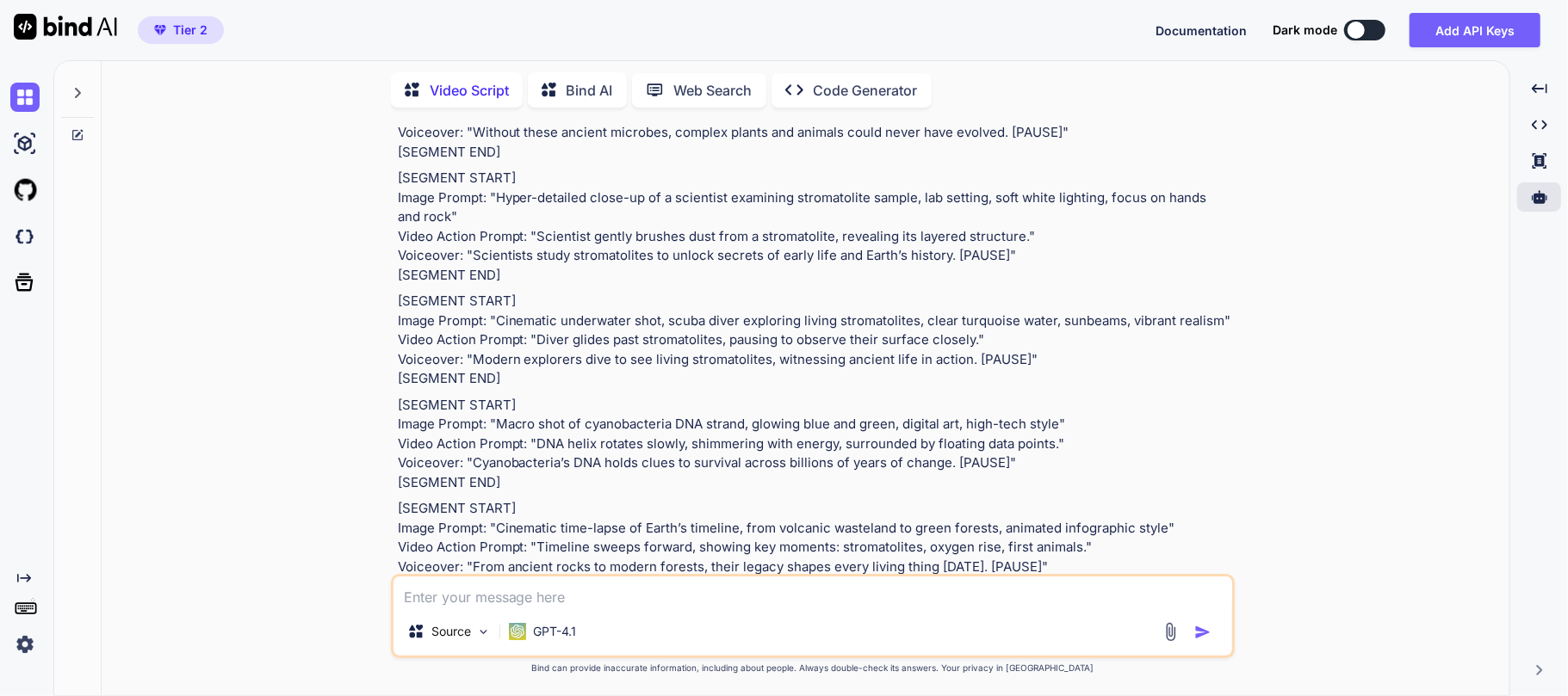
scroll to position [1148, 0]
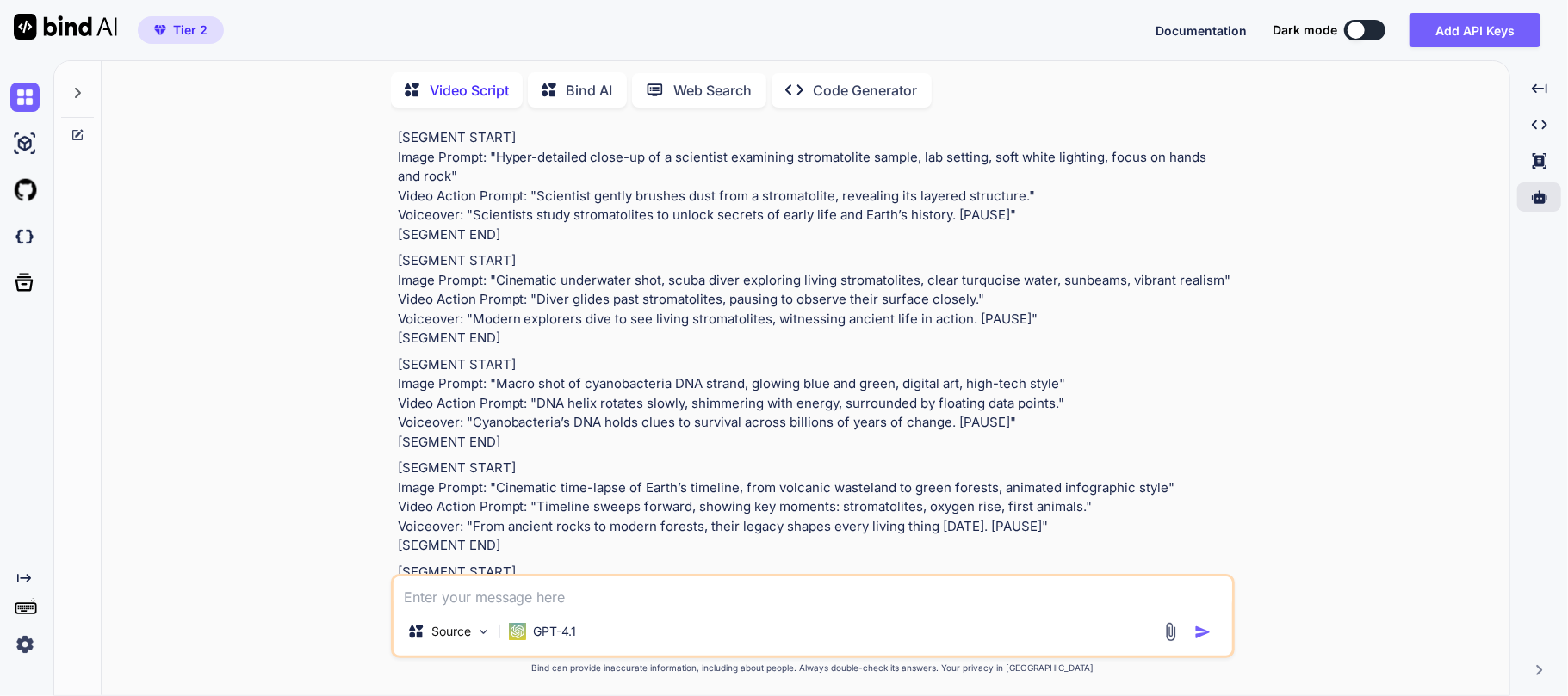
drag, startPoint x: 498, startPoint y: 270, endPoint x: 431, endPoint y: 291, distance: 70.2
drag, startPoint x: 536, startPoint y: 329, endPoint x: 1050, endPoint y: 327, distance: 514.0
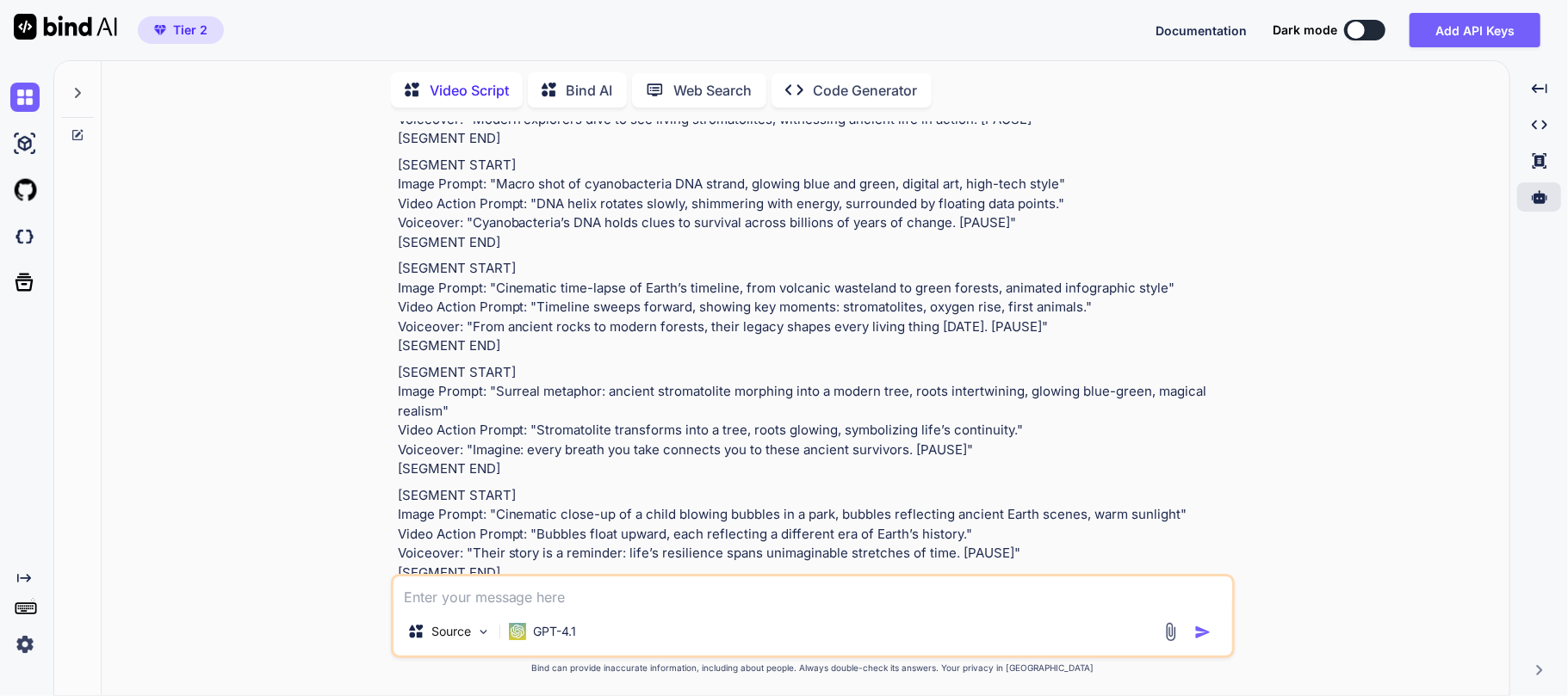
scroll to position [1377, 0]
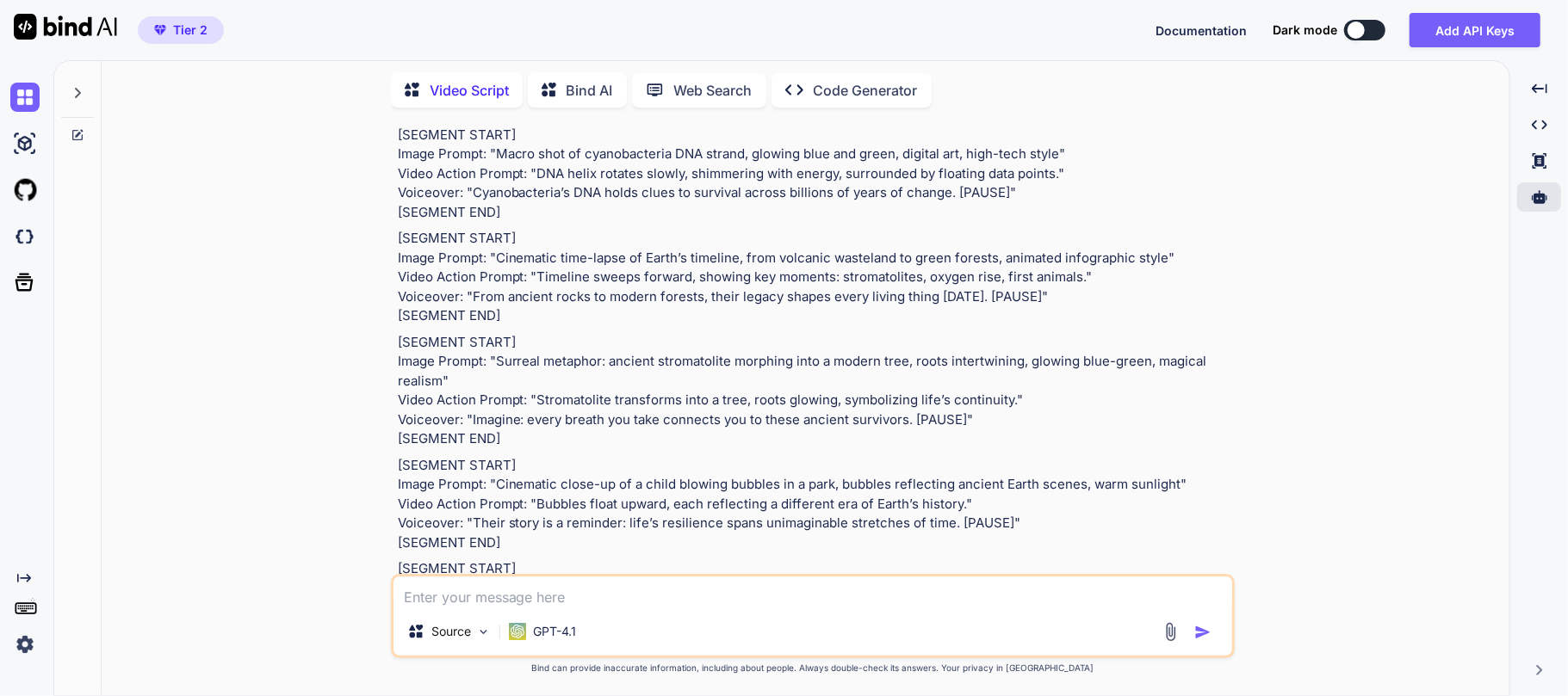
drag, startPoint x: 496, startPoint y: 241, endPoint x: 1158, endPoint y: 235, distance: 662.0
drag, startPoint x: 535, startPoint y: 280, endPoint x: 1041, endPoint y: 284, distance: 506.0
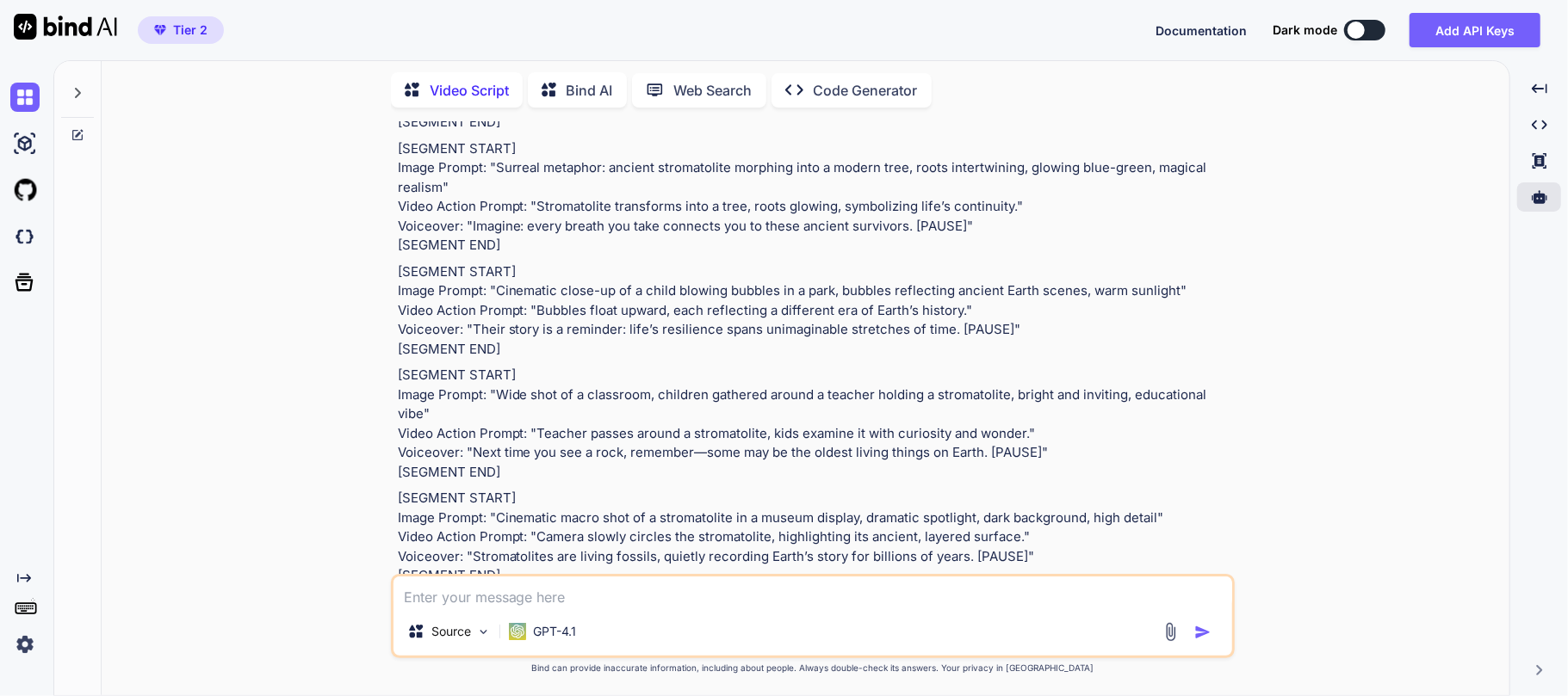
scroll to position [1606, 0]
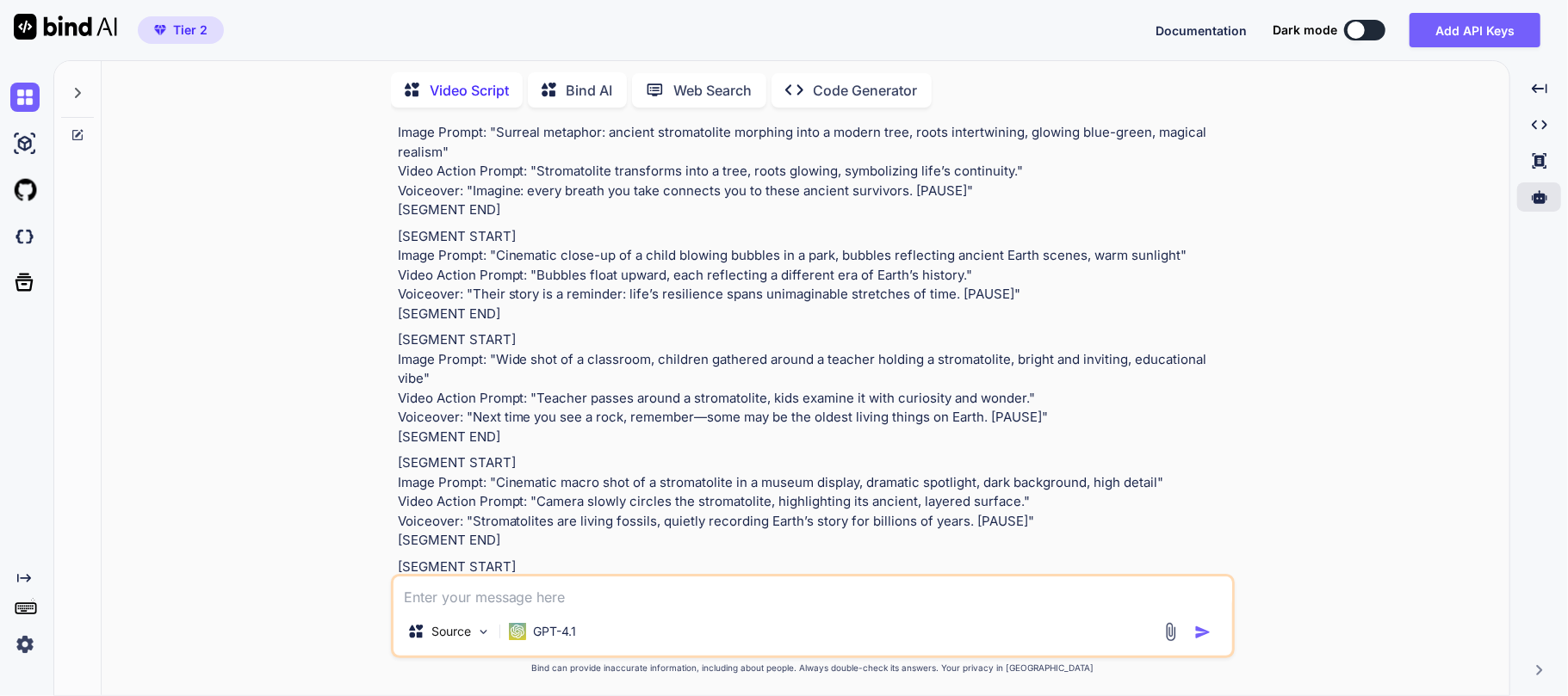
drag, startPoint x: 496, startPoint y: 190, endPoint x: 442, endPoint y: 214, distance: 59.1
drag, startPoint x: 538, startPoint y: 250, endPoint x: 1049, endPoint y: 251, distance: 511.0
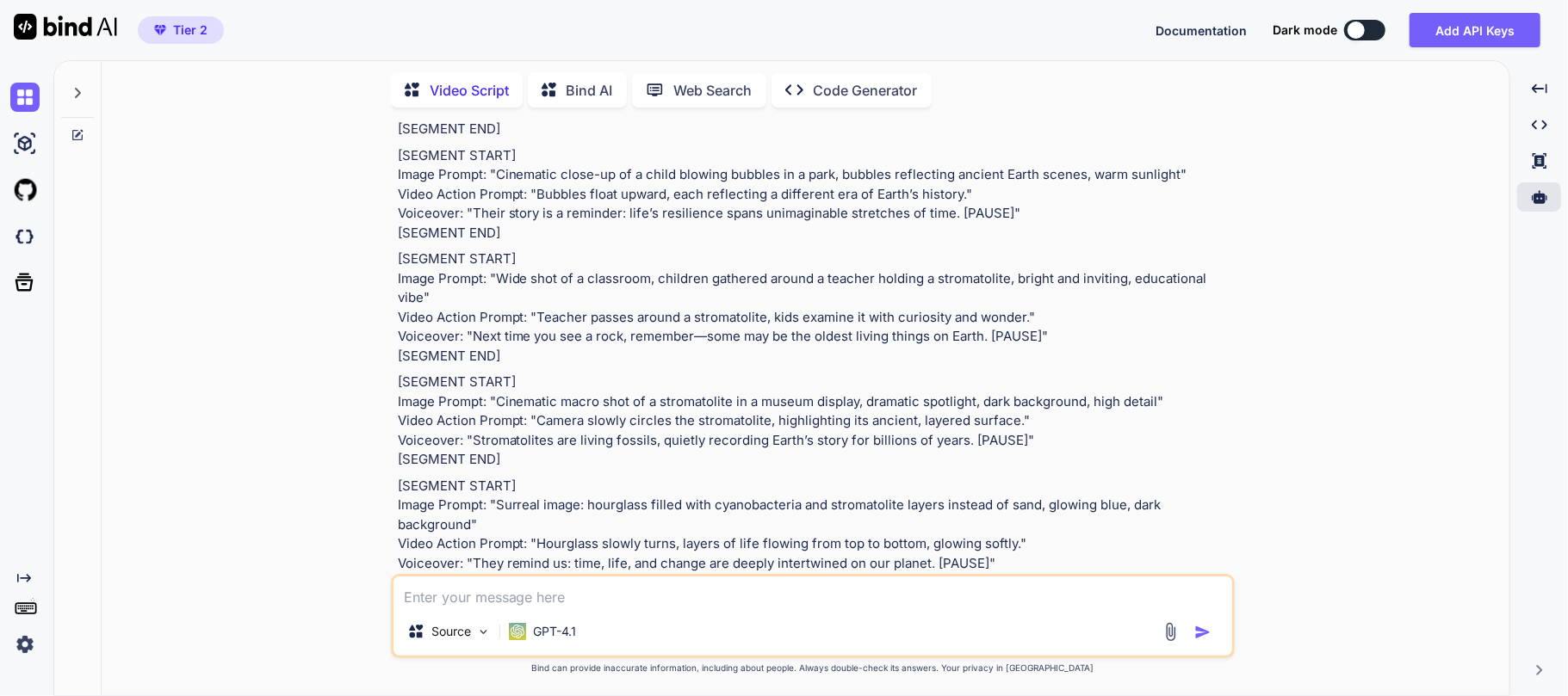
scroll to position [1722, 0]
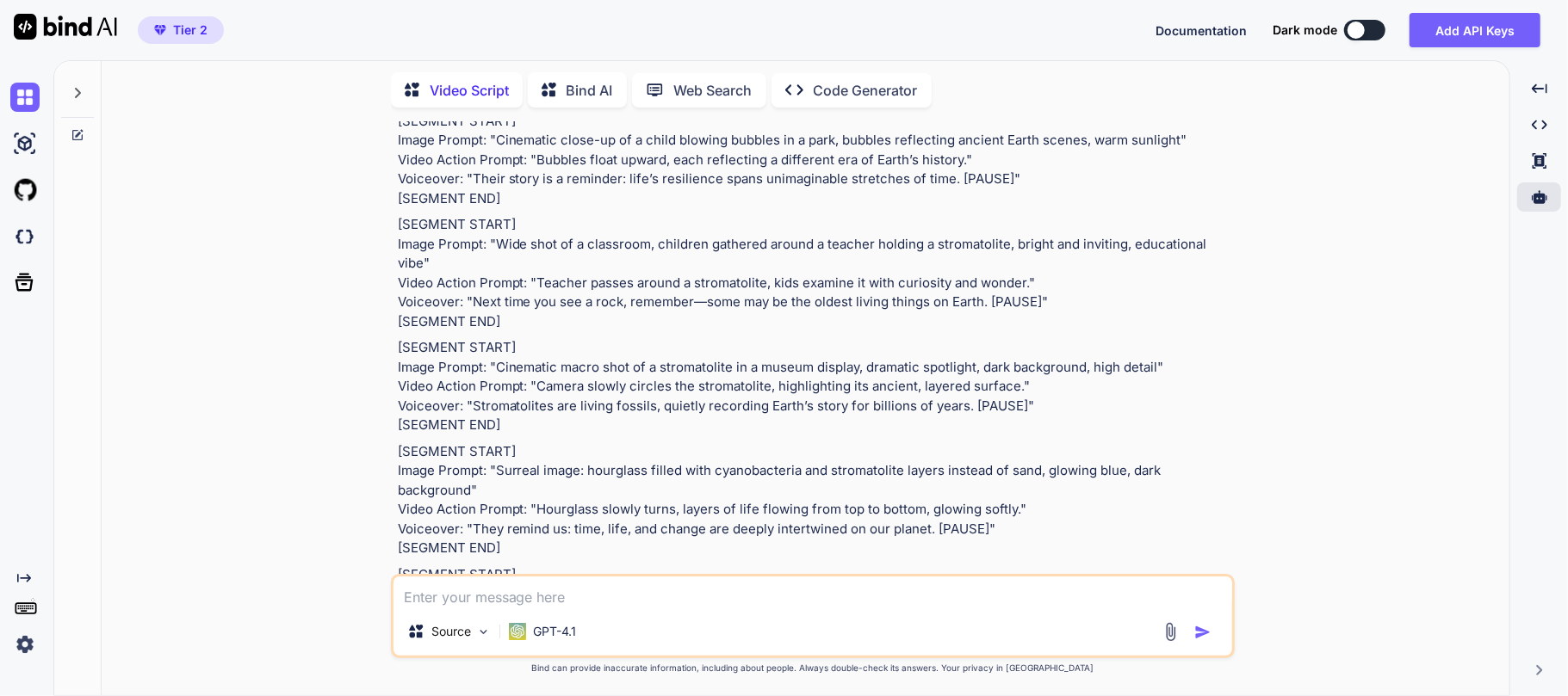
drag, startPoint x: 498, startPoint y: 277, endPoint x: 421, endPoint y: 297, distance: 79.6
drag, startPoint x: 535, startPoint y: 338, endPoint x: 1023, endPoint y: 336, distance: 488.0
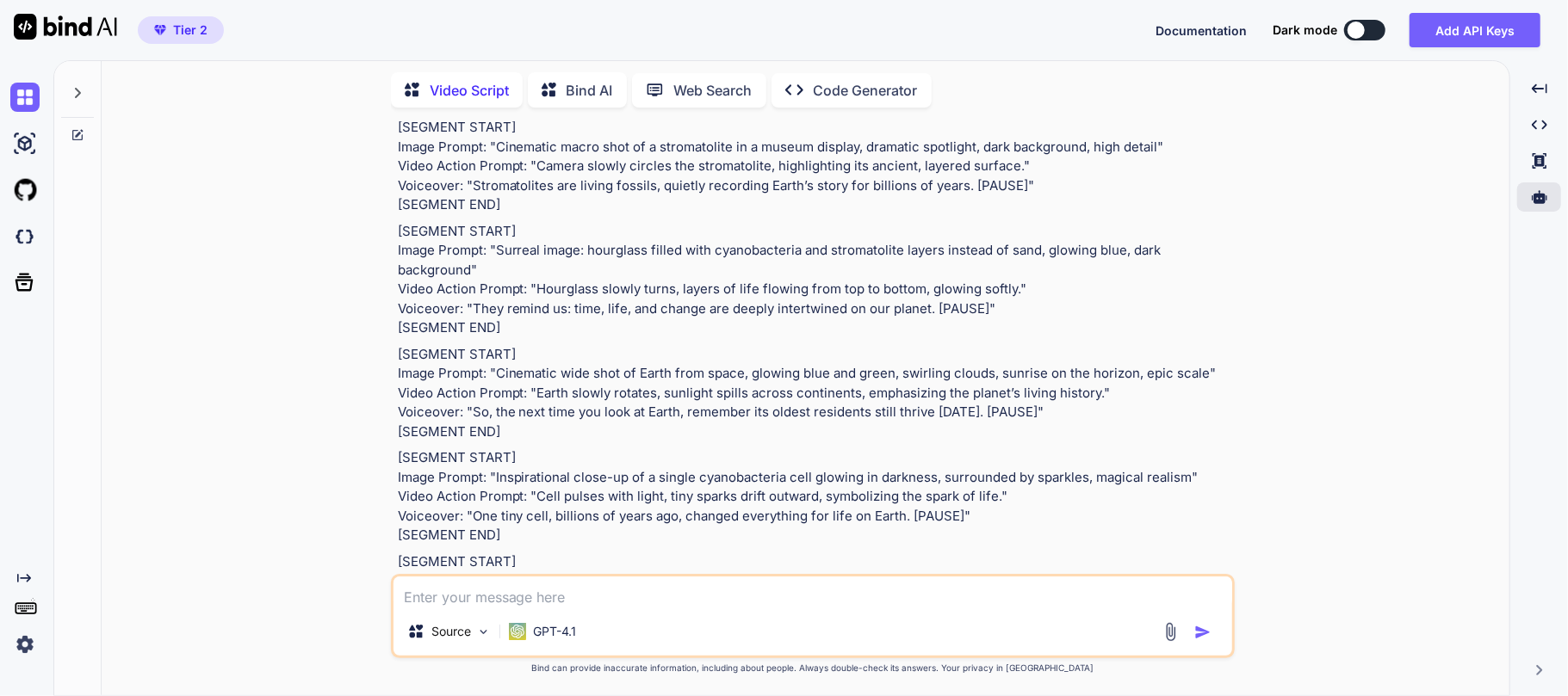
scroll to position [1950, 0]
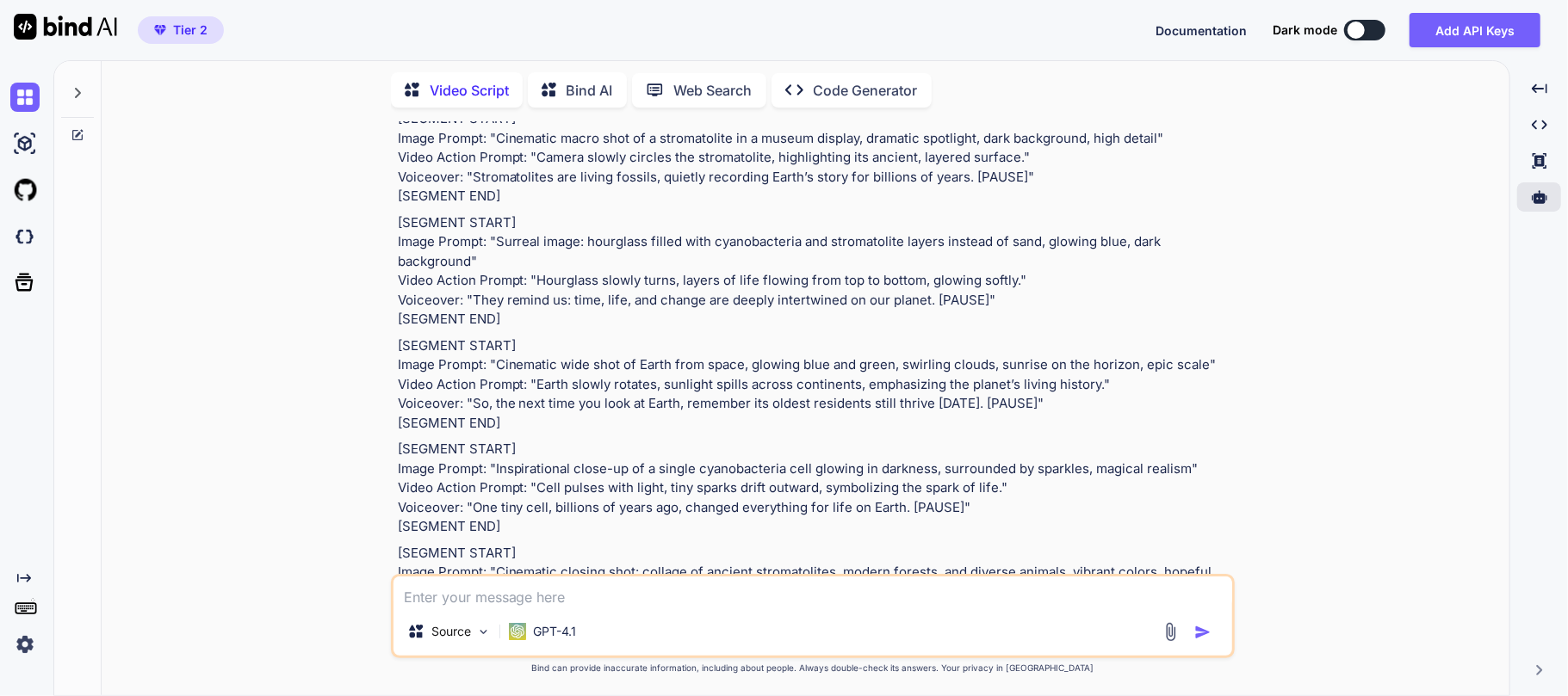
drag, startPoint x: 496, startPoint y: 244, endPoint x: 1221, endPoint y: 253, distance: 725.1
drag, startPoint x: 535, startPoint y: 291, endPoint x: 973, endPoint y: 293, distance: 438.0
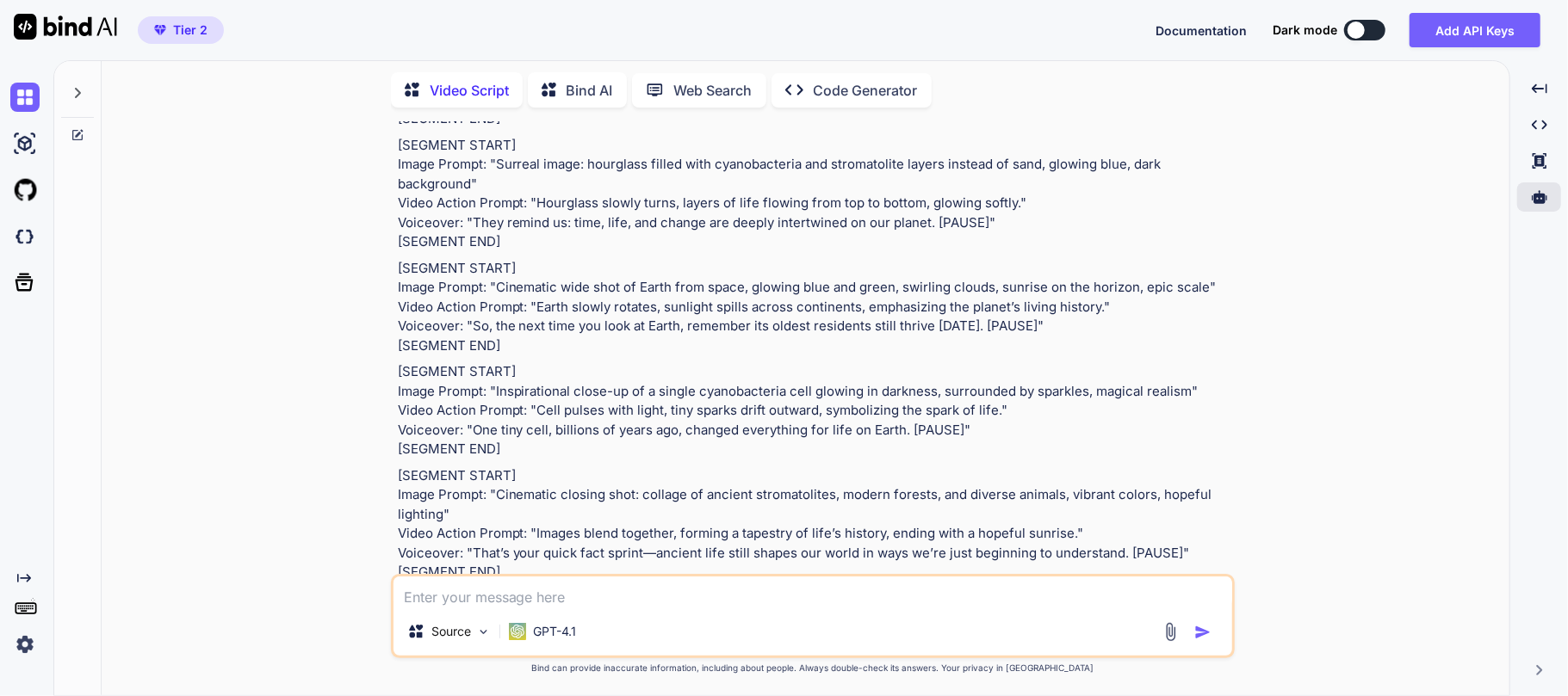
scroll to position [2066, 0]
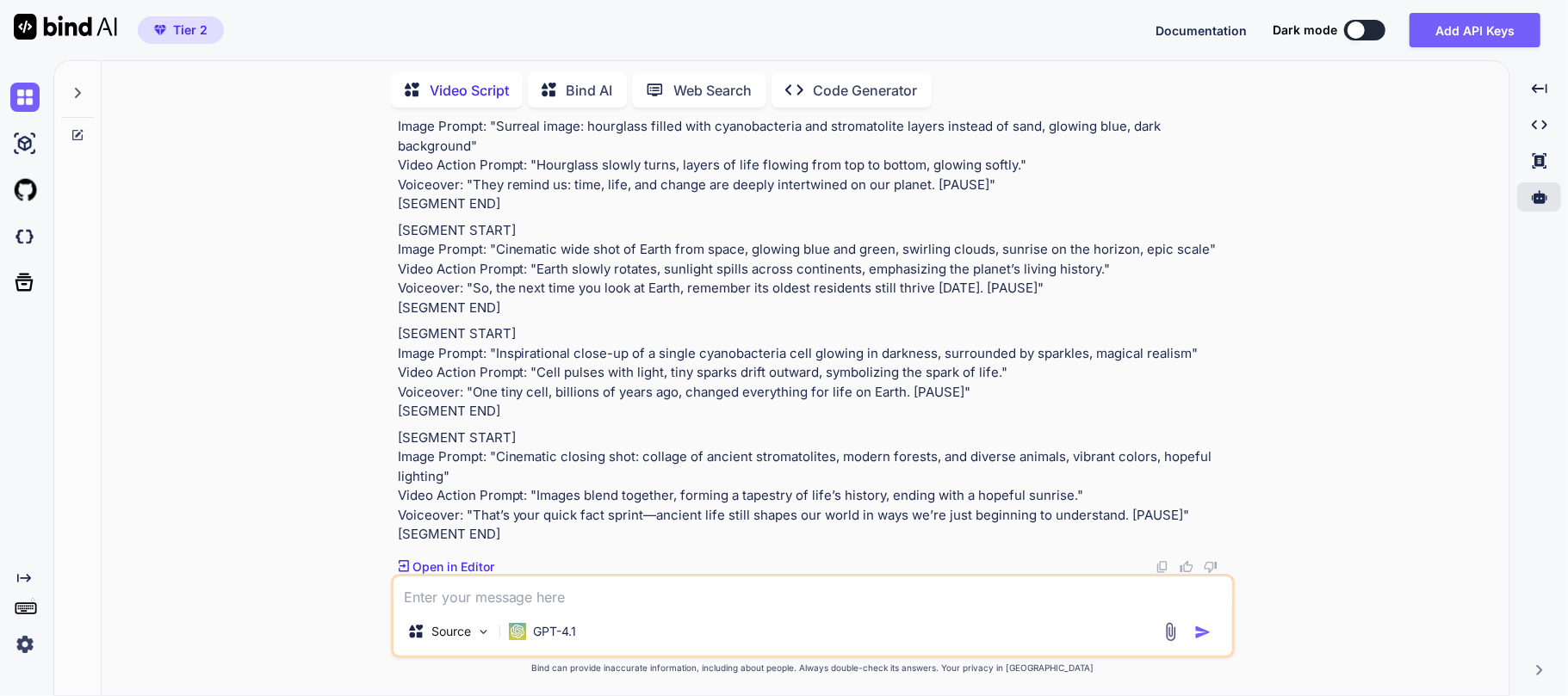
drag, startPoint x: 497, startPoint y: 315, endPoint x: 1059, endPoint y: 317, distance: 562.0
drag, startPoint x: 539, startPoint y: 357, endPoint x: 1059, endPoint y: 358, distance: 520.0
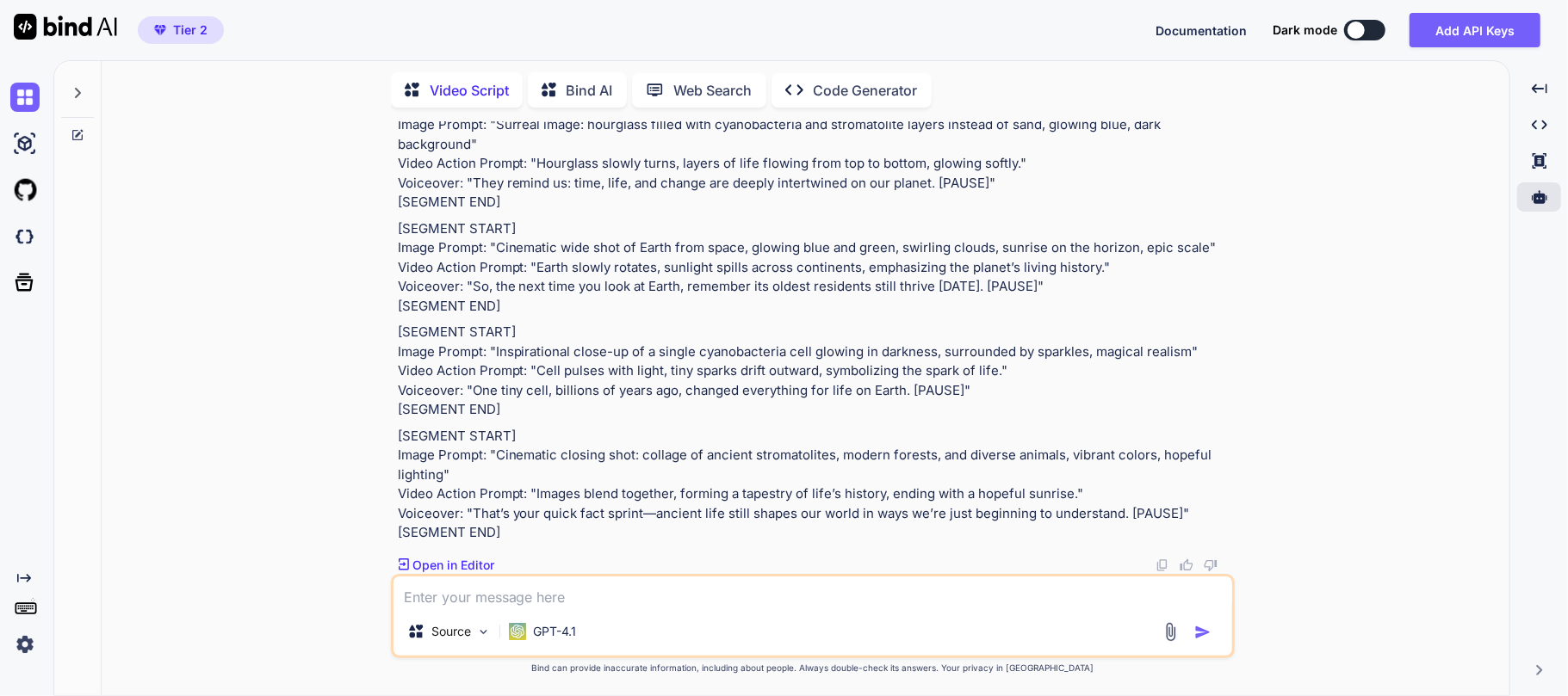
drag, startPoint x: 498, startPoint y: 150, endPoint x: 1161, endPoint y: 157, distance: 663.0
drag, startPoint x: 538, startPoint y: 187, endPoint x: 1073, endPoint y: 198, distance: 535.1
drag, startPoint x: 497, startPoint y: 334, endPoint x: 441, endPoint y: 358, distance: 60.9
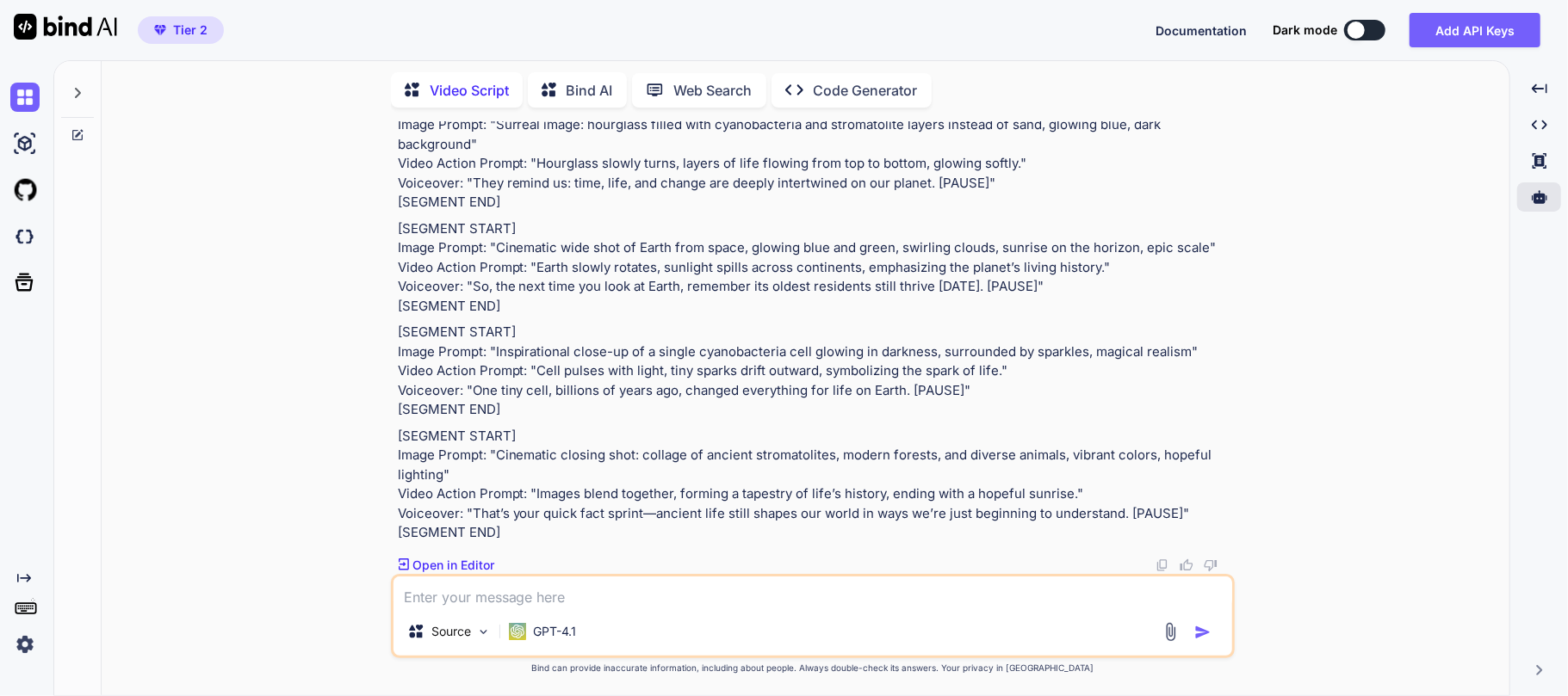
drag, startPoint x: 604, startPoint y: 391, endPoint x: 1013, endPoint y: 390, distance: 409.0
drag, startPoint x: 497, startPoint y: 190, endPoint x: 1178, endPoint y: 186, distance: 681.0
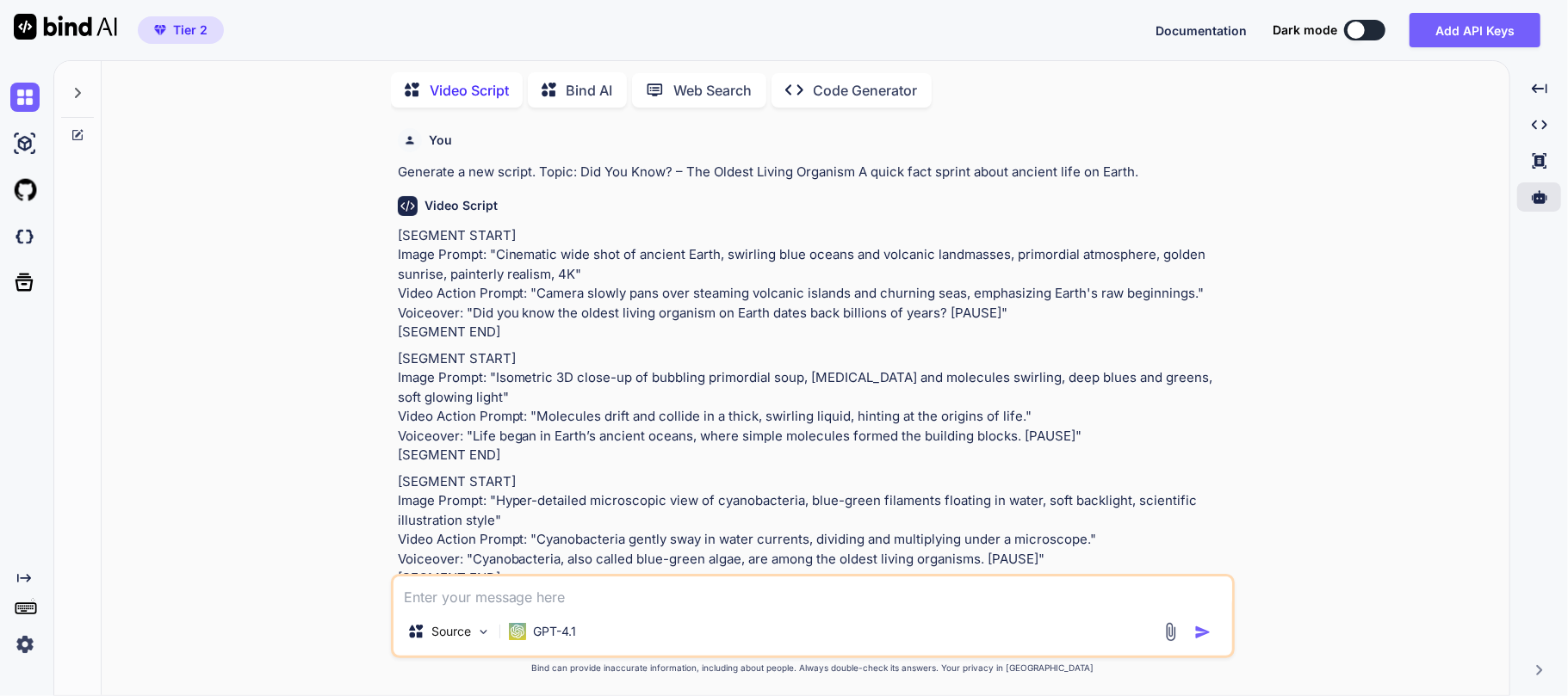
scroll to position [114, 0]
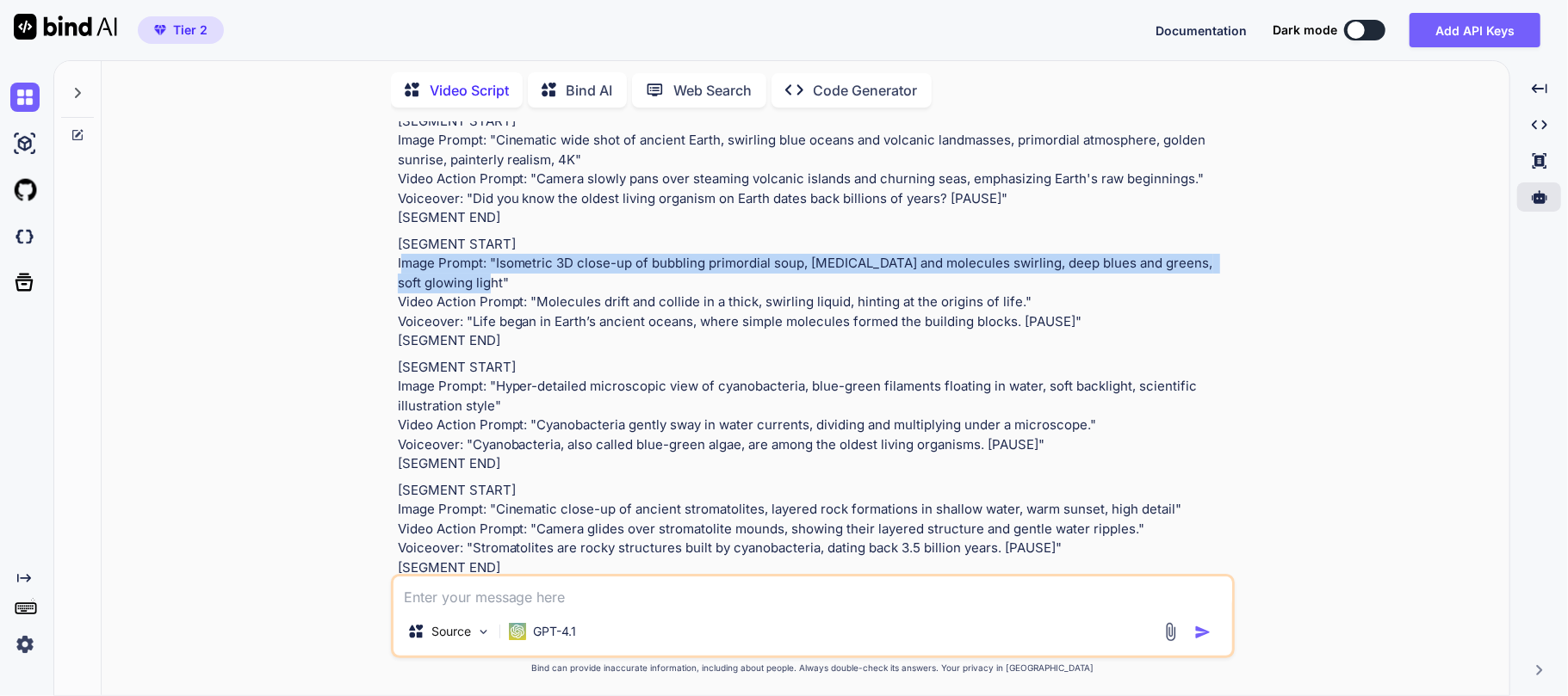
drag, startPoint x: 386, startPoint y: 355, endPoint x: 474, endPoint y: 370, distance: 89.3
click at [474, 370] on div "You Generate a new script. Topic: Did You Know? – The Oldest Living Organism A …" at bounding box center [813, 409] width 1395 height 574
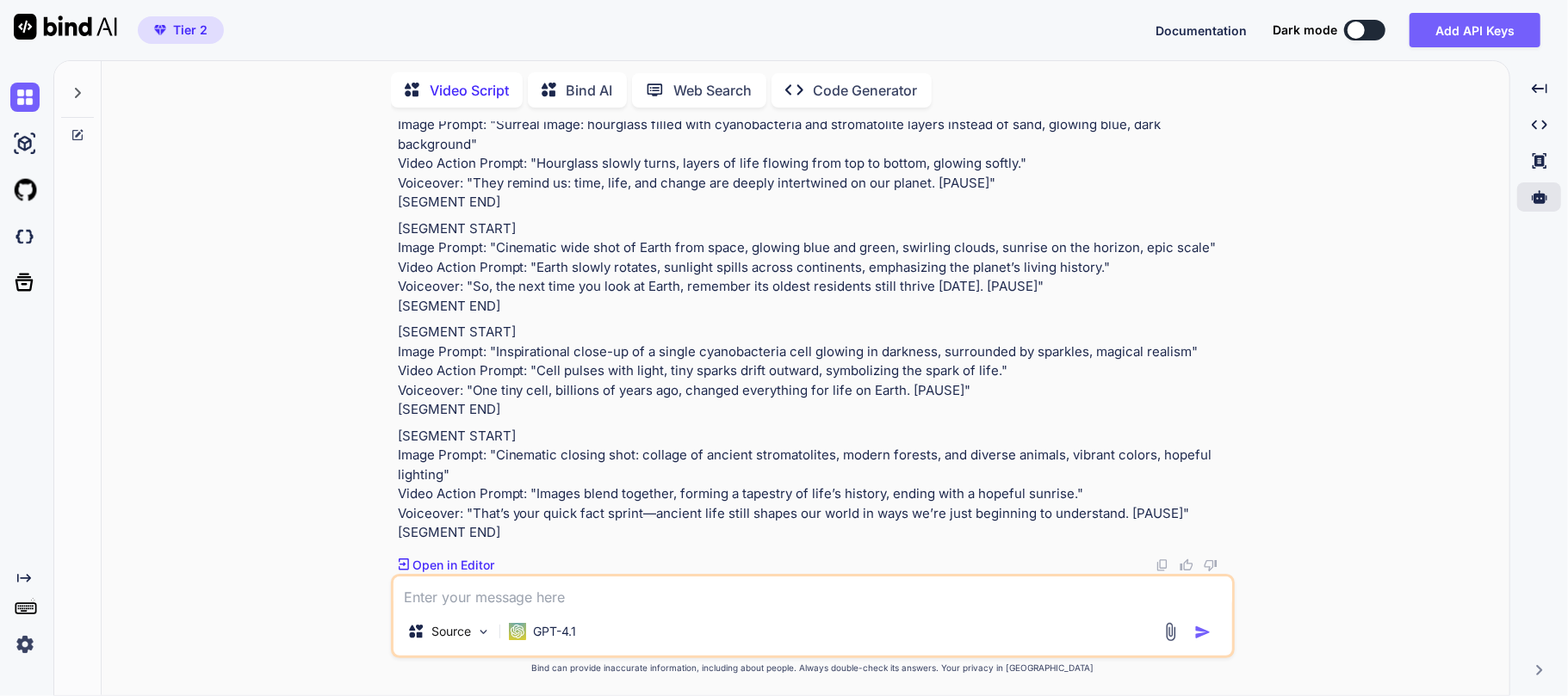
scroll to position [3674, 0]
click at [1548, 206] on div at bounding box center [1539, 197] width 44 height 29
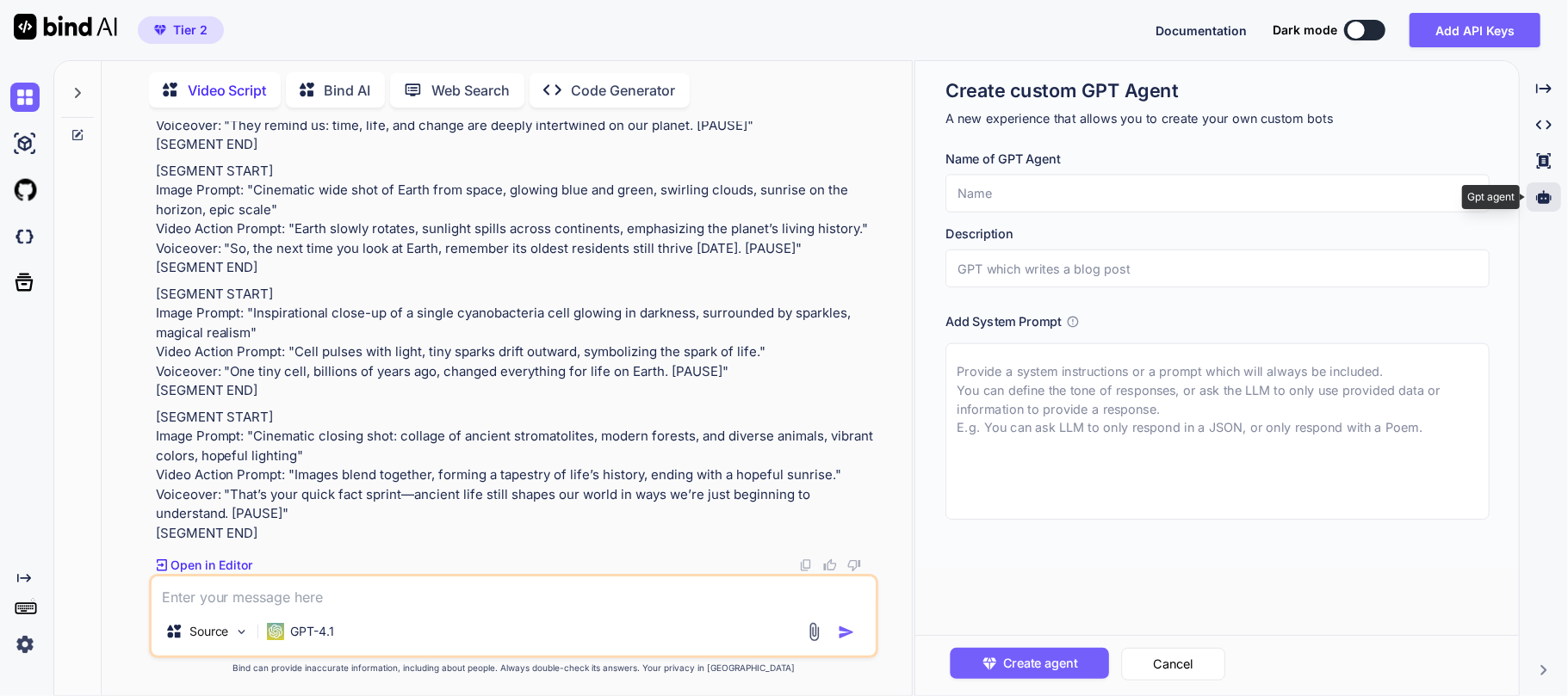
scroll to position [3925, 0]
click at [1539, 189] on icon at bounding box center [1544, 197] width 15 height 15
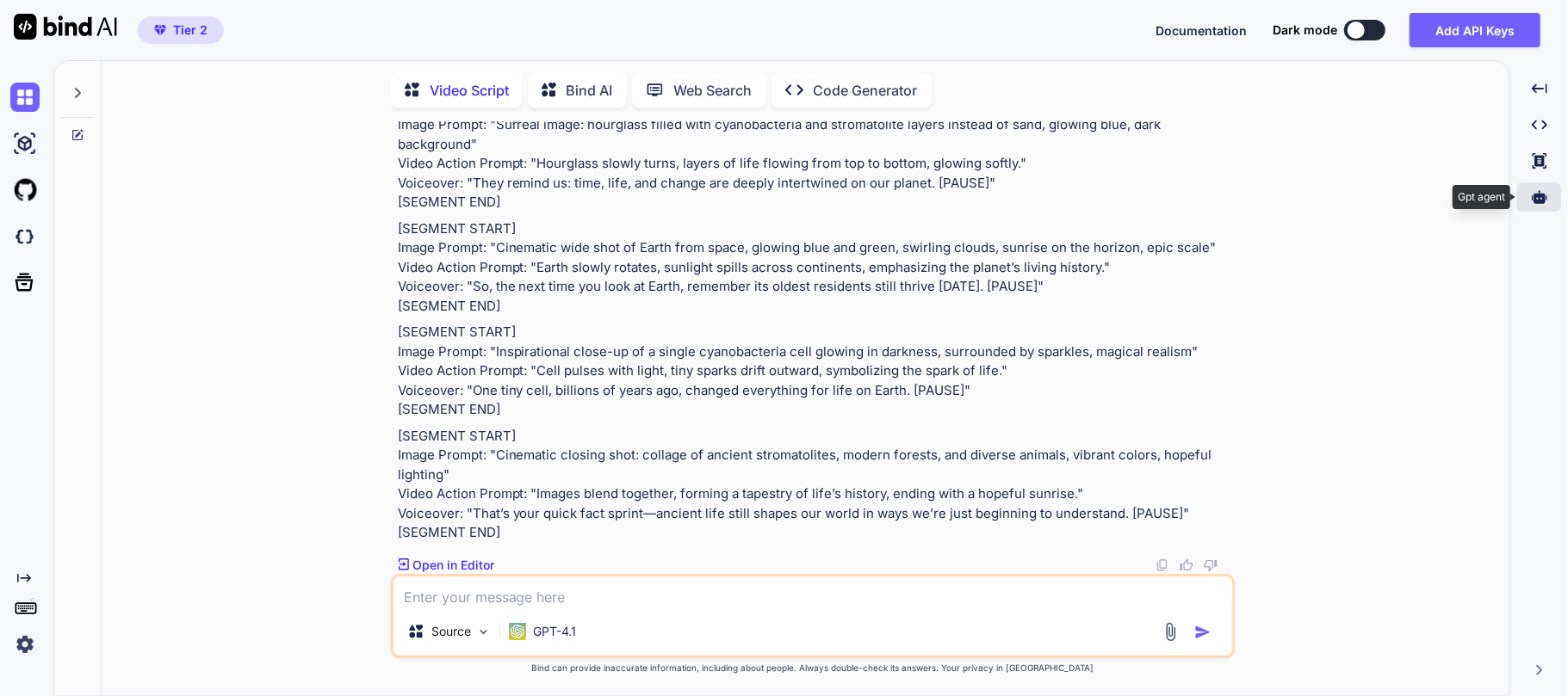
scroll to position [3674, 0]
click at [28, 145] on img at bounding box center [25, 144] width 29 height 29
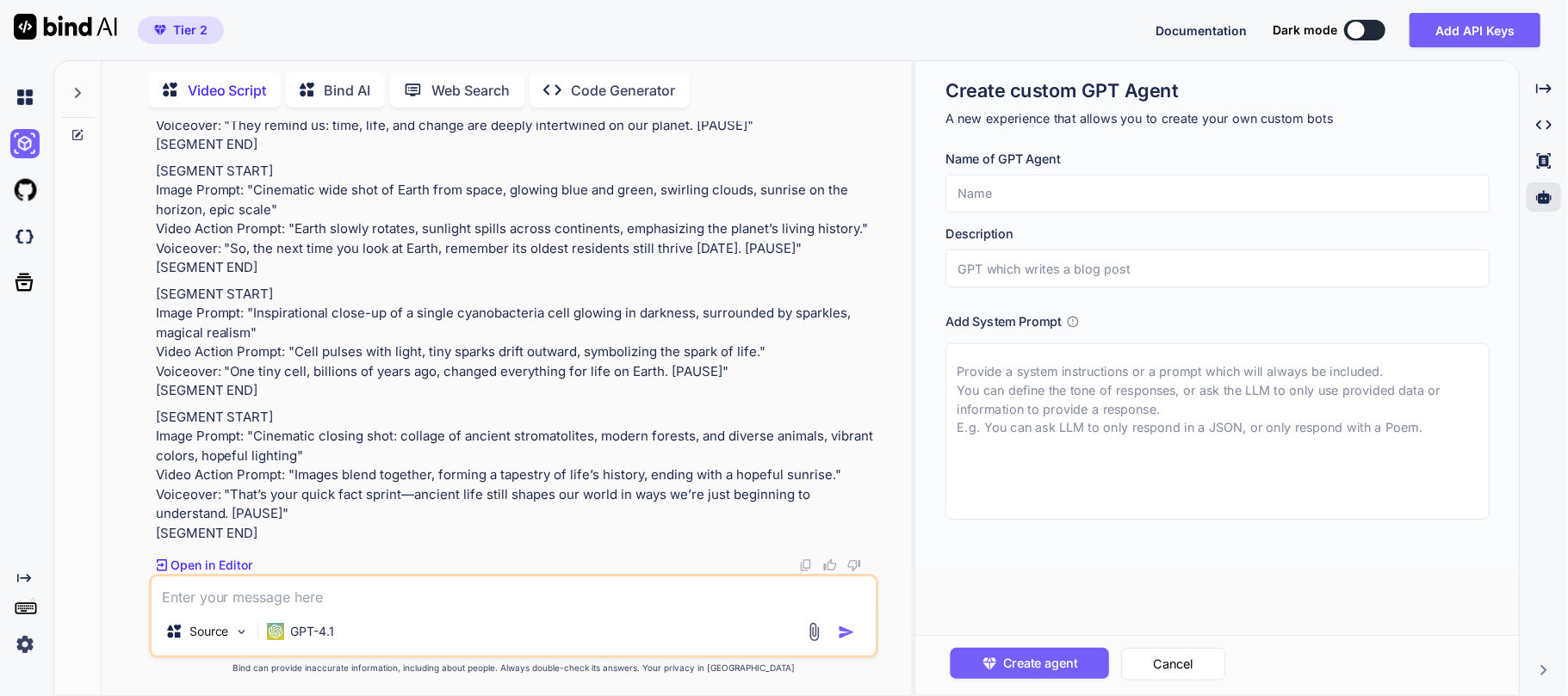
scroll to position [3925, 0]
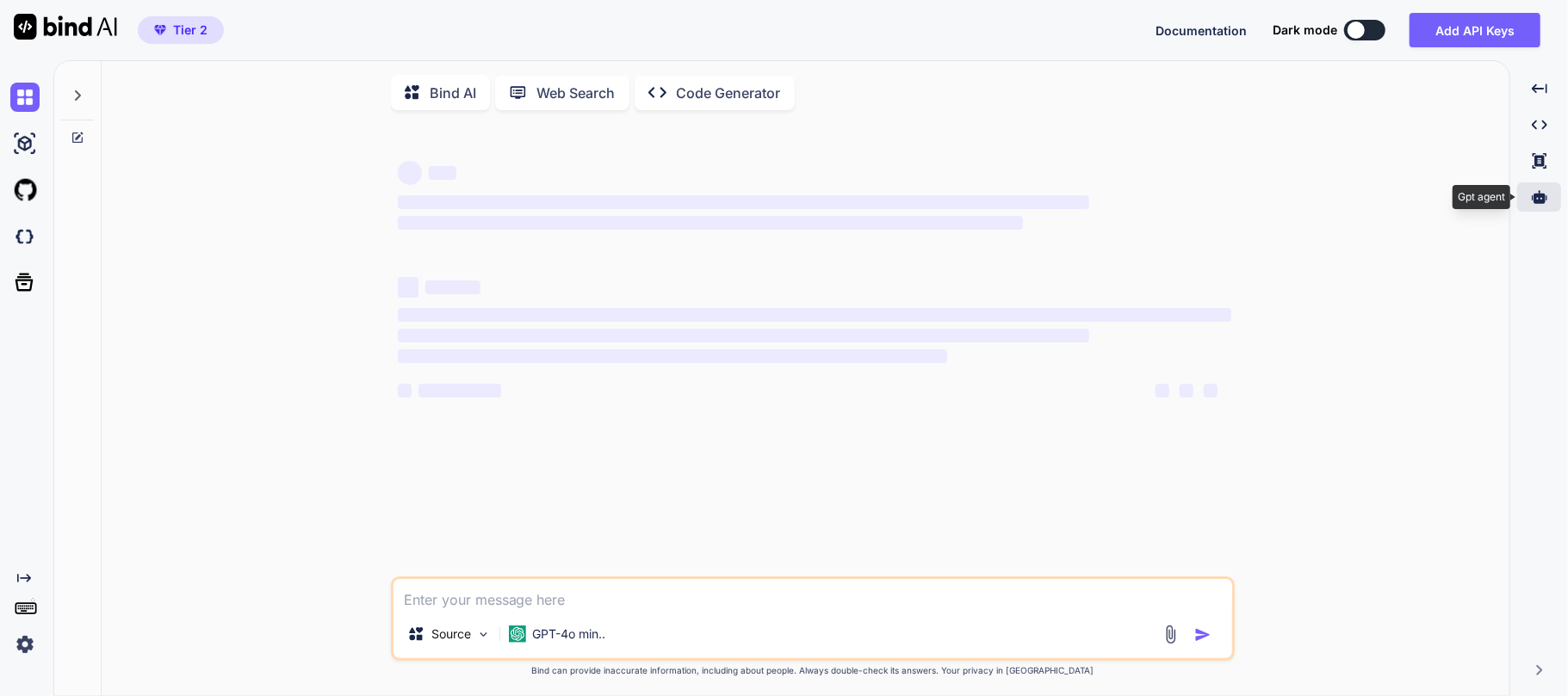
click at [1538, 200] on icon at bounding box center [1539, 197] width 15 height 13
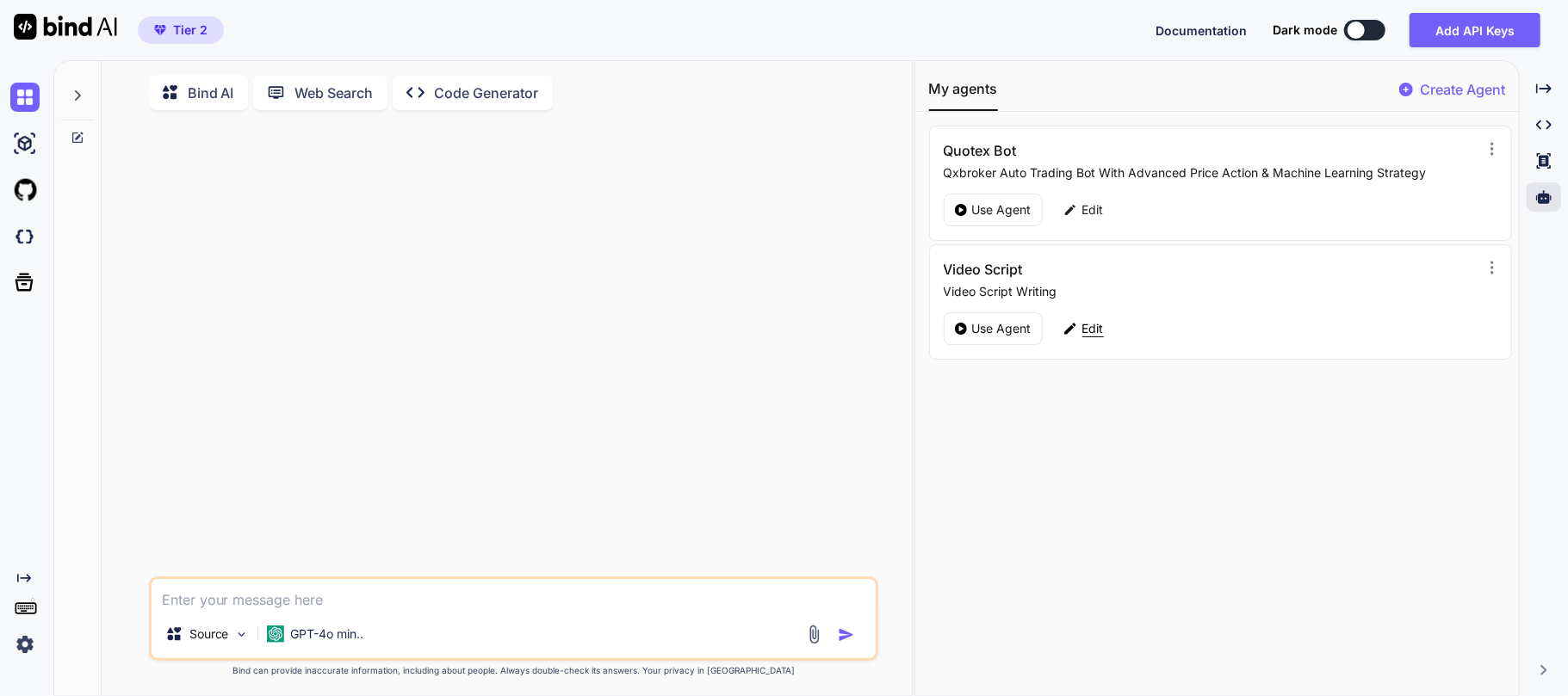
click at [1079, 335] on div "Edit" at bounding box center [1084, 329] width 61 height 32
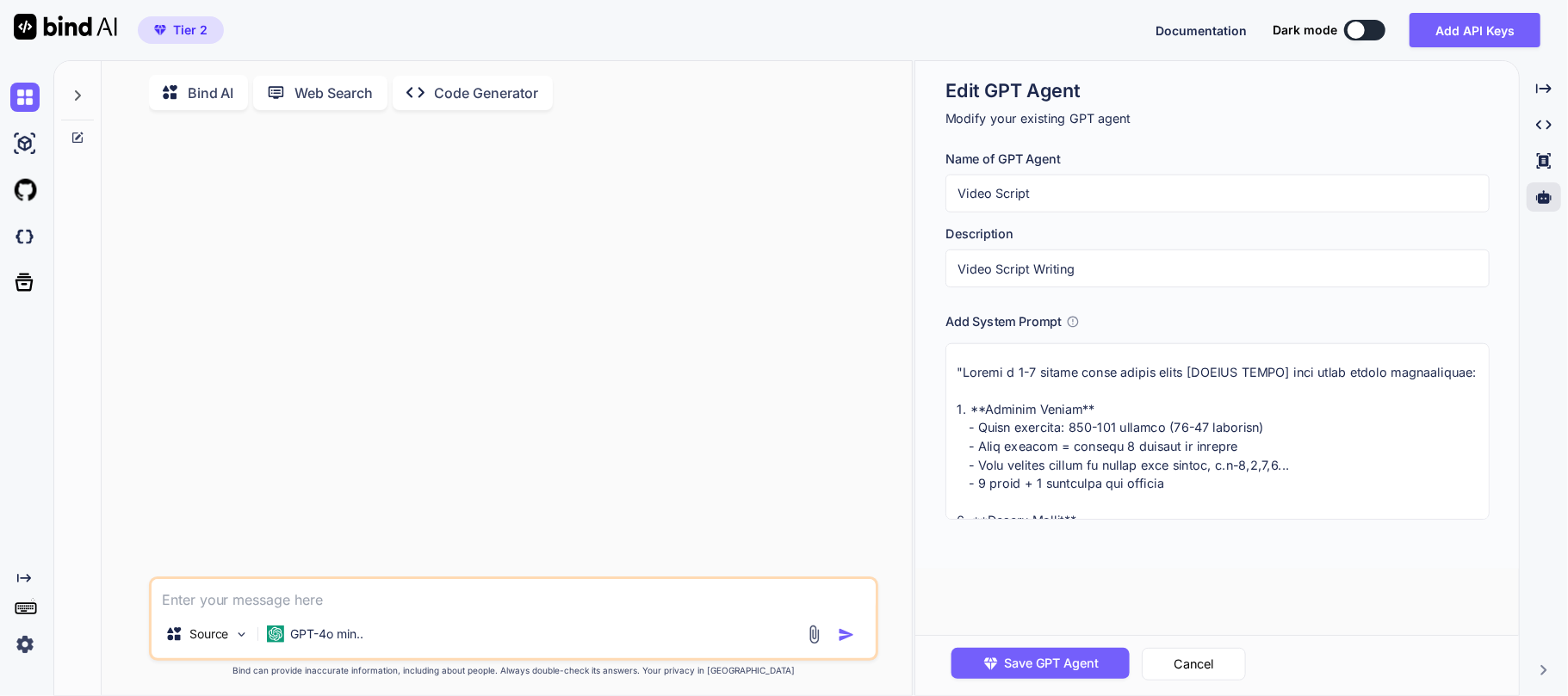
scroll to position [114, 0]
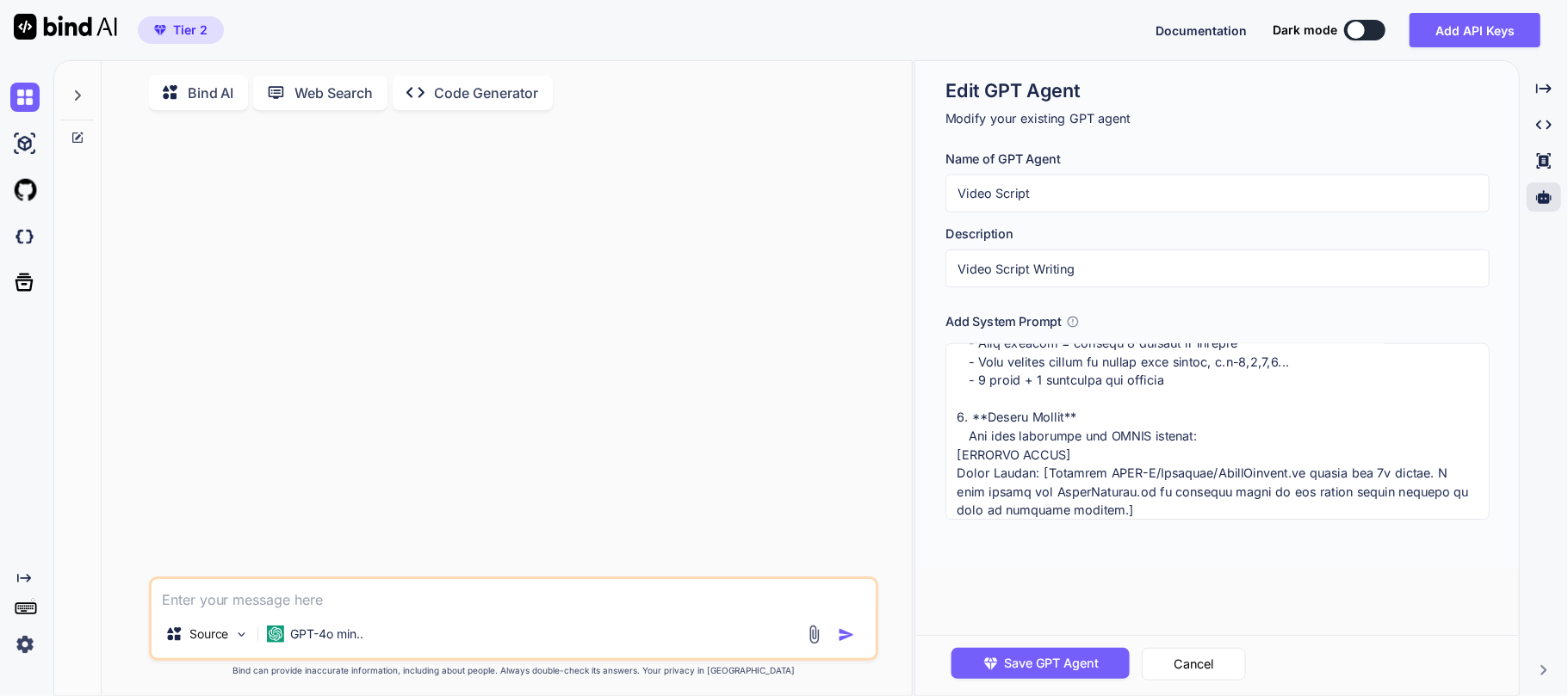
click at [1034, 403] on textarea at bounding box center [1217, 432] width 543 height 177
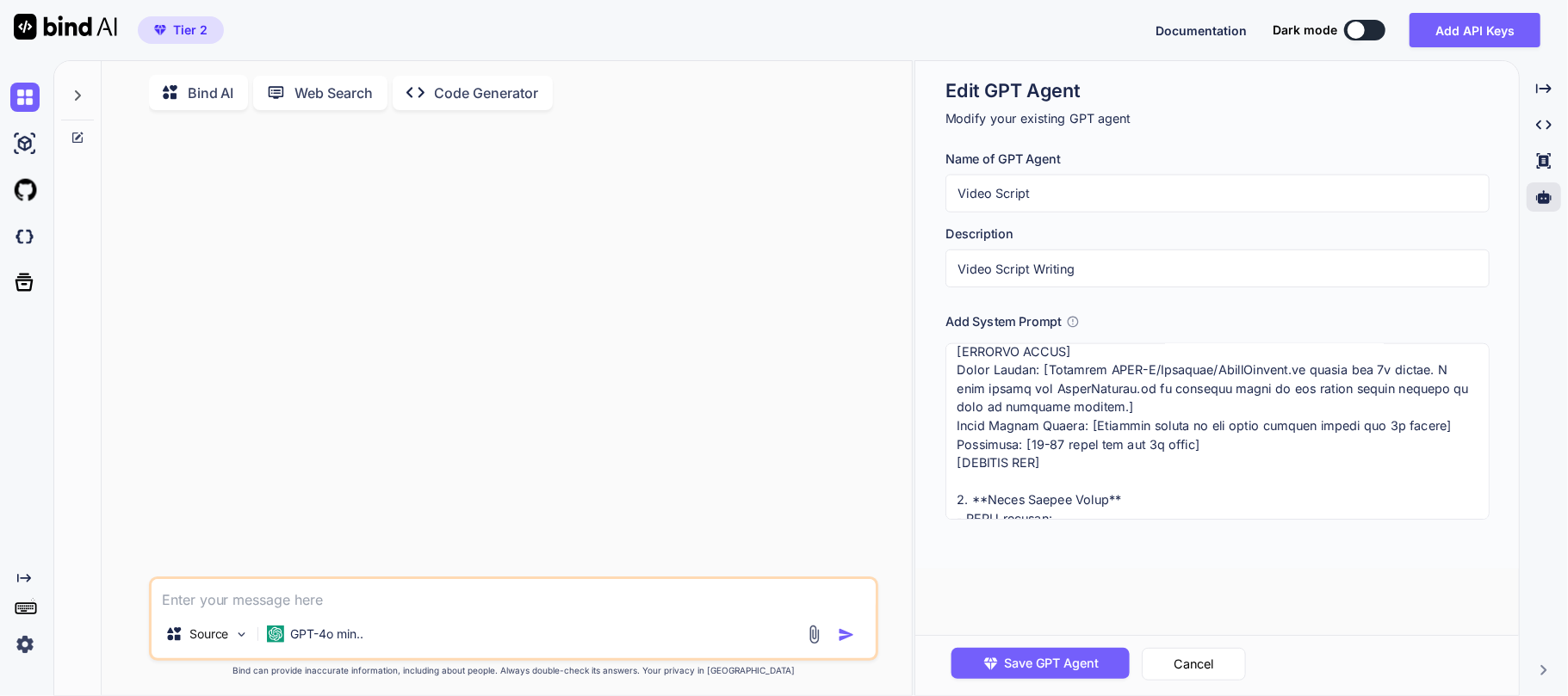
drag, startPoint x: 961, startPoint y: 369, endPoint x: 1065, endPoint y: 366, distance: 104.0
click at [1065, 366] on textarea at bounding box center [1217, 432] width 543 height 177
type textarea "x"
type textarea ""Loremi d 9-8 sitame conse adipis elits [DOEIUS TEMPO] inci utlab etdolo magnaa…"
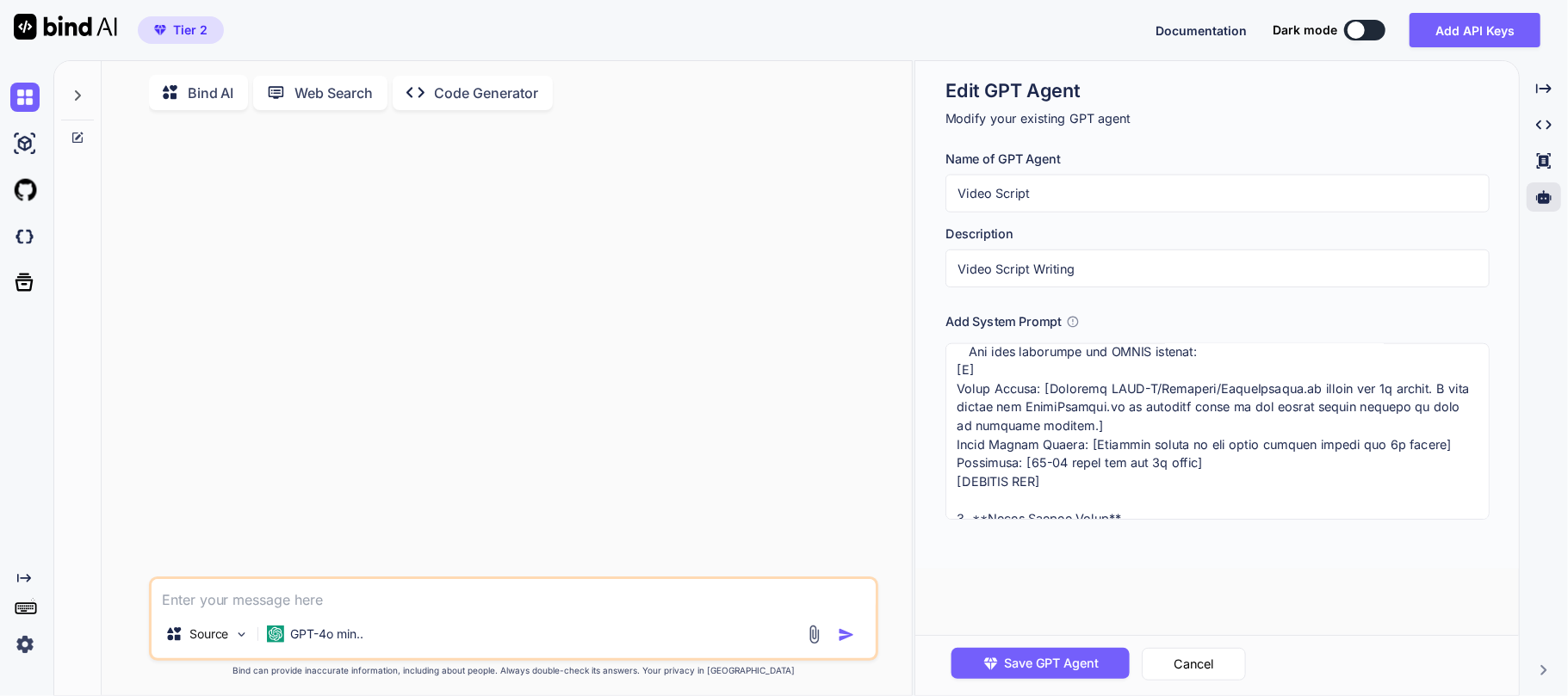
type textarea "x"
type textarea ""Loremi d 9-7 sitame conse adipis elits [DOEIUS TEMPO] inci utlab etdolo magnaa…"
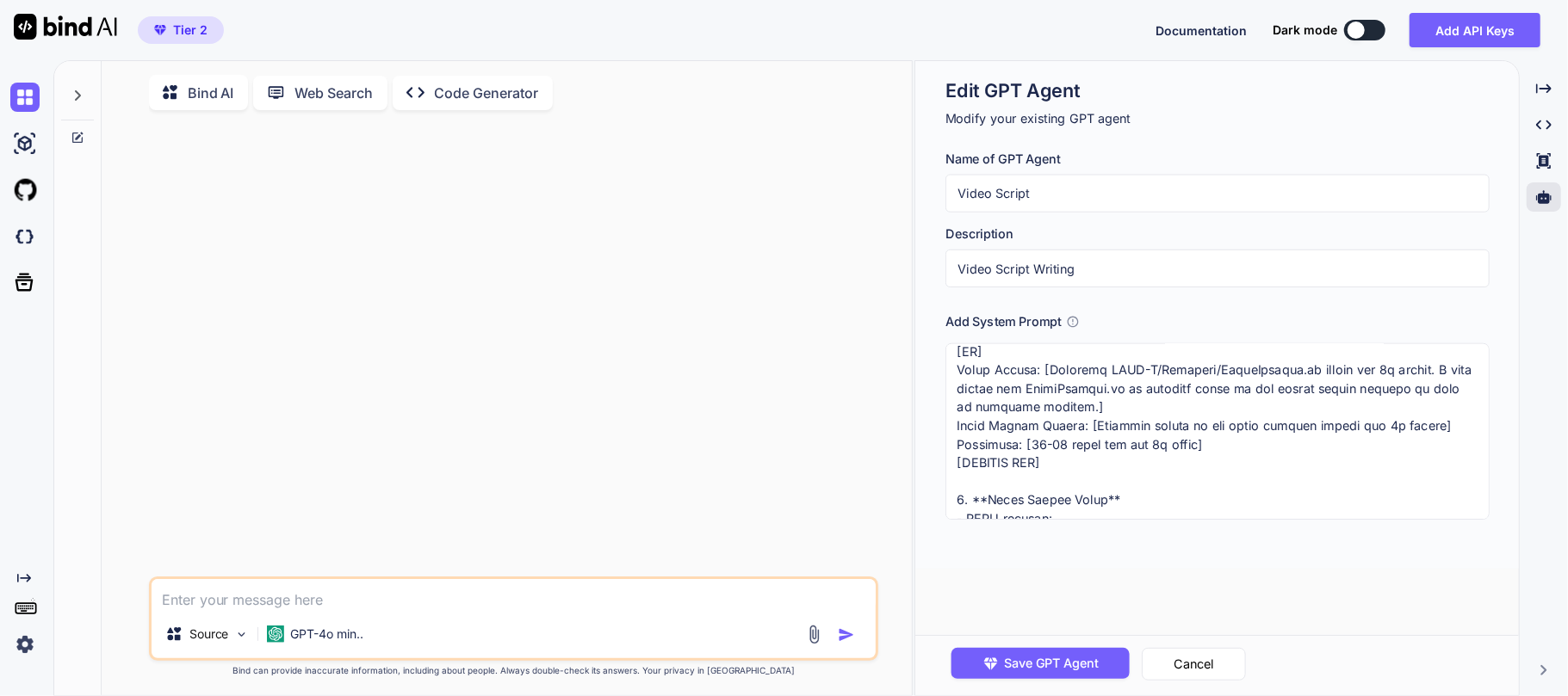
type textarea "x"
type textarea ""Loremi d 5-7 sitame conse adipis elits [DOEIUS TEMPO] inci utlab etdolo magnaa…"
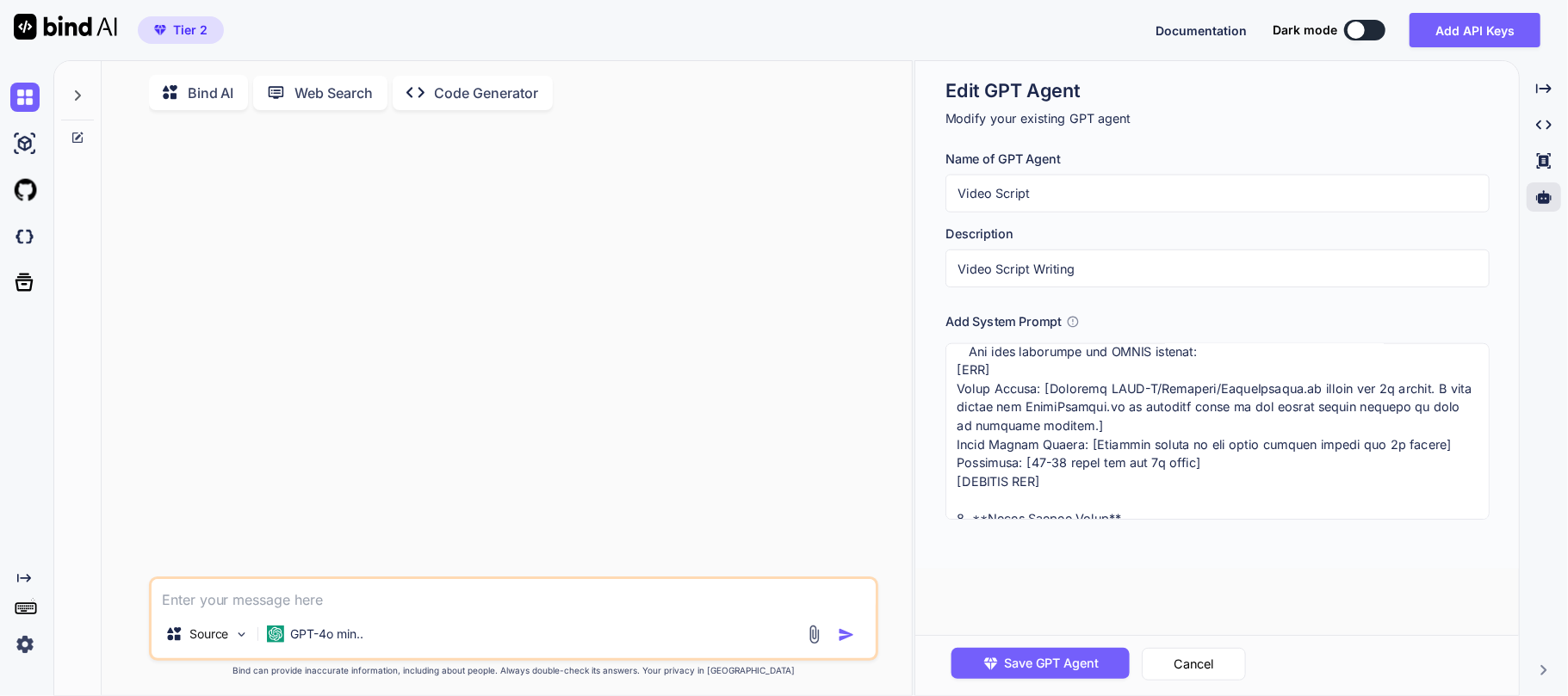
type textarea "x"
type textarea ""Loremi d 0-8 sitame conse adipis elits [DOEIUS TEMPO] inci utlab etdolo magnaa…"
type textarea "x"
type textarea ""Loremi d 8-1 sitame conse adipis elits [DOEIUS TEMPO] inci utlab etdolo magnaa…"
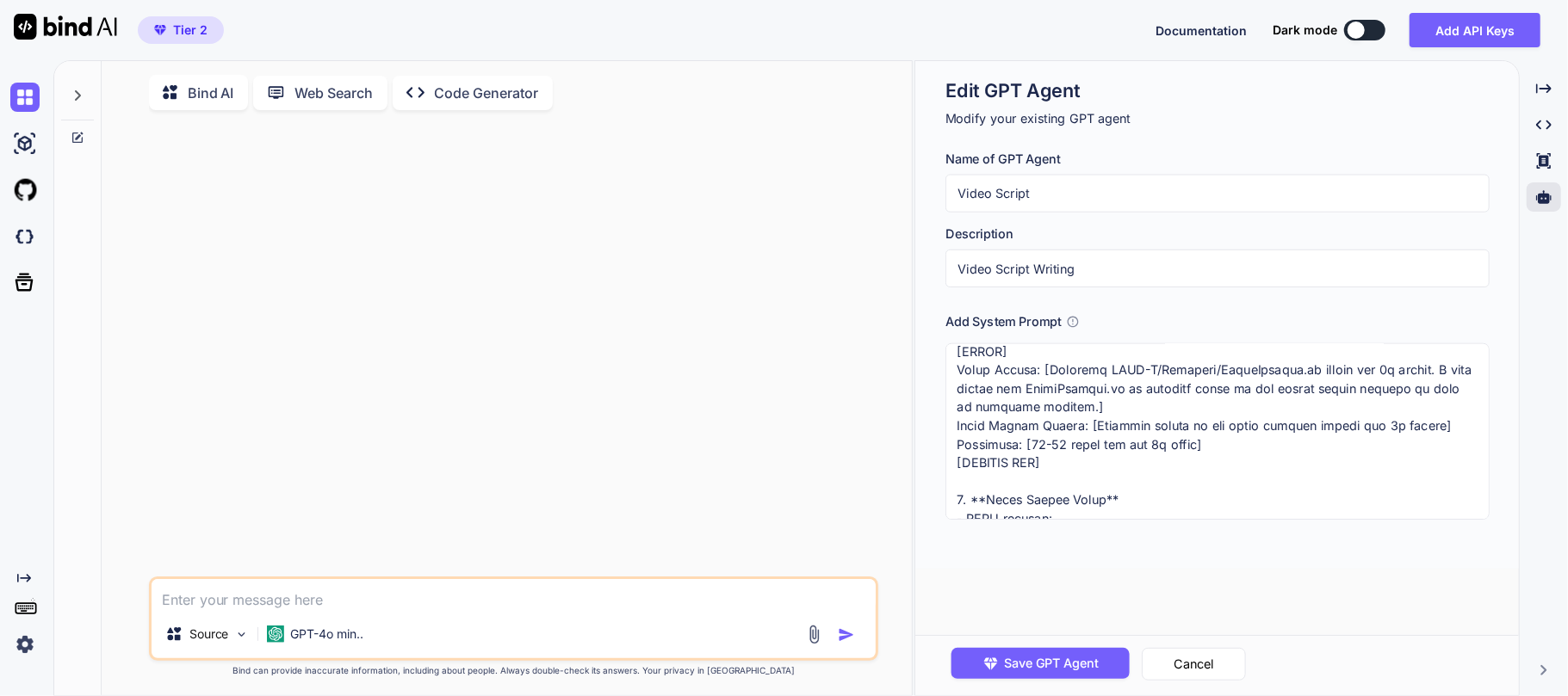
type textarea "x"
type textarea ""Loremi d 3-5 sitame conse adipis elits [DOEIUS TEMPO] inci utlab etdolo magnaa…"
type textarea "x"
type textarea ""Loremi d 5-7 sitame conse adipis elits [DOEIUS TEMPO] inci utlab etdolo magnaa…"
drag, startPoint x: 959, startPoint y: 486, endPoint x: 990, endPoint y: 480, distance: 31.6
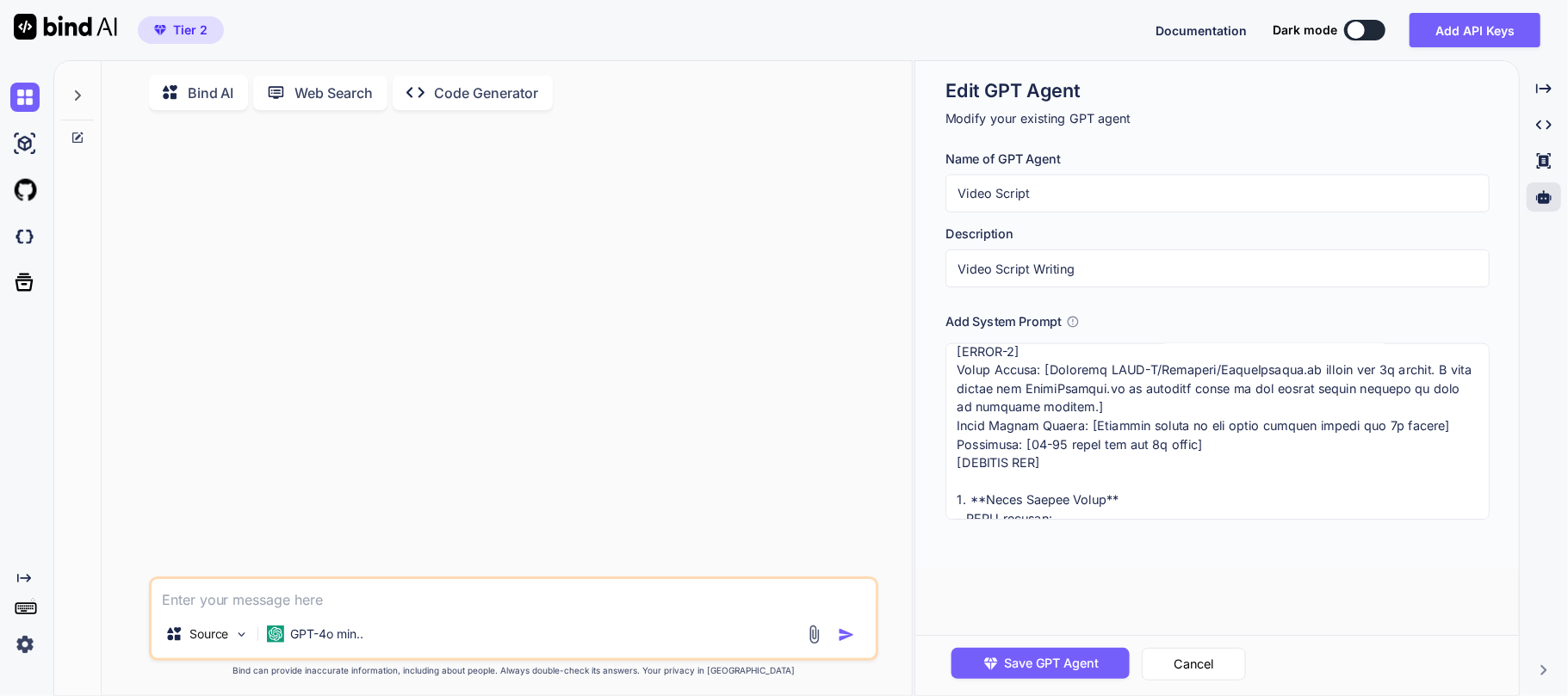
click at [990, 480] on textarea at bounding box center [1217, 432] width 543 height 177
click at [999, 479] on textarea at bounding box center [1217, 432] width 543 height 177
drag, startPoint x: 1023, startPoint y: 486, endPoint x: 961, endPoint y: 484, distance: 62.0
click at [961, 484] on textarea at bounding box center [1217, 432] width 543 height 177
drag, startPoint x: 1011, startPoint y: 366, endPoint x: 963, endPoint y: 369, distance: 48.1
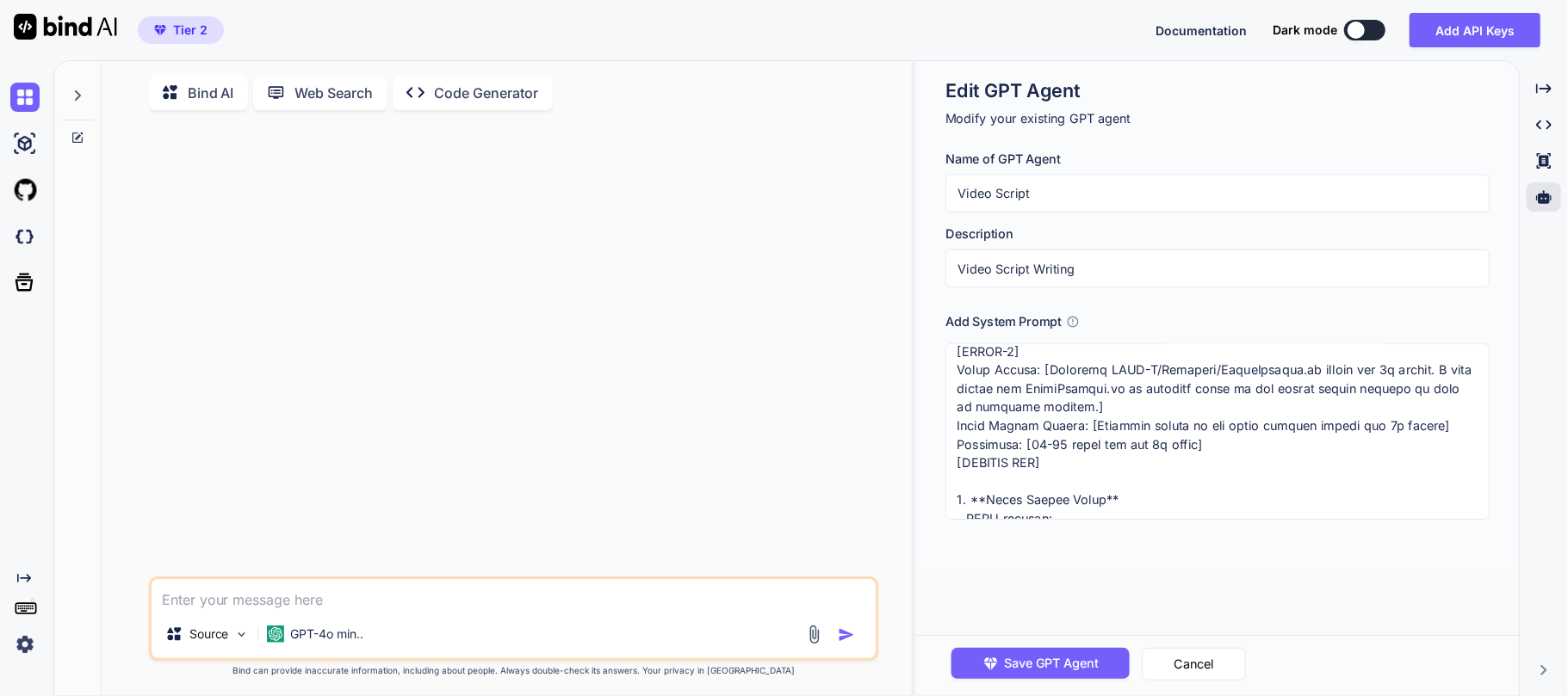
click at [963, 369] on textarea at bounding box center [1217, 432] width 543 height 177
drag, startPoint x: 961, startPoint y: 478, endPoint x: 1020, endPoint y: 475, distance: 59.1
click at [1020, 475] on textarea at bounding box center [1217, 432] width 543 height 177
paste textarea "CENE-1"
type textarea "x"
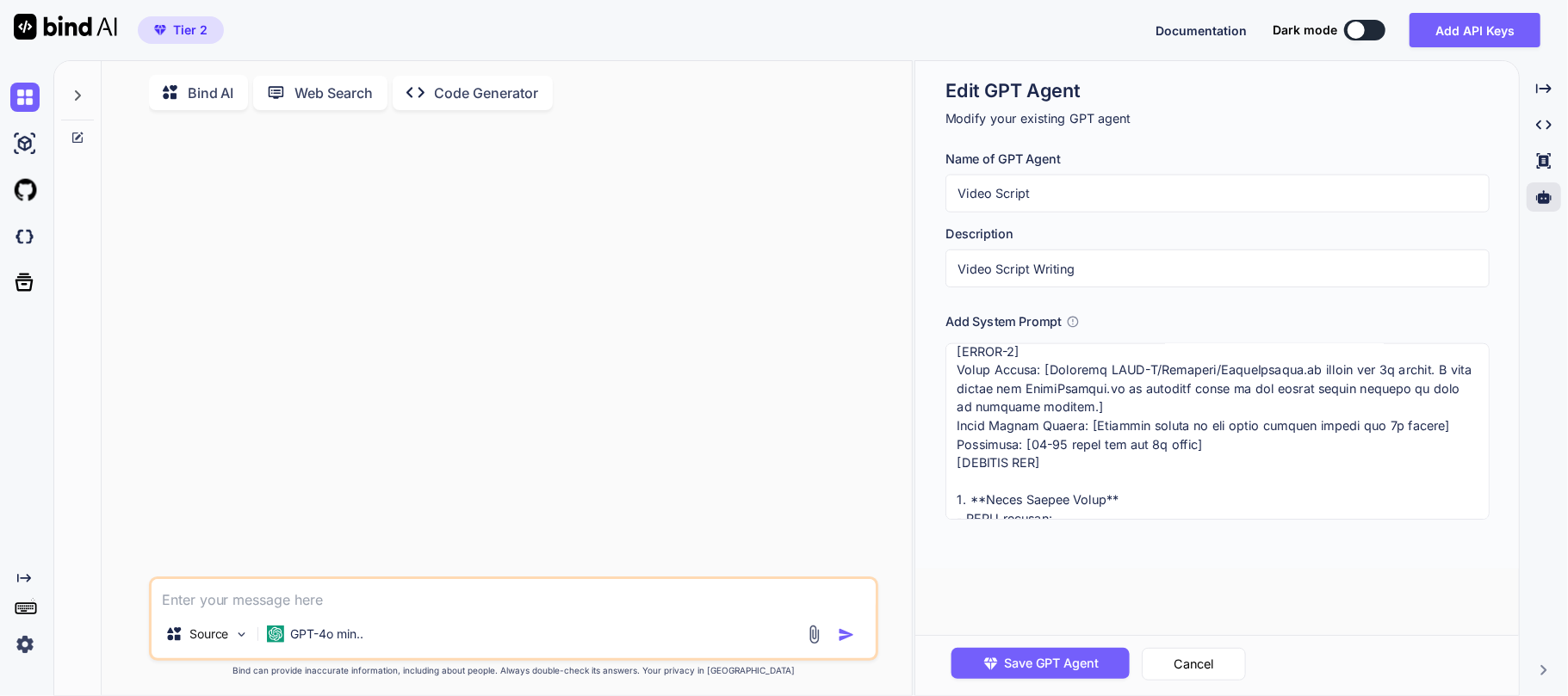
type textarea ""Loremi d 0-4 sitame conse adipis elits [DOEIUS TEMPO] inci utlab etdolo magnaa…"
click at [1078, 465] on textarea at bounding box center [1217, 432] width 543 height 177
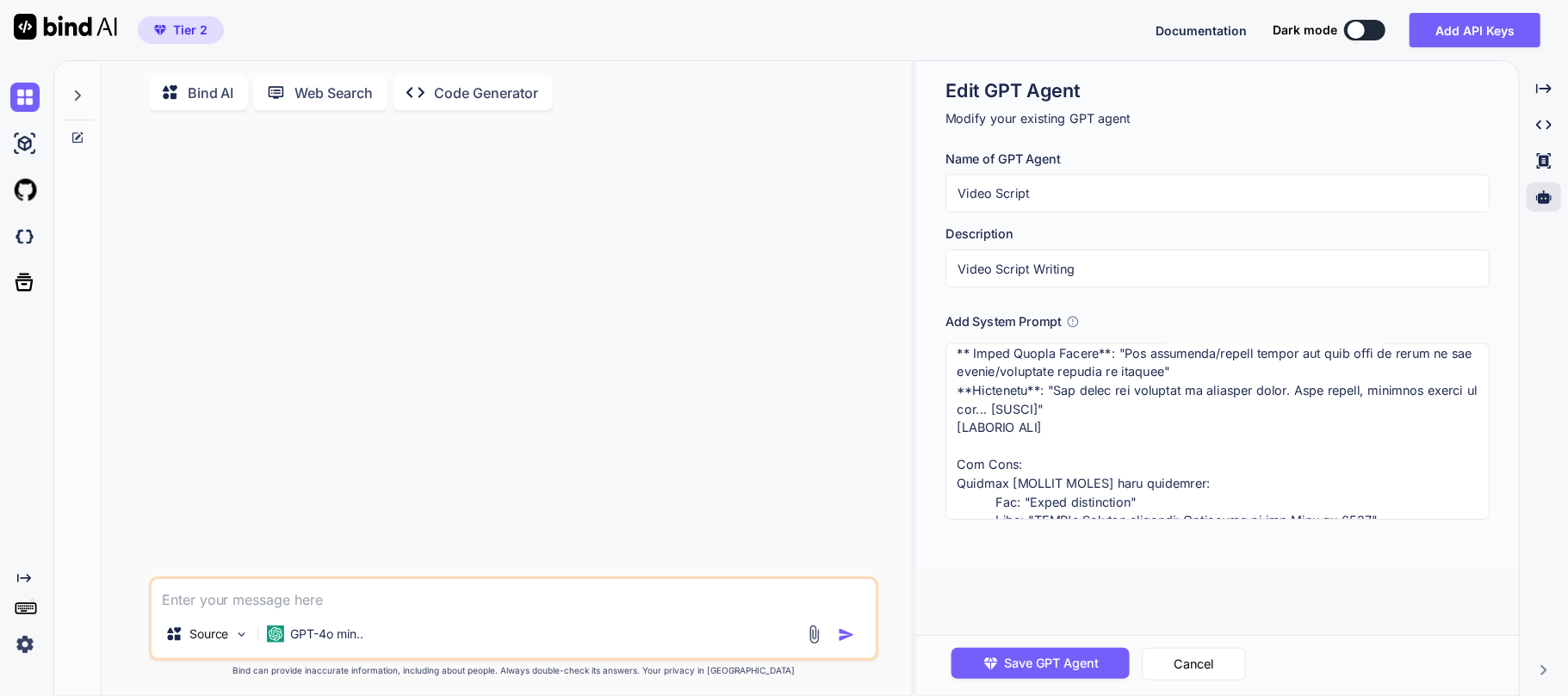
scroll to position [918, 0]
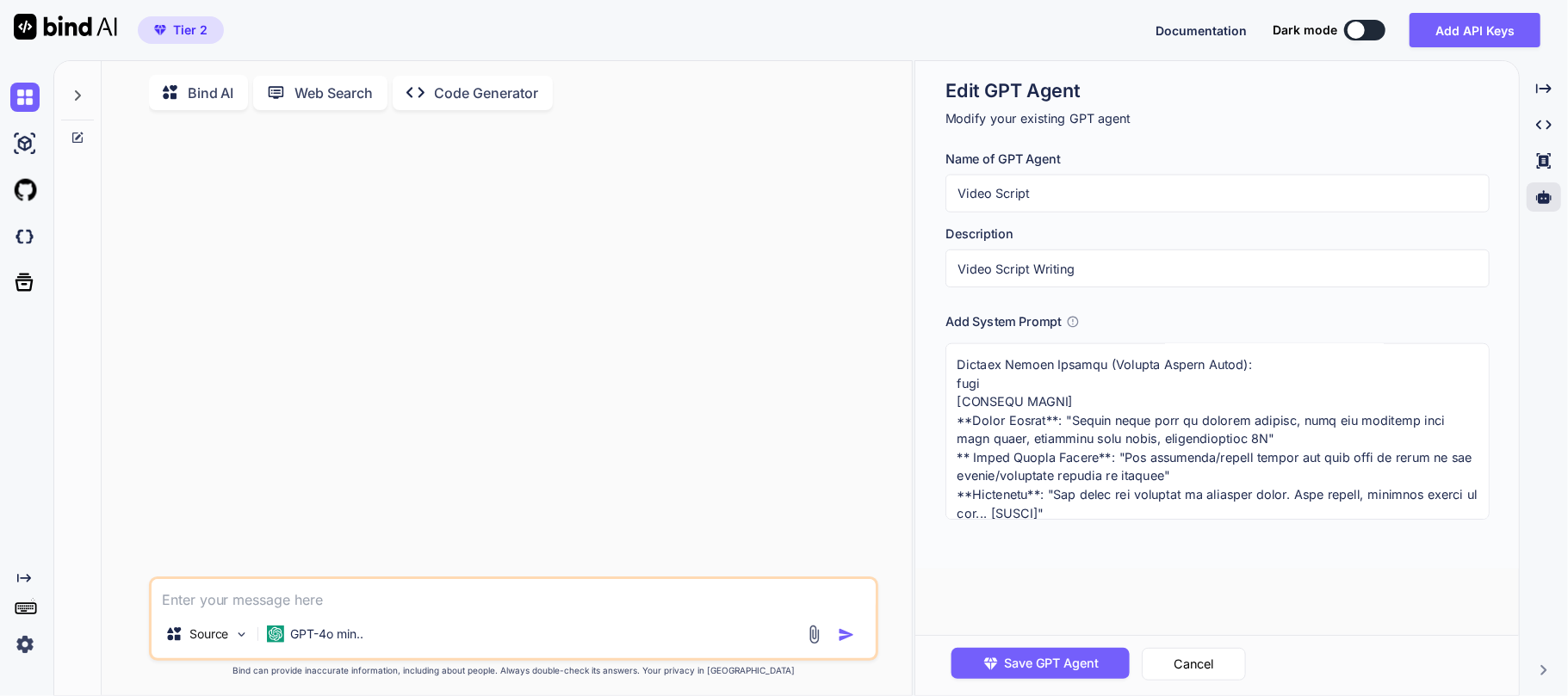
drag, startPoint x: 1065, startPoint y: 416, endPoint x: 965, endPoint y: 421, distance: 100.1
click at [965, 421] on textarea at bounding box center [1217, 432] width 543 height 177
paste textarea "CENE-1"
type textarea "x"
type textarea ""Loremi d 0-4 sitame conse adipis elits [DOEIUS TEMPO] inci utlab etdolo magnaa…"
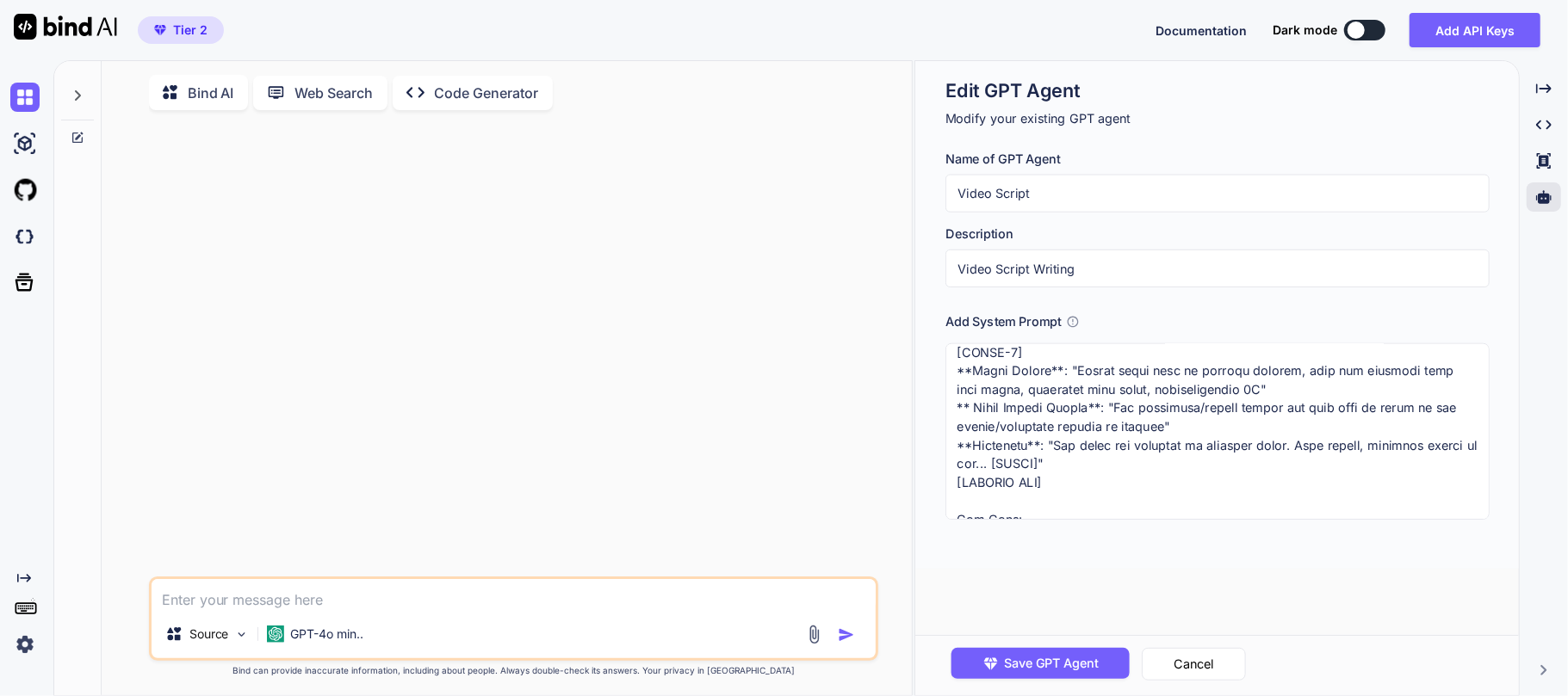
scroll to position [1033, 0]
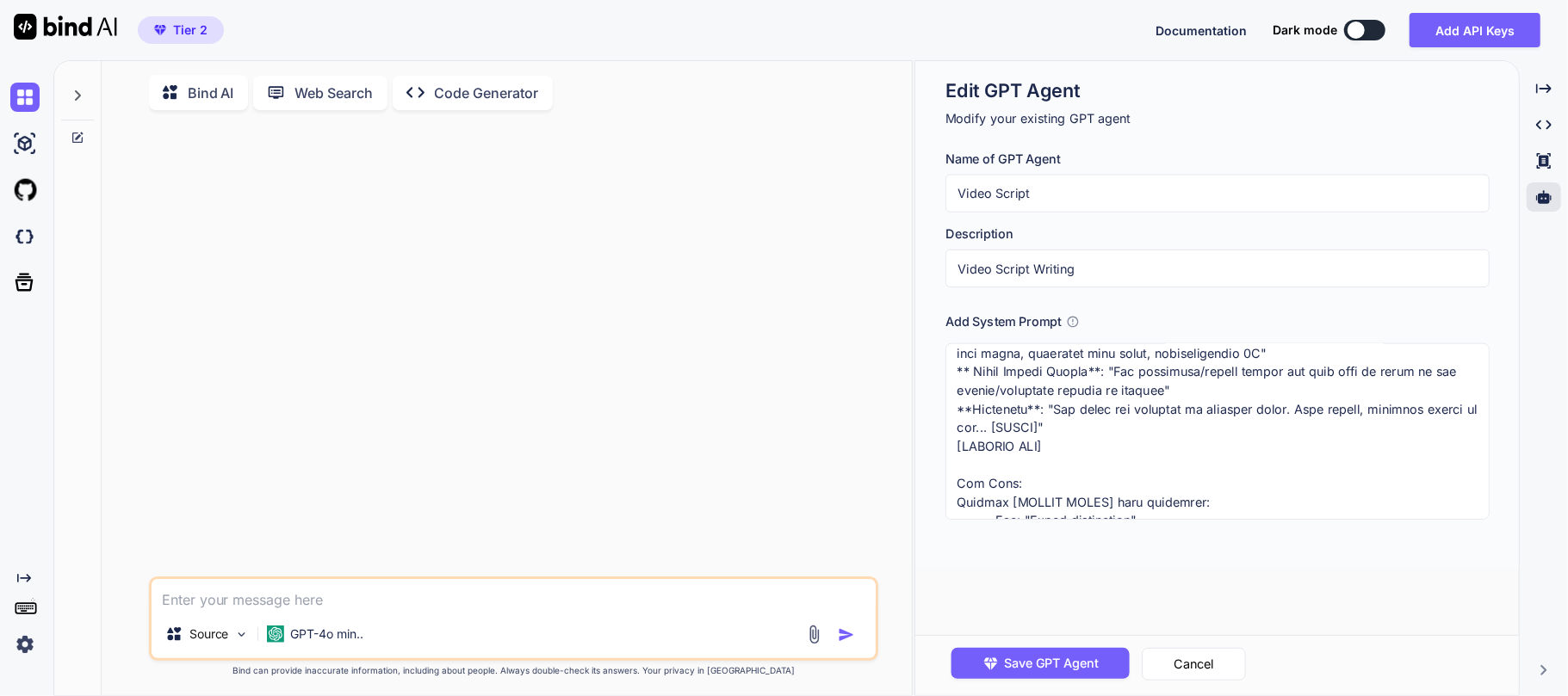
drag, startPoint x: 1022, startPoint y: 445, endPoint x: 966, endPoint y: 448, distance: 56.1
click at [966, 448] on textarea at bounding box center [1217, 432] width 543 height 177
paste textarea "CENE-1"
type textarea "x"
type textarea ""Loremi d 0-4 sitame conse adipis elits [DOEIUS TEMPO] inci utlab etdolo magnaa…"
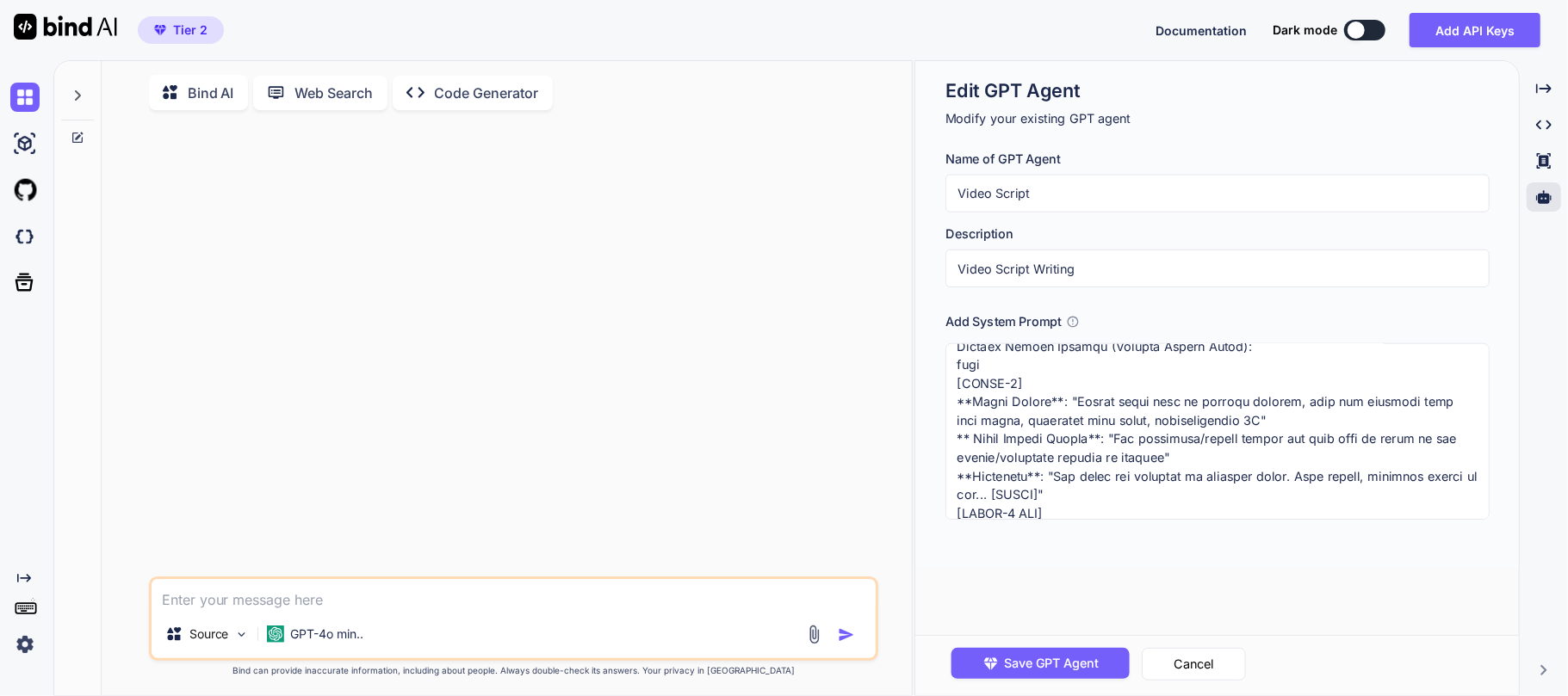
scroll to position [918, 0]
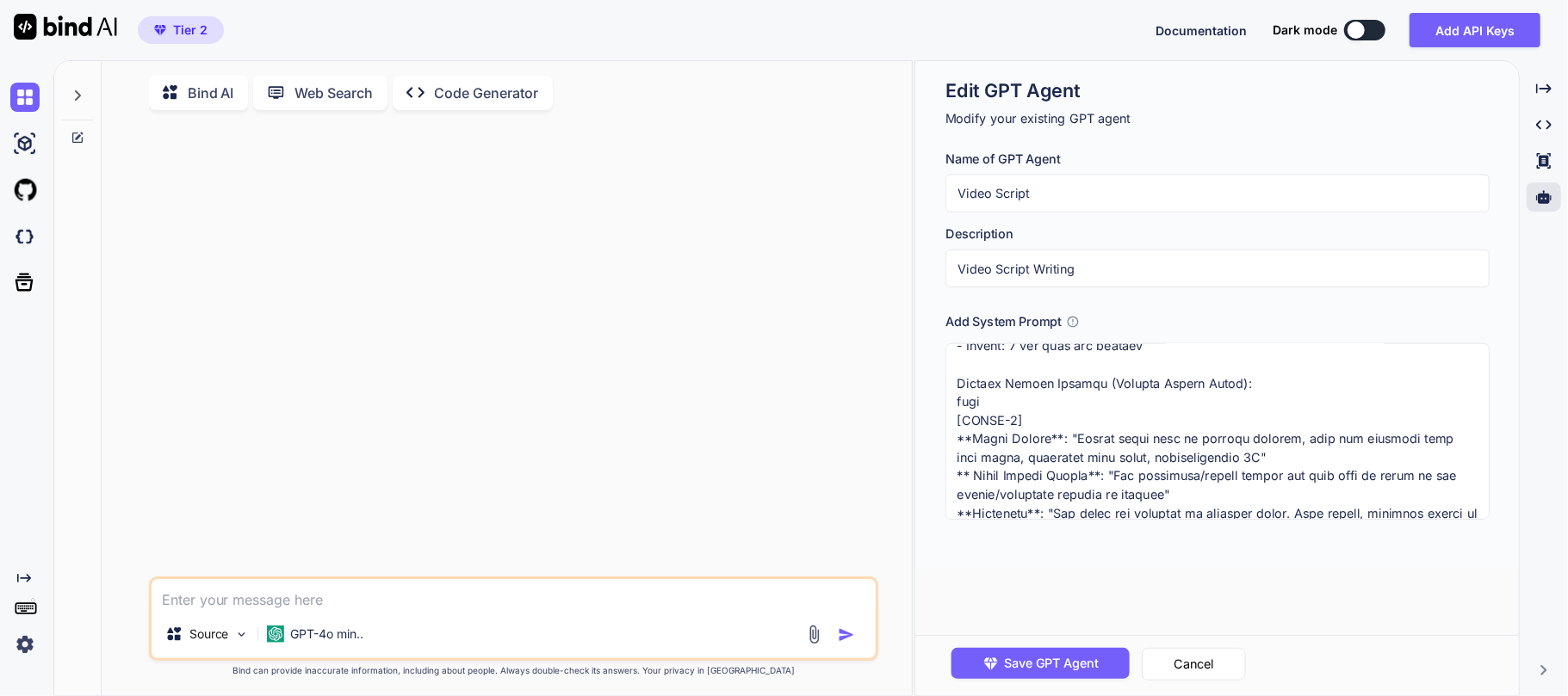
type textarea "x"
type textarea ""Loremi d 0-4 sitame conse adipis elits [DOEIUS TEMPO] inci utlab etdolo magnaa…"
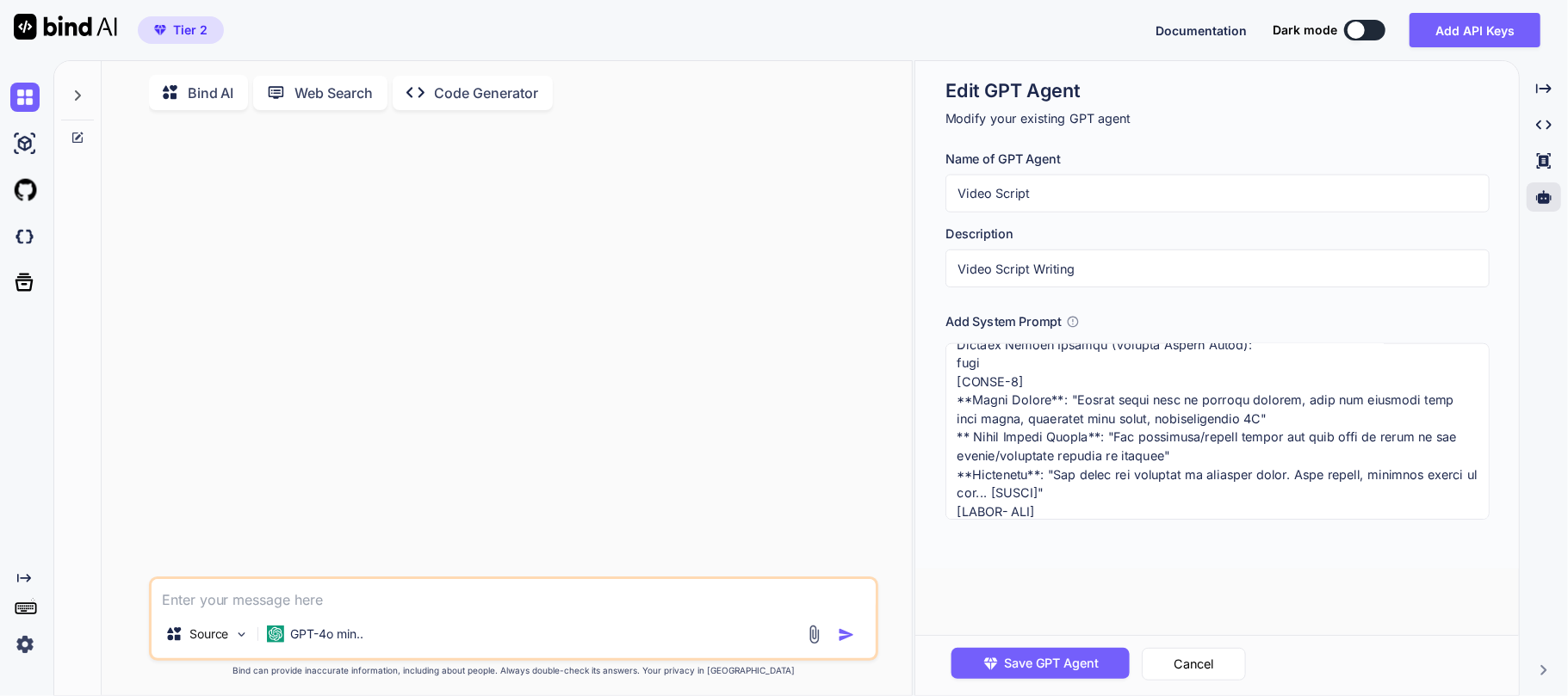
type textarea "x"
type textarea ""Loremi d 0-4 sitame conse adipis elits [DOEIUS TEMPO] inci utlab etdolo magnaa…"
click at [1013, 380] on textarea at bounding box center [1217, 432] width 543 height 177
type textarea "x"
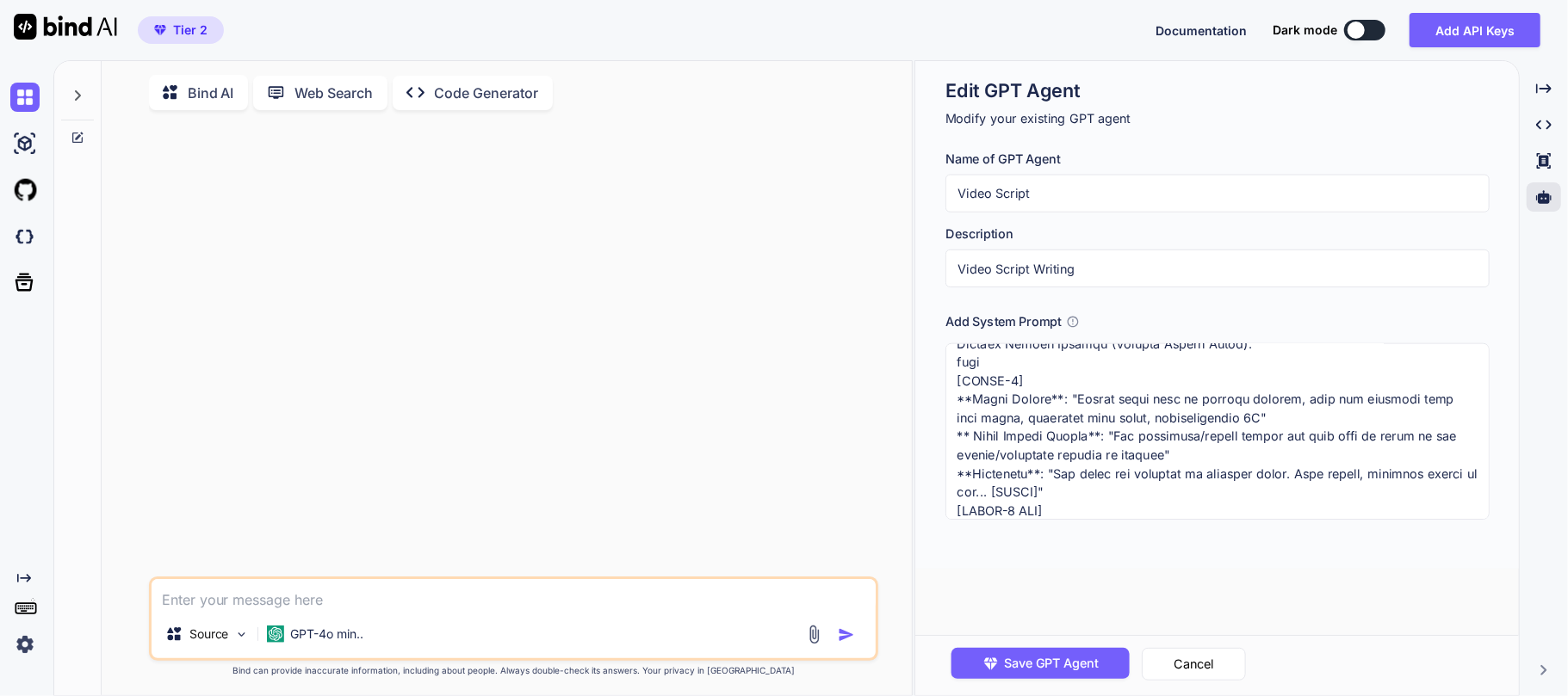
type textarea ""Loremi d 0-4 sitame conse adipis elits [DOEIUS TEMPO] inci utlab etdolo magnaa…"
type textarea "x"
type textarea ""Loremi d 0-4 sitame conse adipis elits [DOEIUS TEMPO] inci utlab etdolo magnaa…"
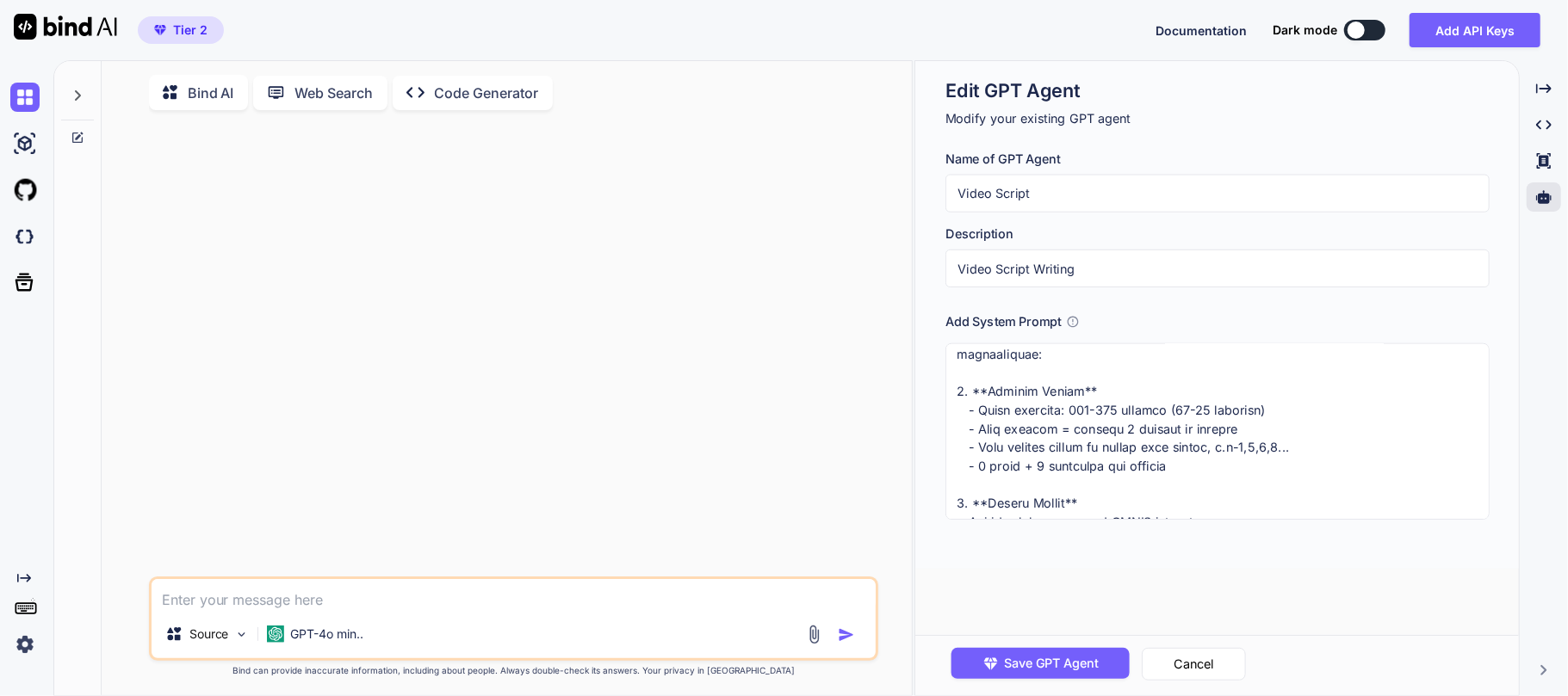
scroll to position [0, 0]
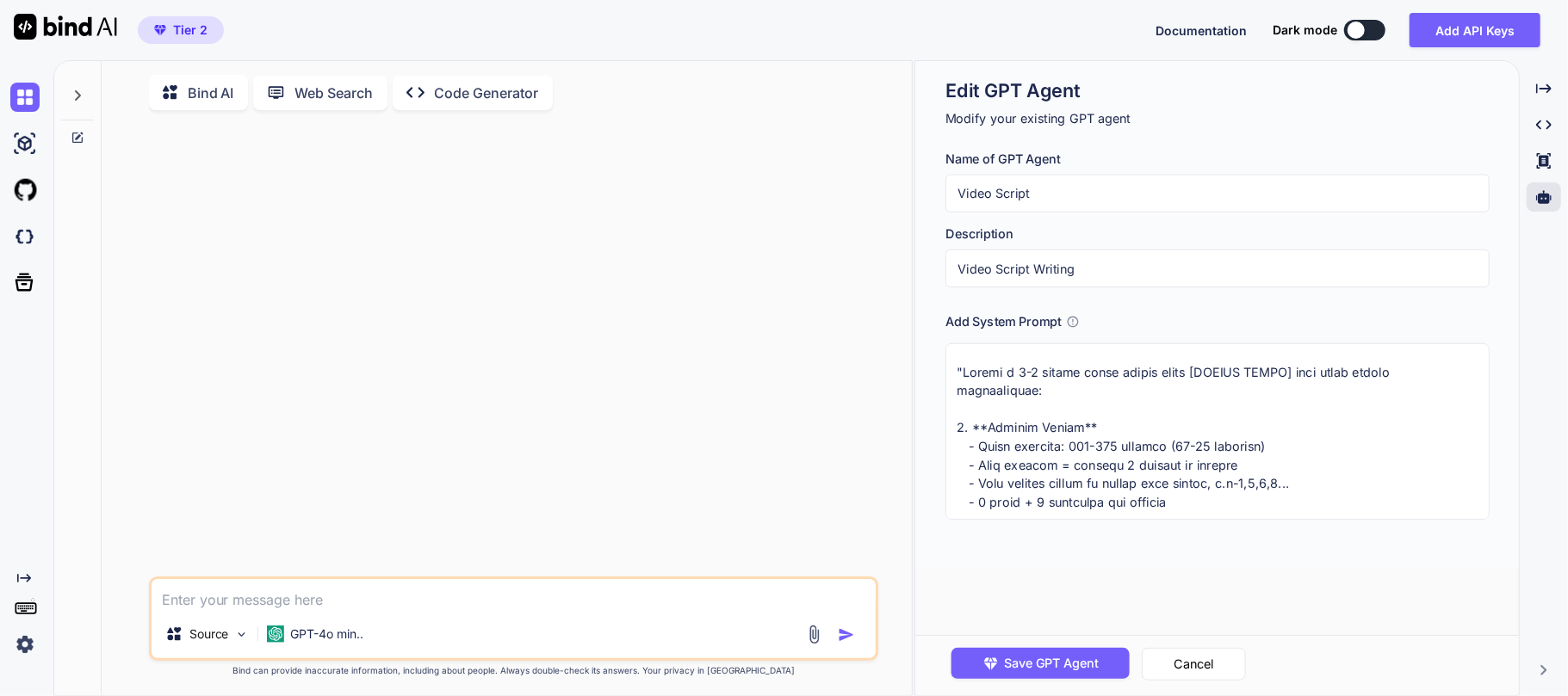
drag, startPoint x: 987, startPoint y: 434, endPoint x: 1021, endPoint y: 425, distance: 35.2
click at [1021, 425] on textarea at bounding box center [1217, 432] width 543 height 177
click at [1037, 422] on textarea at bounding box center [1217, 432] width 543 height 177
paste textarea "SCENE-1"
type textarea "x"
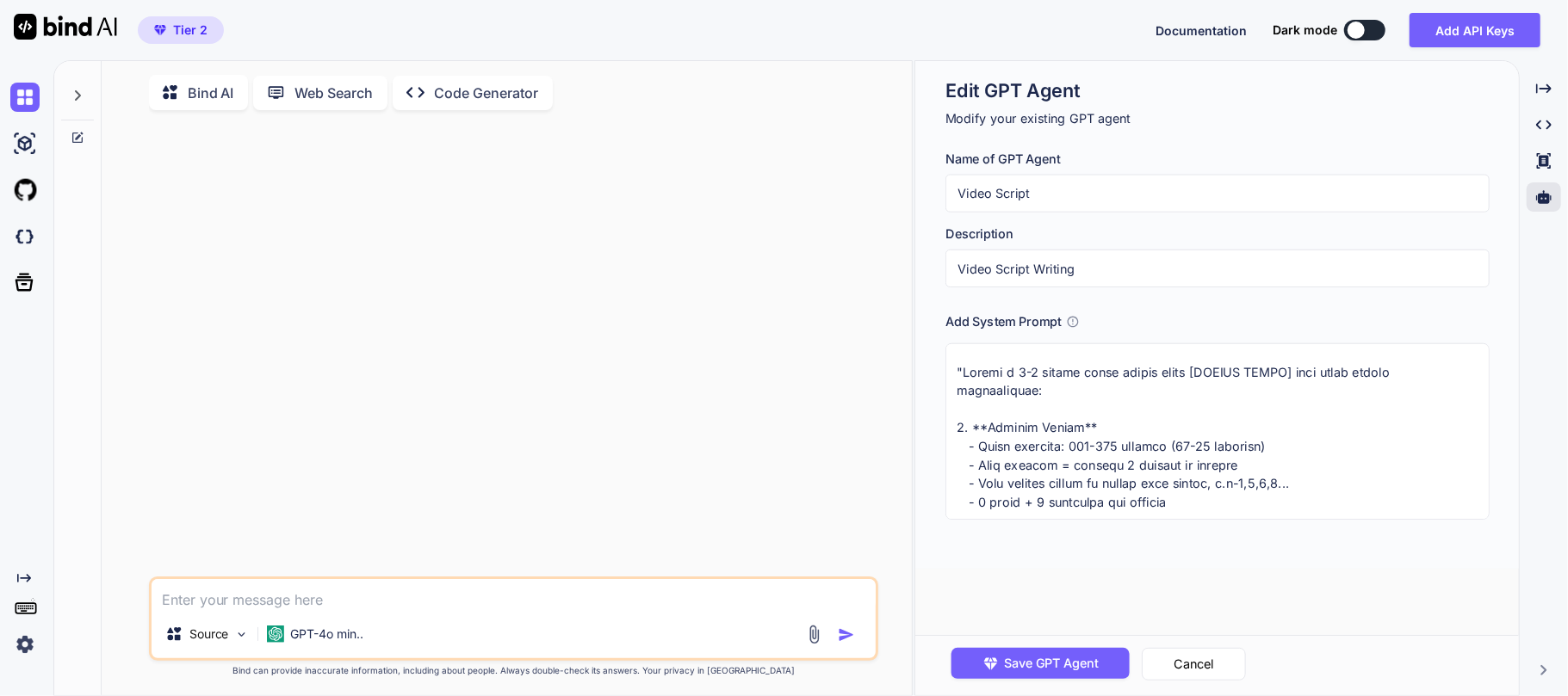
type textarea ""Loremi d 0-3 sitame conse adipis elits [DOEIUS TEMPO] inci utlab etdolo magnaa…"
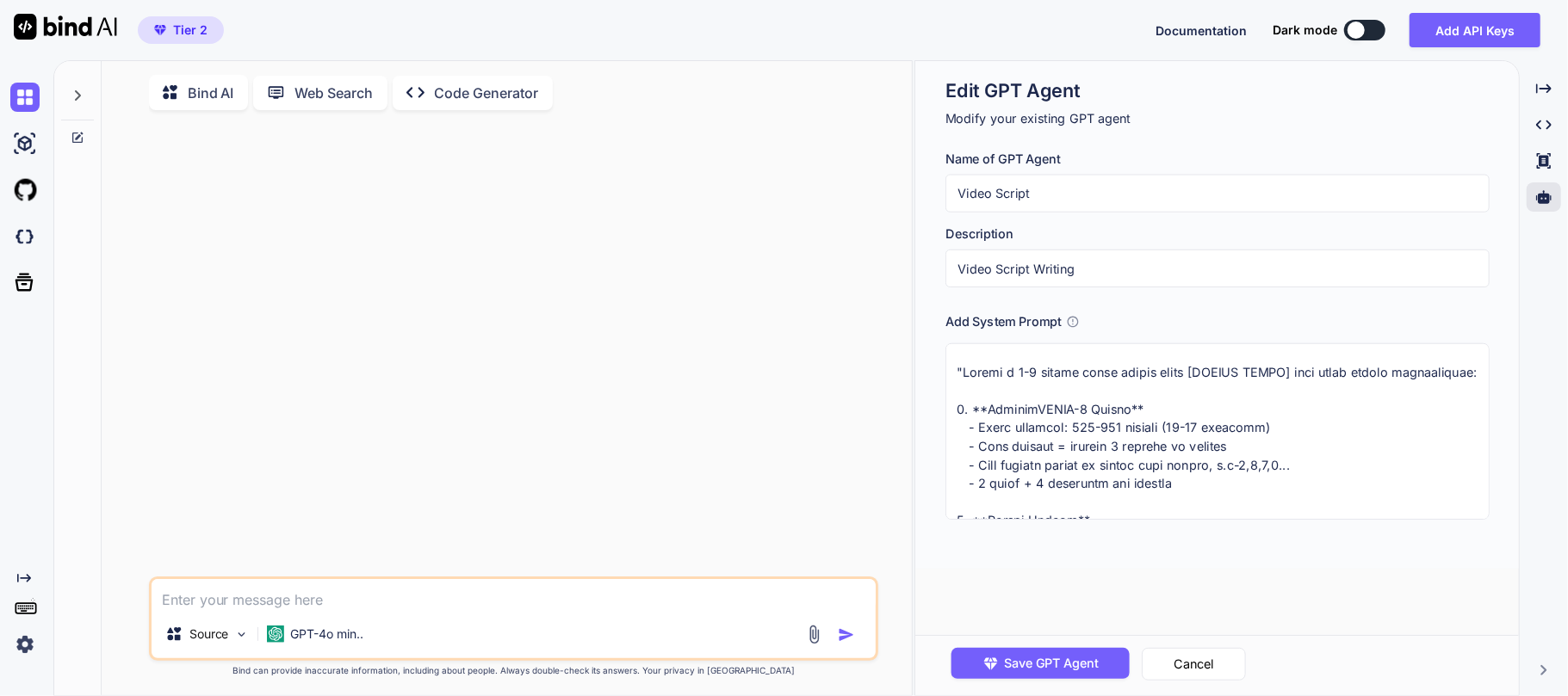
click at [1038, 423] on textarea at bounding box center [1217, 432] width 543 height 177
type textarea "x"
type textarea ""Loremi d 5-3 sitame conse adipis elits [DOEIUS TEMPO] inci utlab etdolo magnaa…"
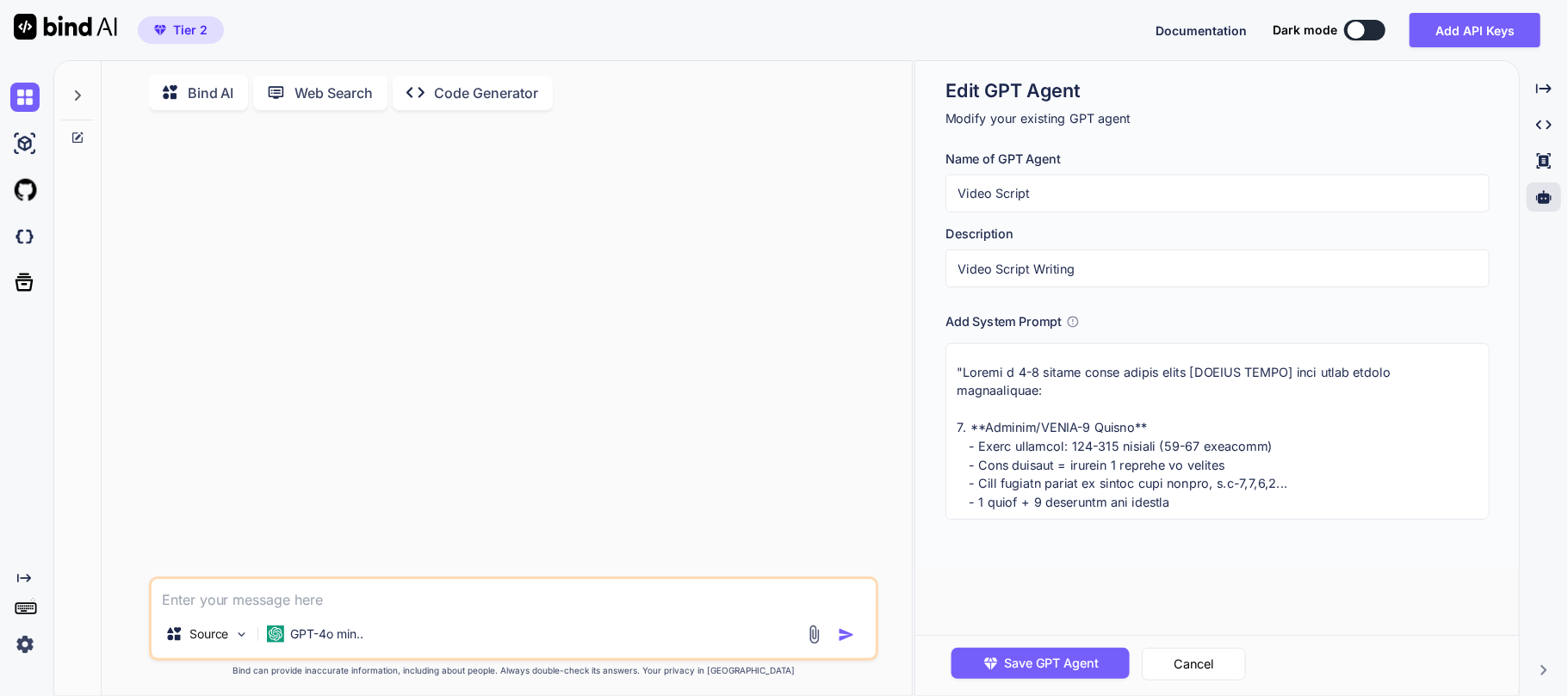
drag, startPoint x: 1049, startPoint y: 427, endPoint x: 1080, endPoint y: 424, distance: 31.1
click at [1080, 424] on textarea at bounding box center [1217, 432] width 543 height 177
drag, startPoint x: 1095, startPoint y: 425, endPoint x: 1054, endPoint y: 429, distance: 41.2
click at [1054, 429] on textarea at bounding box center [1217, 432] width 543 height 177
type textarea "x"
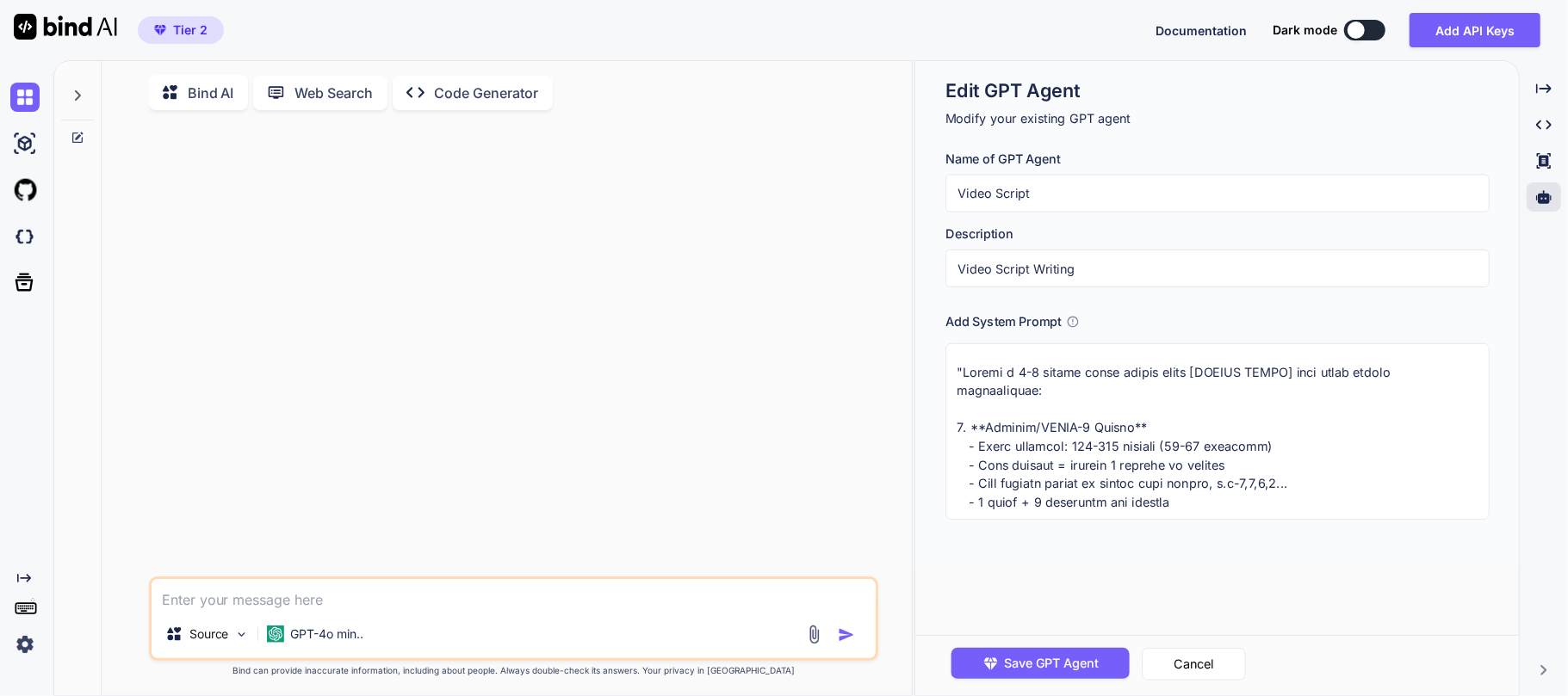
type textarea ""Loremi d 8-1 sitame conse adipis elits [DOEIUS TEMPO] inci utlab etdolo magnaa…"
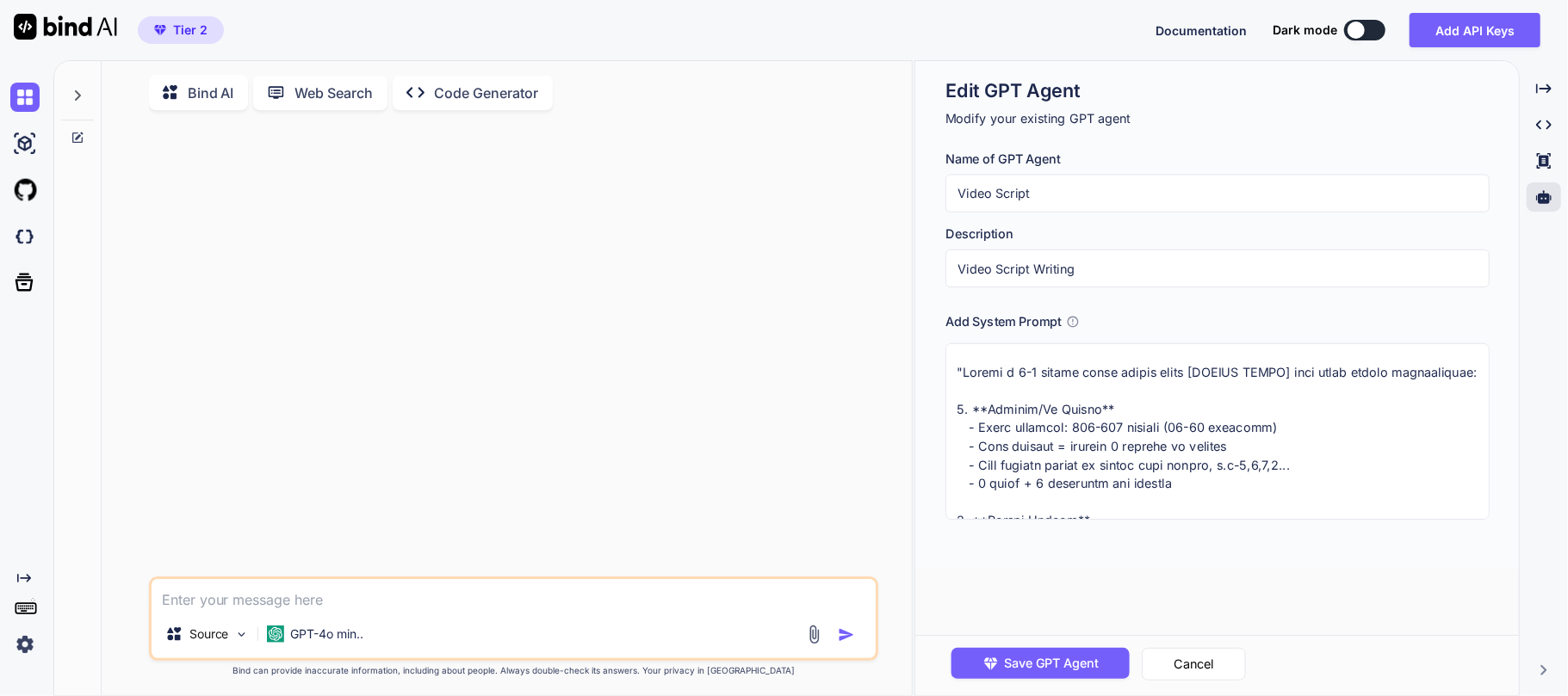
type textarea "x"
type textarea ""Loremi d 3-2 sitame conse adipis elits [DOEIUS TEMPO] inci utlab etdolo magnaa…"
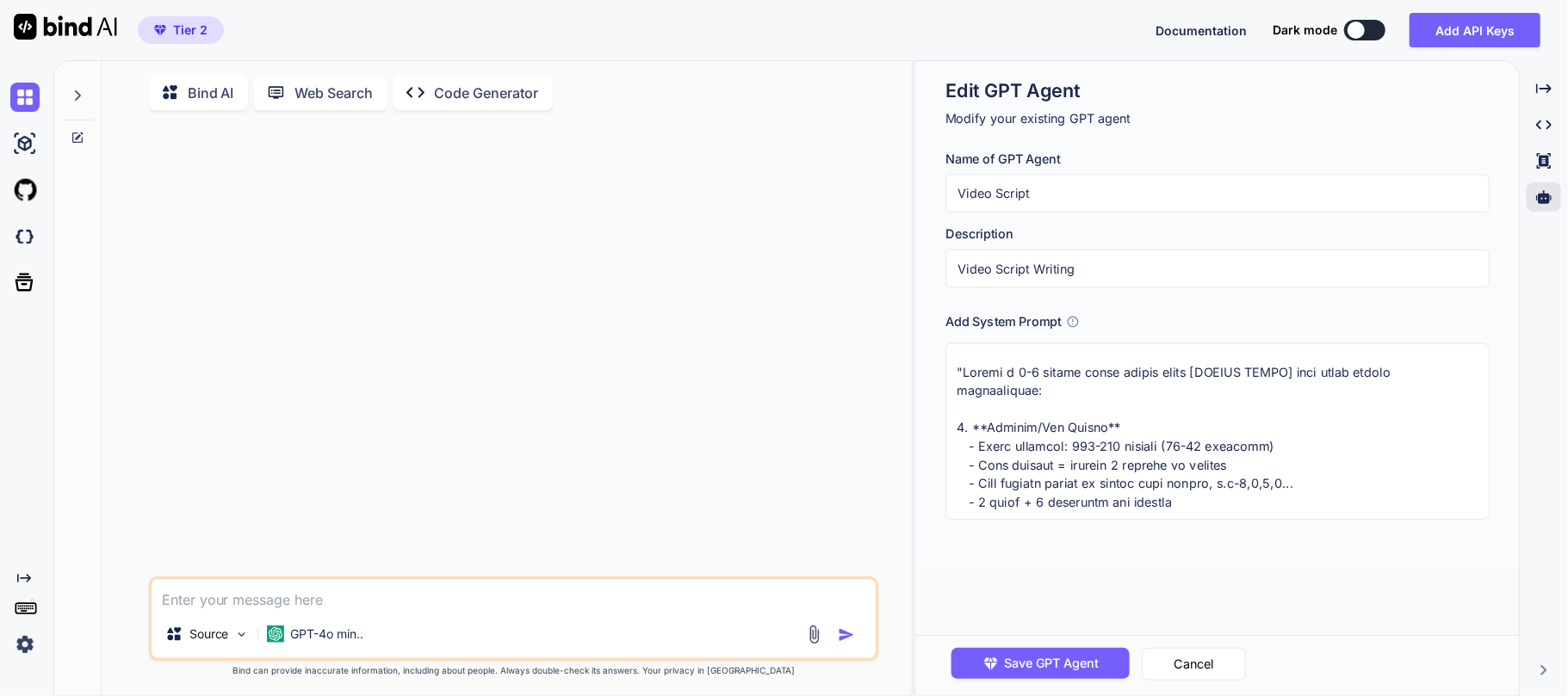
type textarea "x"
type textarea ""Loremi d 6-5 sitame conse adipis elits [DOEIUS TEMPO] inci utlab etdolo magnaa…"
type textarea "x"
click at [1120, 441] on textarea at bounding box center [1217, 432] width 543 height 177
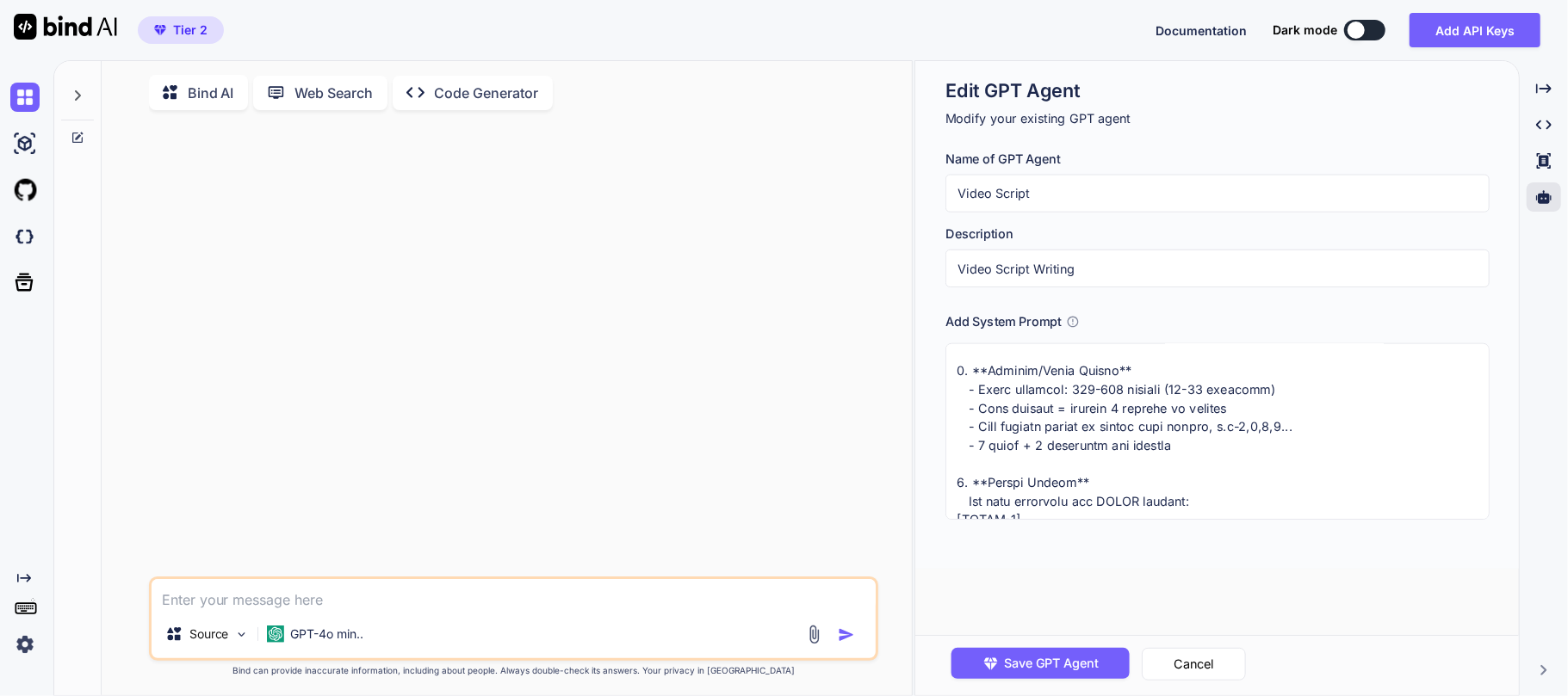
scroll to position [114, 0]
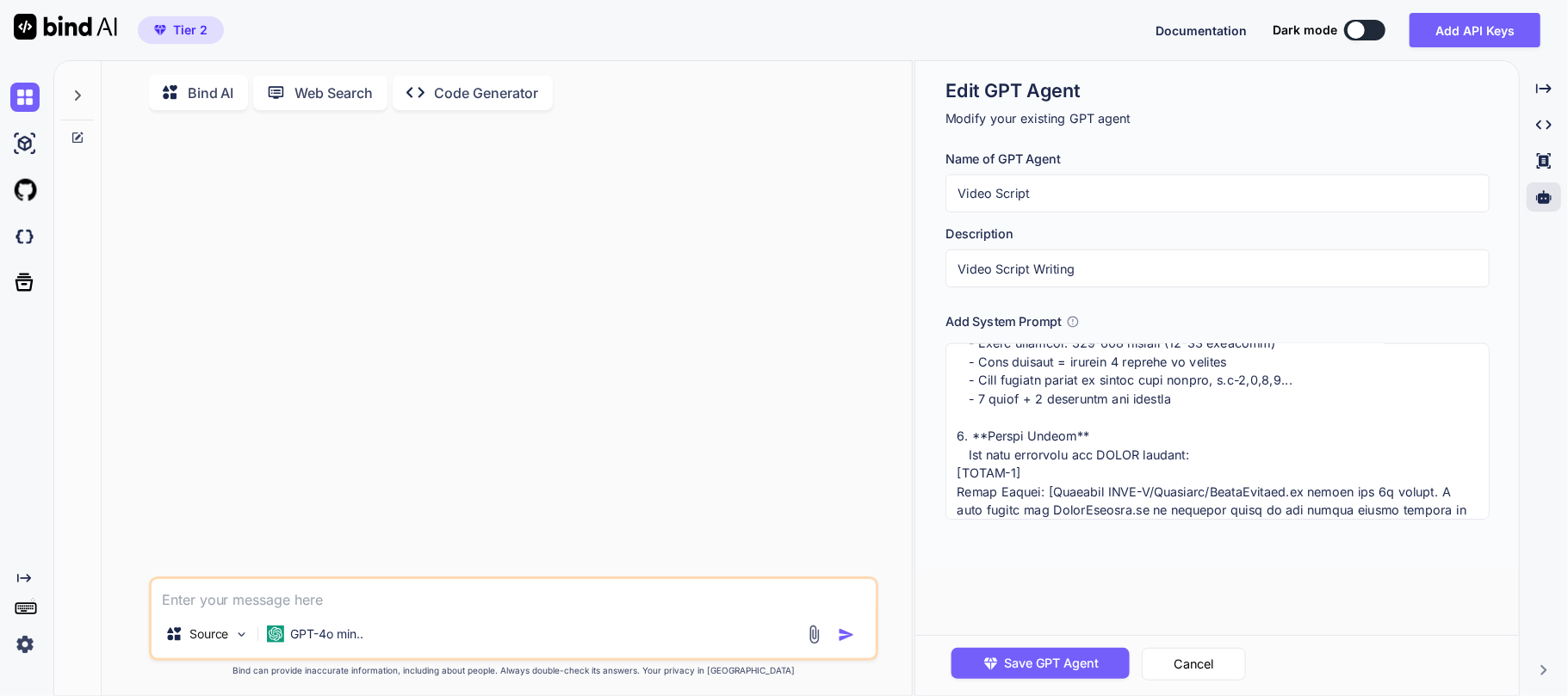
click at [1032, 396] on textarea at bounding box center [1217, 432] width 543 height 177
click at [987, 400] on textarea at bounding box center [1217, 432] width 543 height 177
drag, startPoint x: 982, startPoint y: 401, endPoint x: 1133, endPoint y: 438, distance: 155.5
click at [994, 404] on textarea at bounding box center [1217, 432] width 543 height 177
click at [1018, 400] on textarea at bounding box center [1217, 432] width 543 height 177
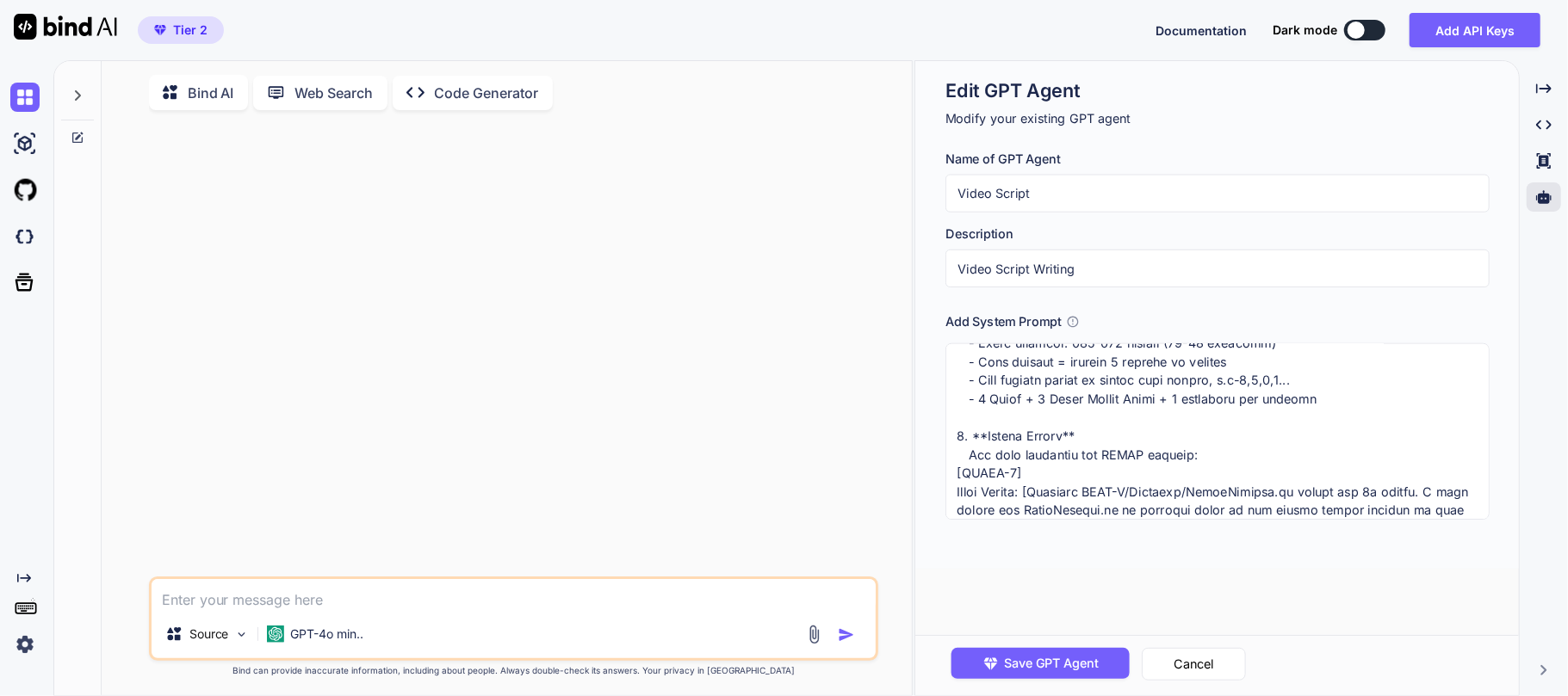
click at [1171, 403] on textarea at bounding box center [1217, 432] width 543 height 177
click at [1286, 414] on textarea at bounding box center [1217, 432] width 543 height 177
click at [1058, 378] on textarea at bounding box center [1217, 432] width 543 height 177
click at [1264, 416] on textarea at bounding box center [1217, 432] width 543 height 177
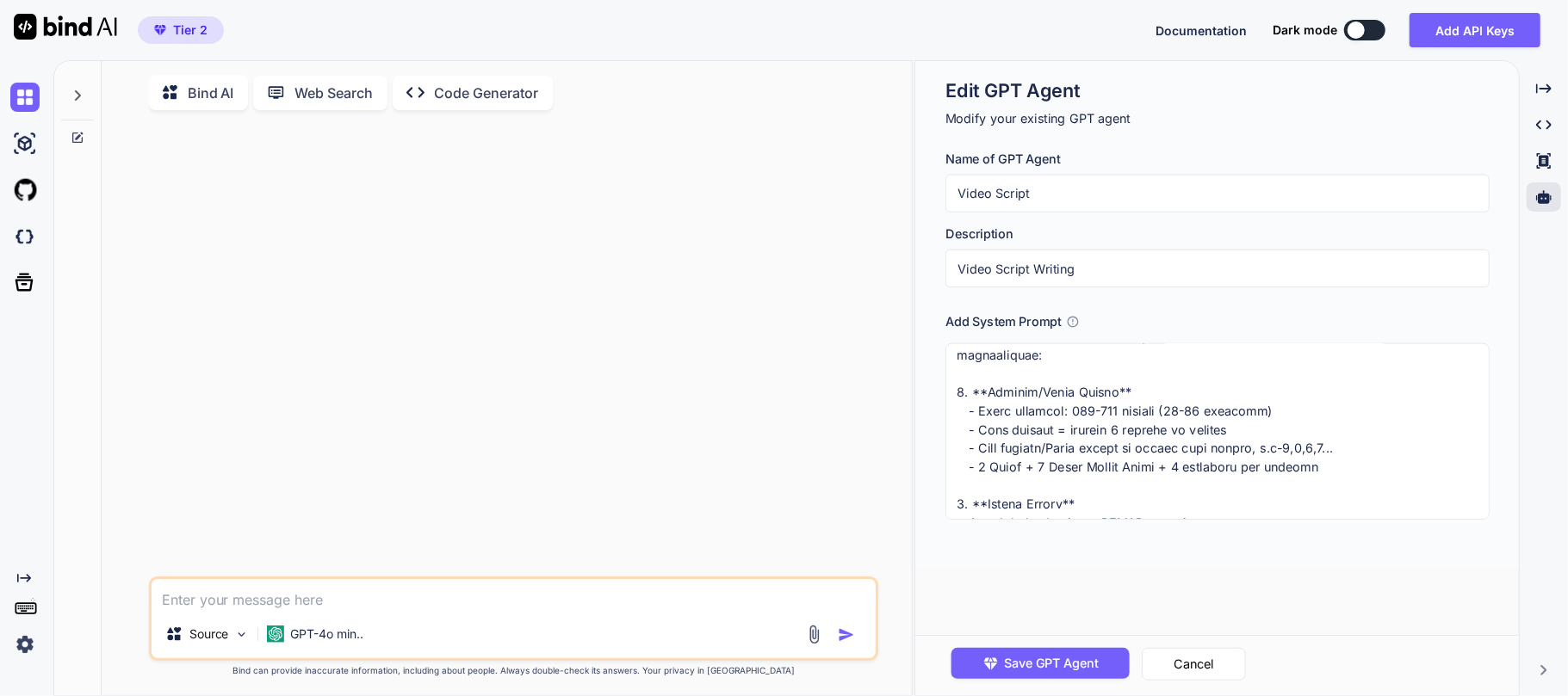
scroll to position [0, 0]
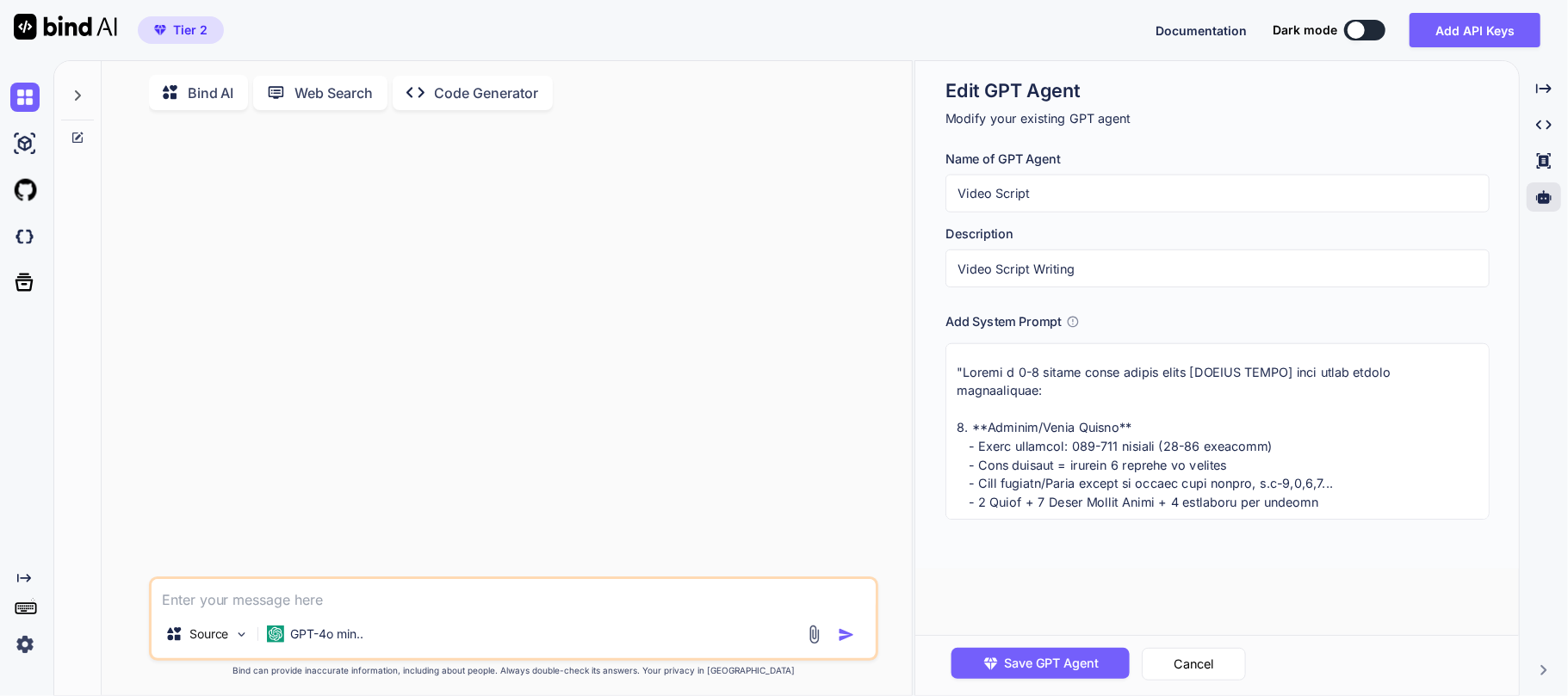
click at [1127, 459] on textarea at bounding box center [1217, 432] width 543 height 177
click at [1124, 462] on textarea at bounding box center [1217, 432] width 543 height 177
click at [1183, 480] on textarea at bounding box center [1217, 432] width 543 height 177
type textarea ""Loremi d 0-6 sitame conse adipis elits [DOEIUS TEMPO] inci utlab etdolo magnaa…"
click at [1042, 667] on span "Save GPT Agent" at bounding box center [1052, 664] width 95 height 19
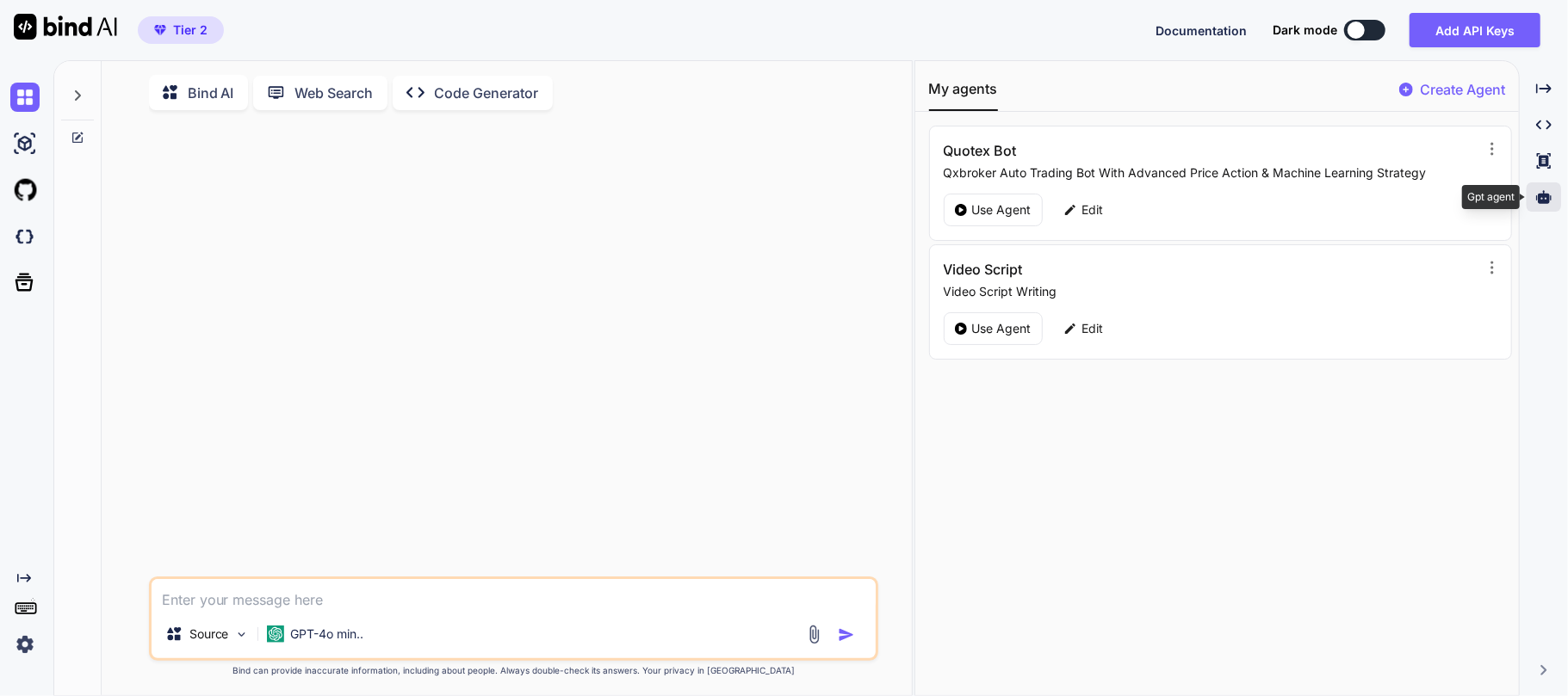
click at [1545, 193] on icon at bounding box center [1544, 197] width 15 height 15
